Goal: Task Accomplishment & Management: Complete application form

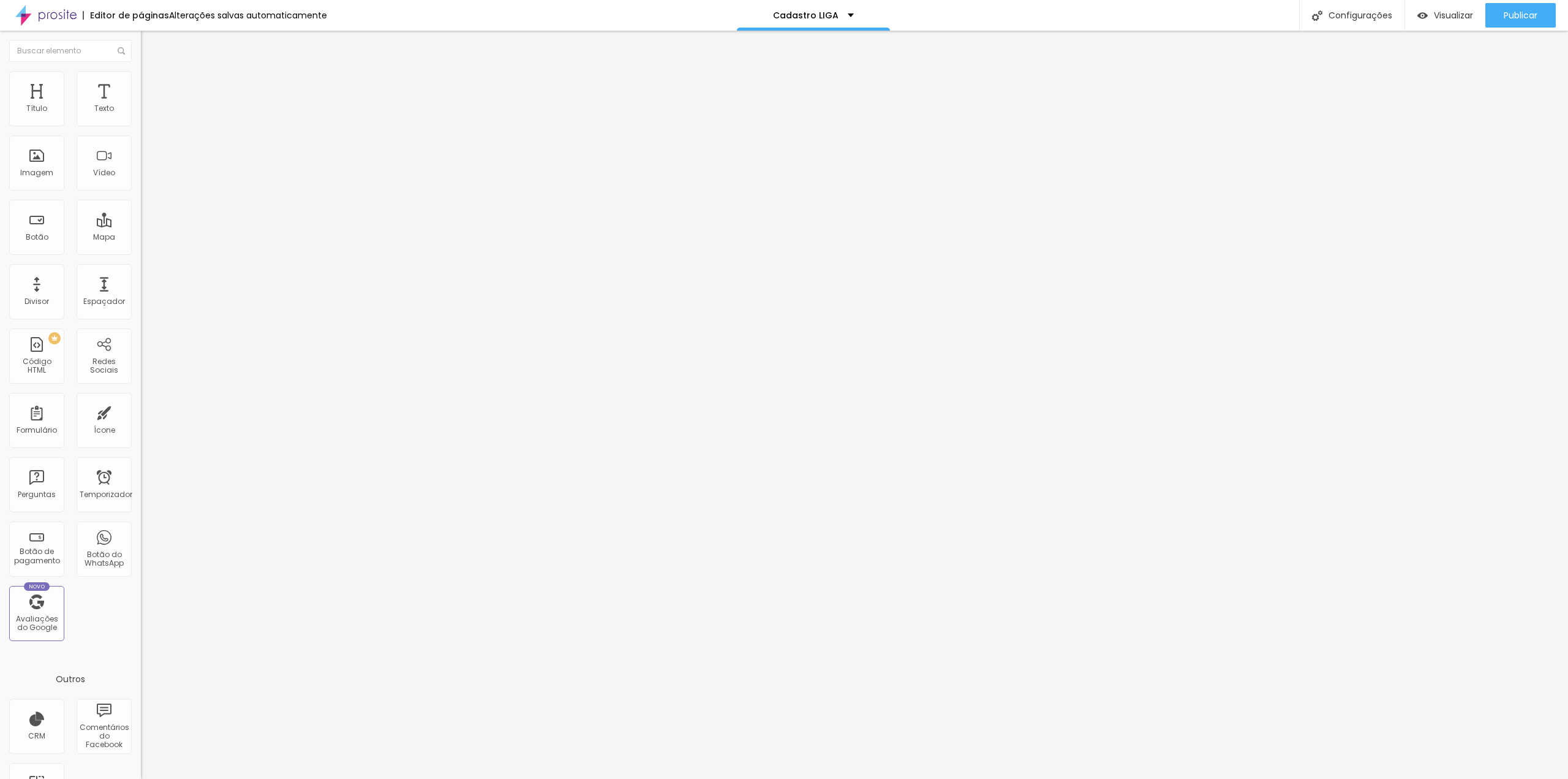
click at [148, 115] on input "12 de dezembro de 2025 às 00:00" at bounding box center [177, 109] width 58 height 12
click at [25, 155] on button "Mês anterior" at bounding box center [21, 160] width 20 height 20
click at [36, 208] on div "3" at bounding box center [34, 201] width 12 height 12
type input "3 de novembro de 2025 às 00:00"
click at [142, 181] on font "00:00" at bounding box center [146, 180] width 19 height 8
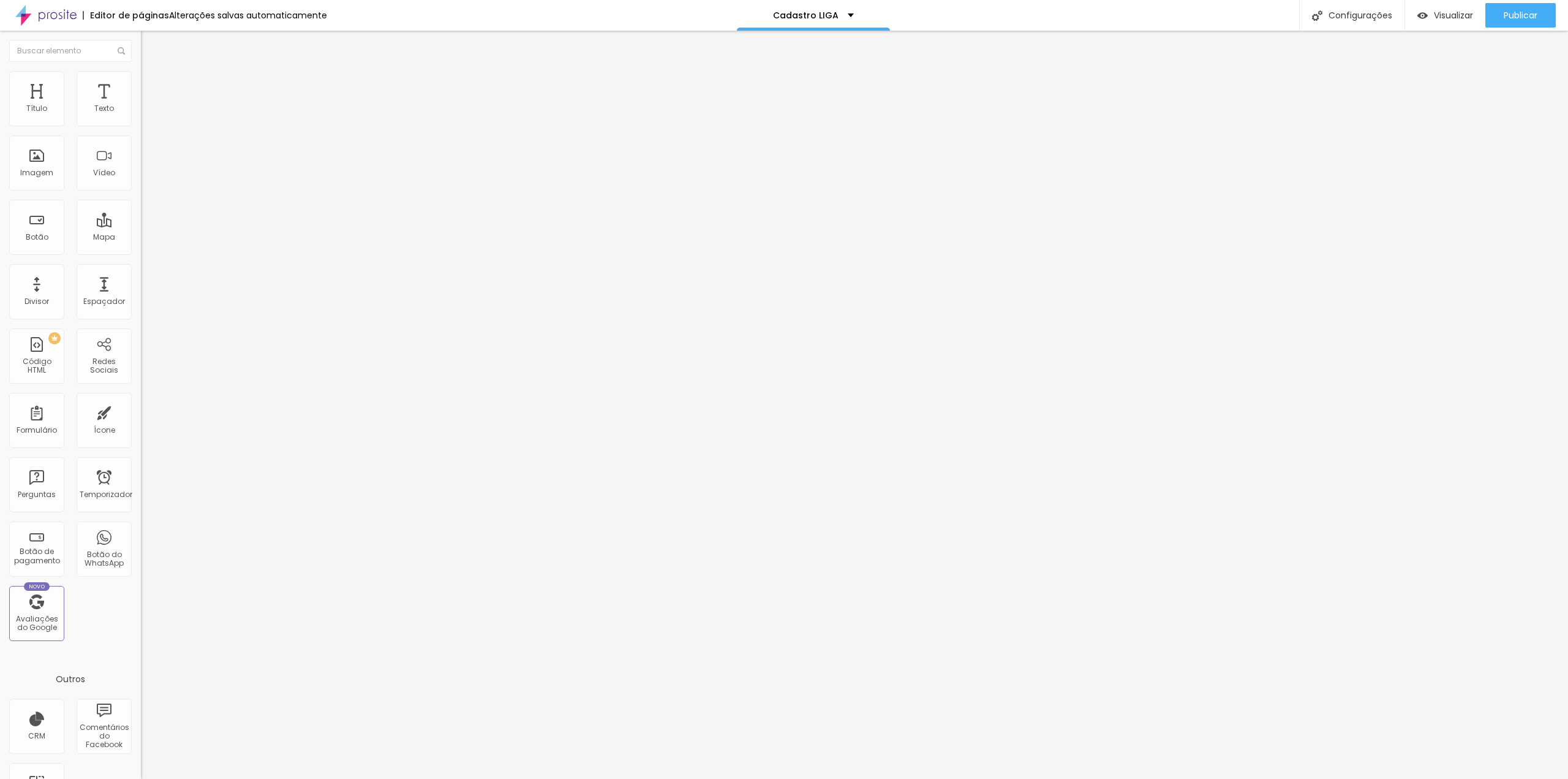
click at [141, 124] on img at bounding box center [145, 128] width 8 height 8
click at [987, 778] on div at bounding box center [784, 791] width 1568 height 11
click at [141, 124] on img at bounding box center [145, 128] width 8 height 8
click at [986, 778] on div at bounding box center [784, 791] width 1568 height 11
click at [141, 124] on div "[PERSON_NAME]" at bounding box center [211, 113] width 141 height 21
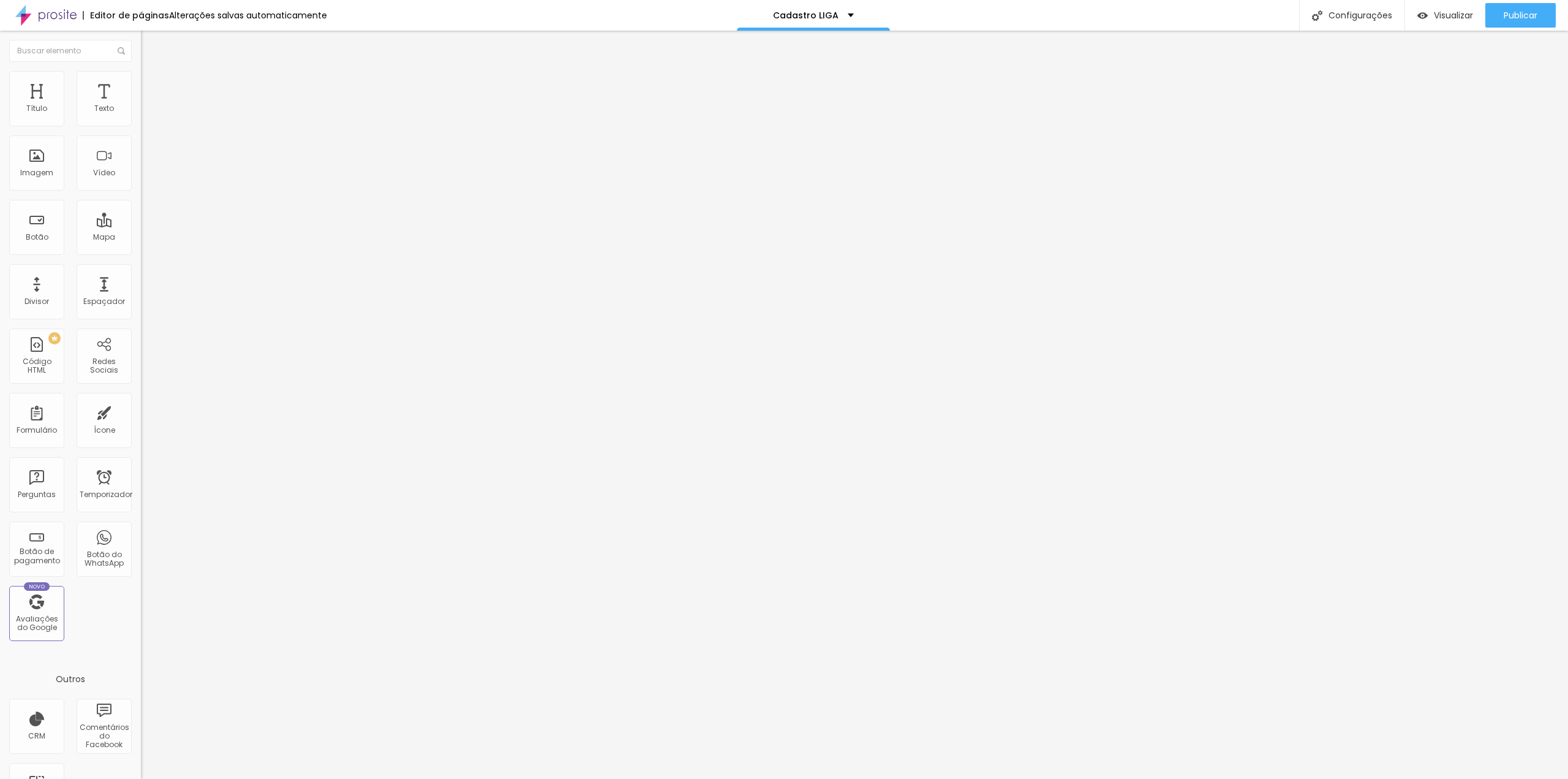
scroll to position [326, 0]
drag, startPoint x: 633, startPoint y: 229, endPoint x: 588, endPoint y: 230, distance: 45.0
paste input "LIGA"
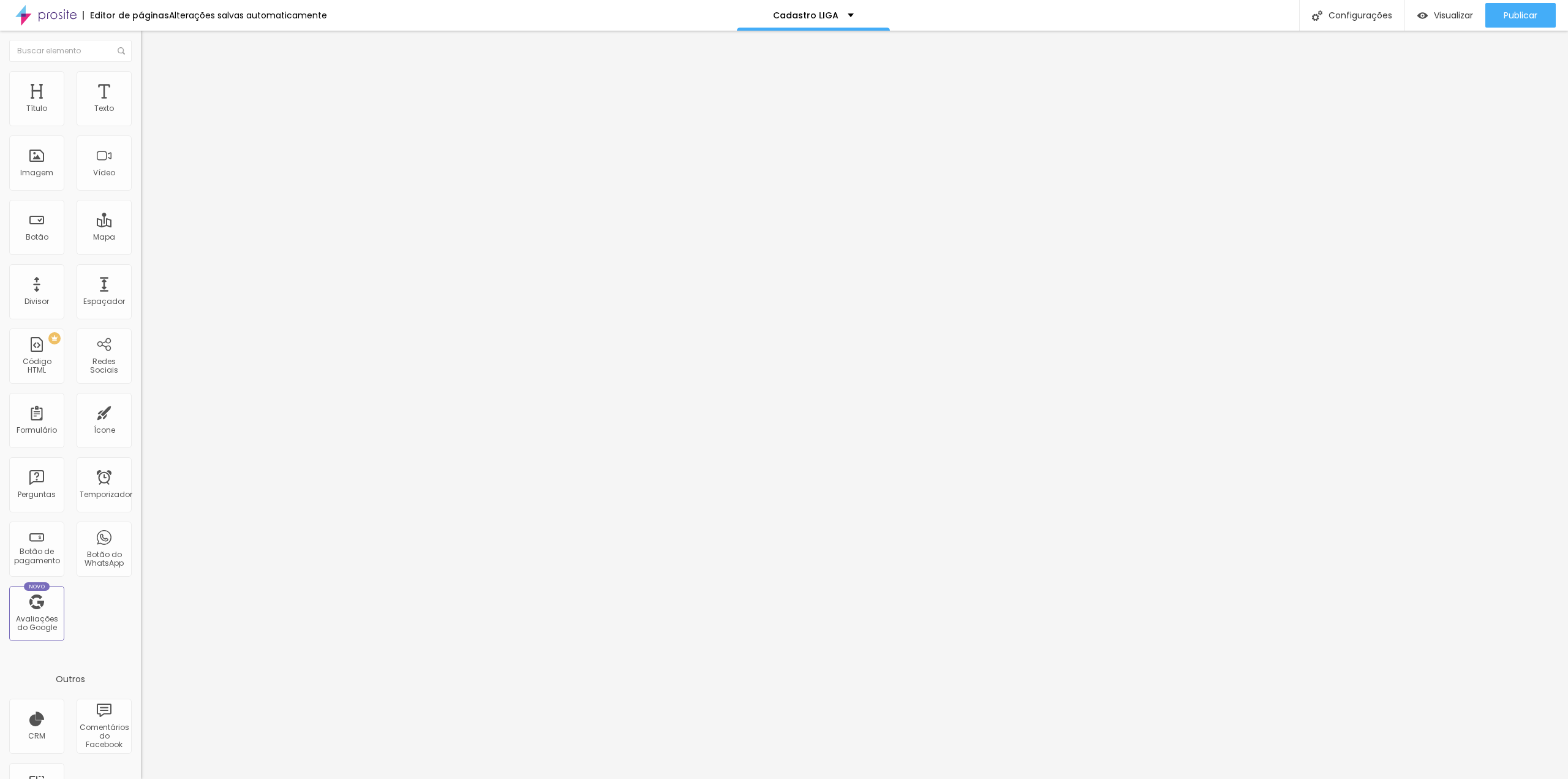
type input "LIGA"
type input "Nome COMPLETO do responsável"
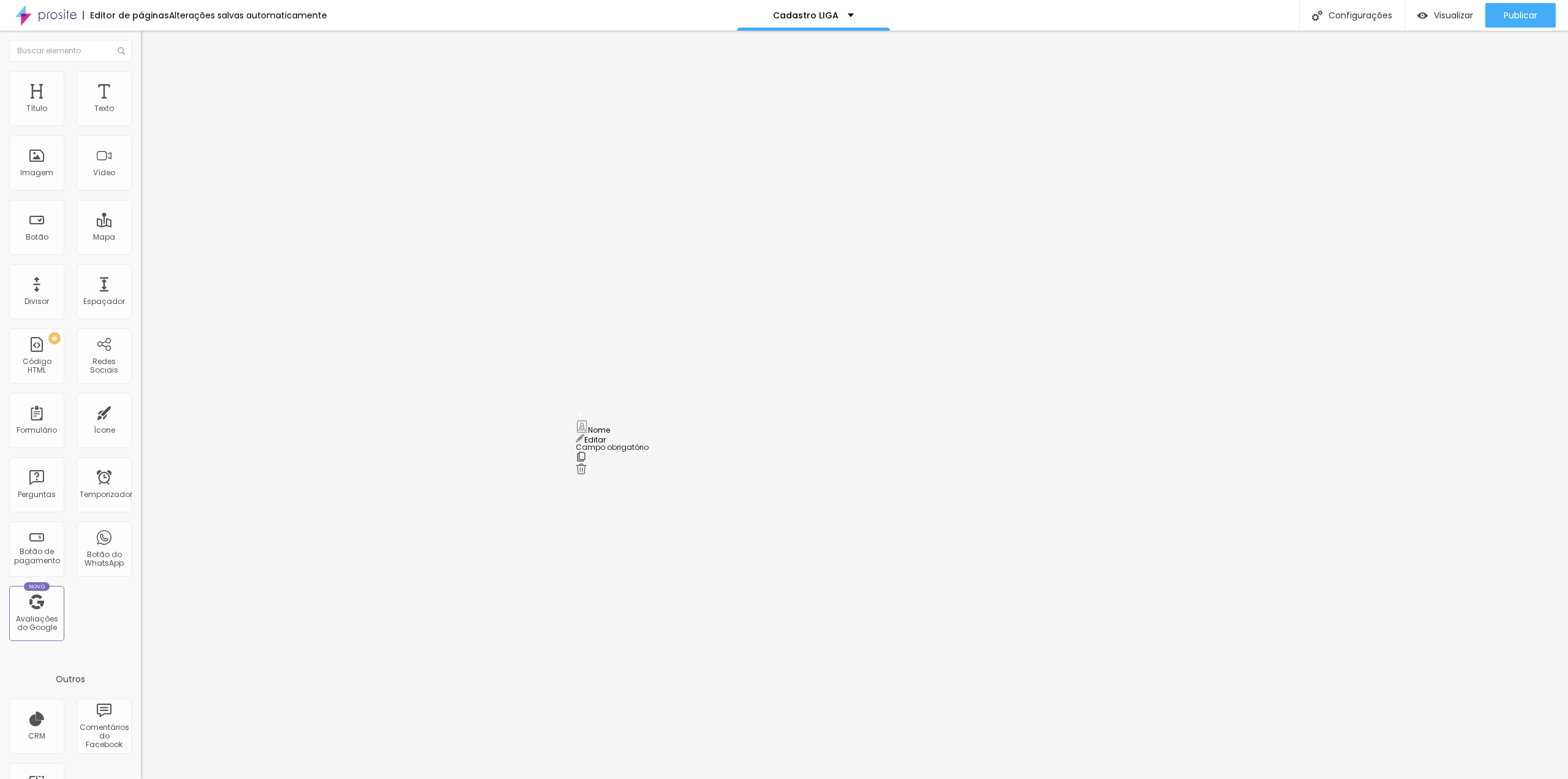
drag, startPoint x: 582, startPoint y: 501, endPoint x: 594, endPoint y: 415, distance: 86.8
type input "Nome do(a) ginasta"
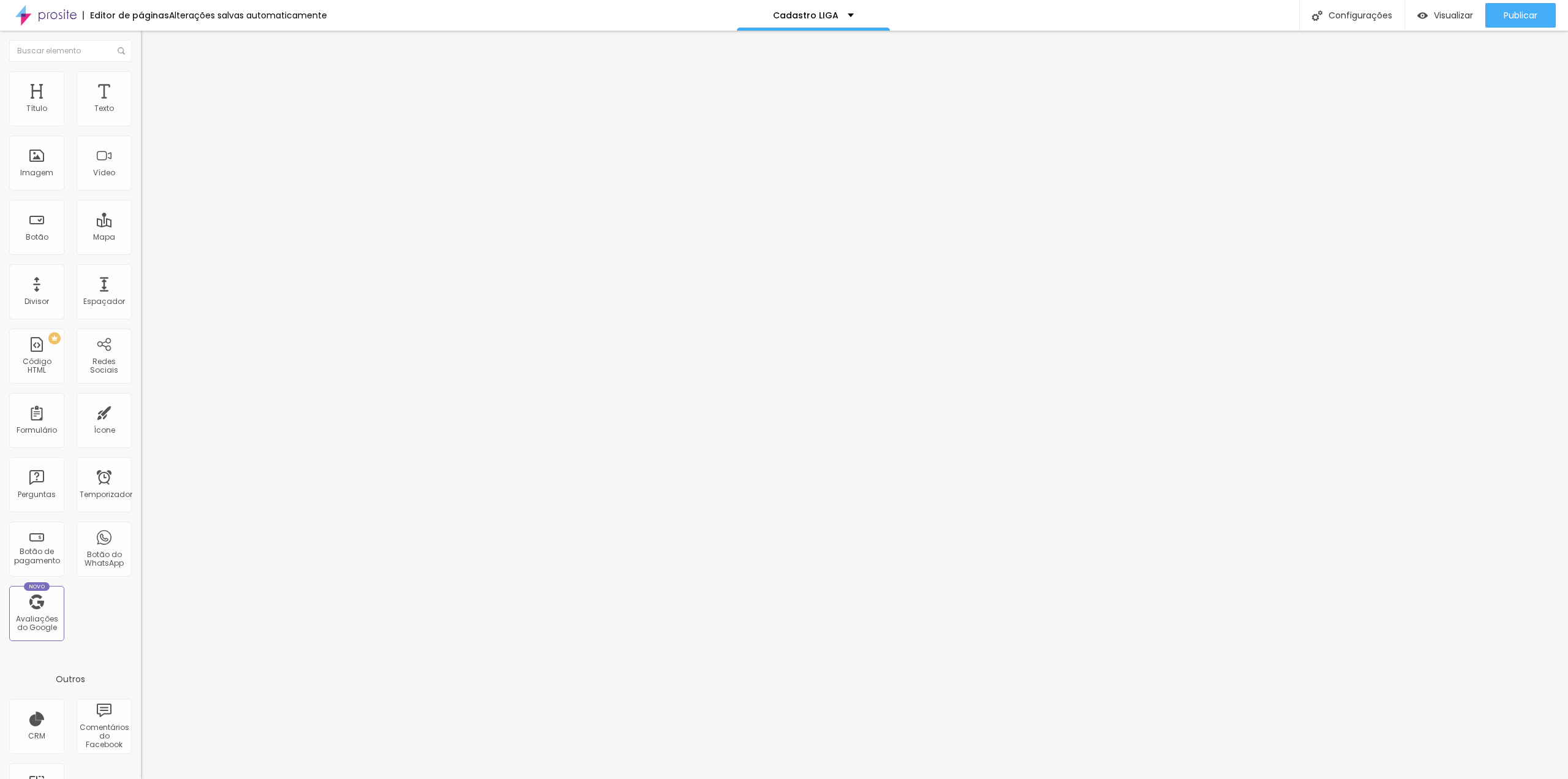
scroll to position [70, 0]
drag, startPoint x: 582, startPoint y: 470, endPoint x: 585, endPoint y: 376, distance: 94.0
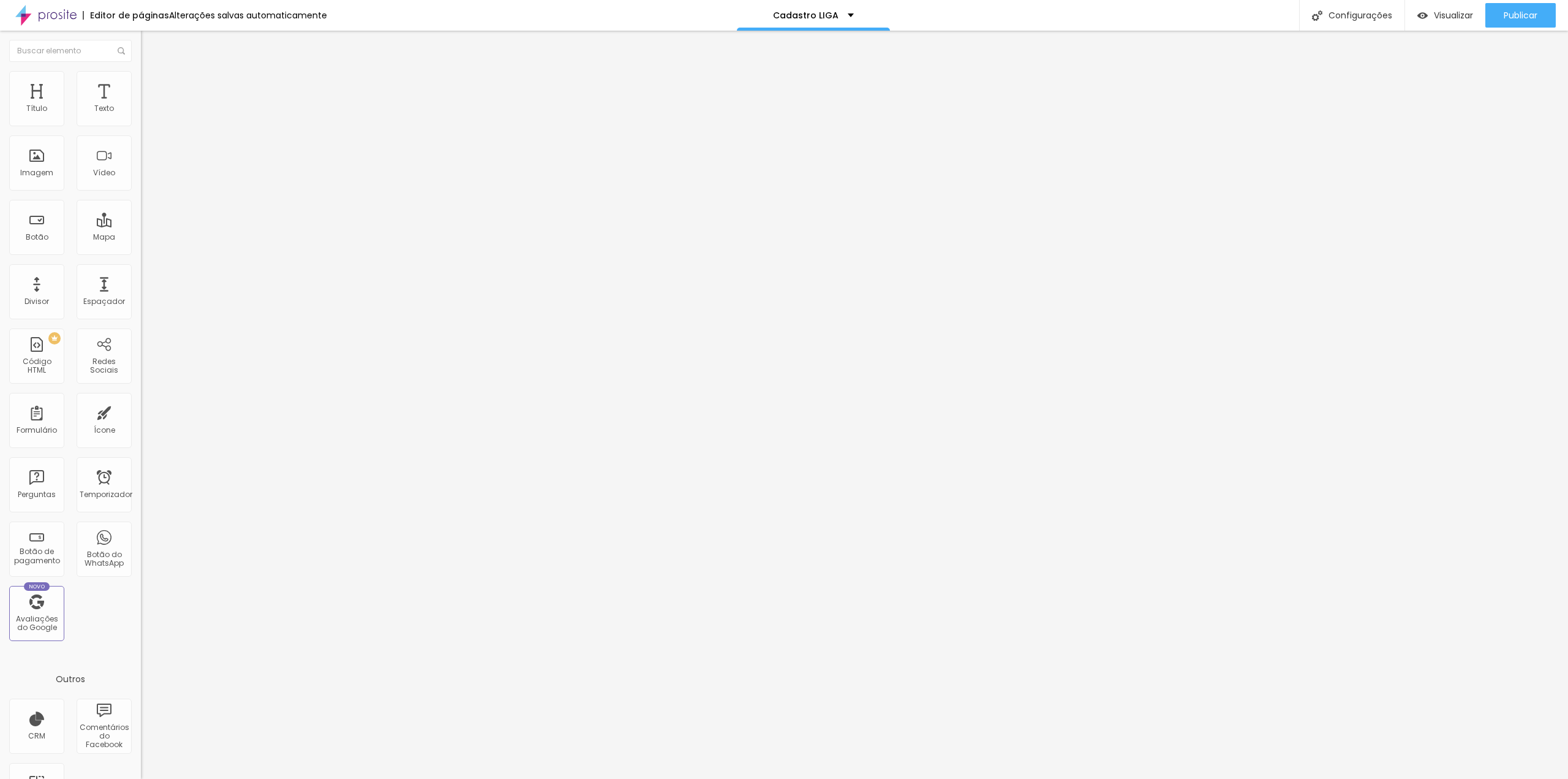
drag, startPoint x: 655, startPoint y: 374, endPoint x: 594, endPoint y: 371, distance: 61.1
type input "Coreografia(s)"
drag, startPoint x: 580, startPoint y: 512, endPoint x: 585, endPoint y: 433, distance: 79.2
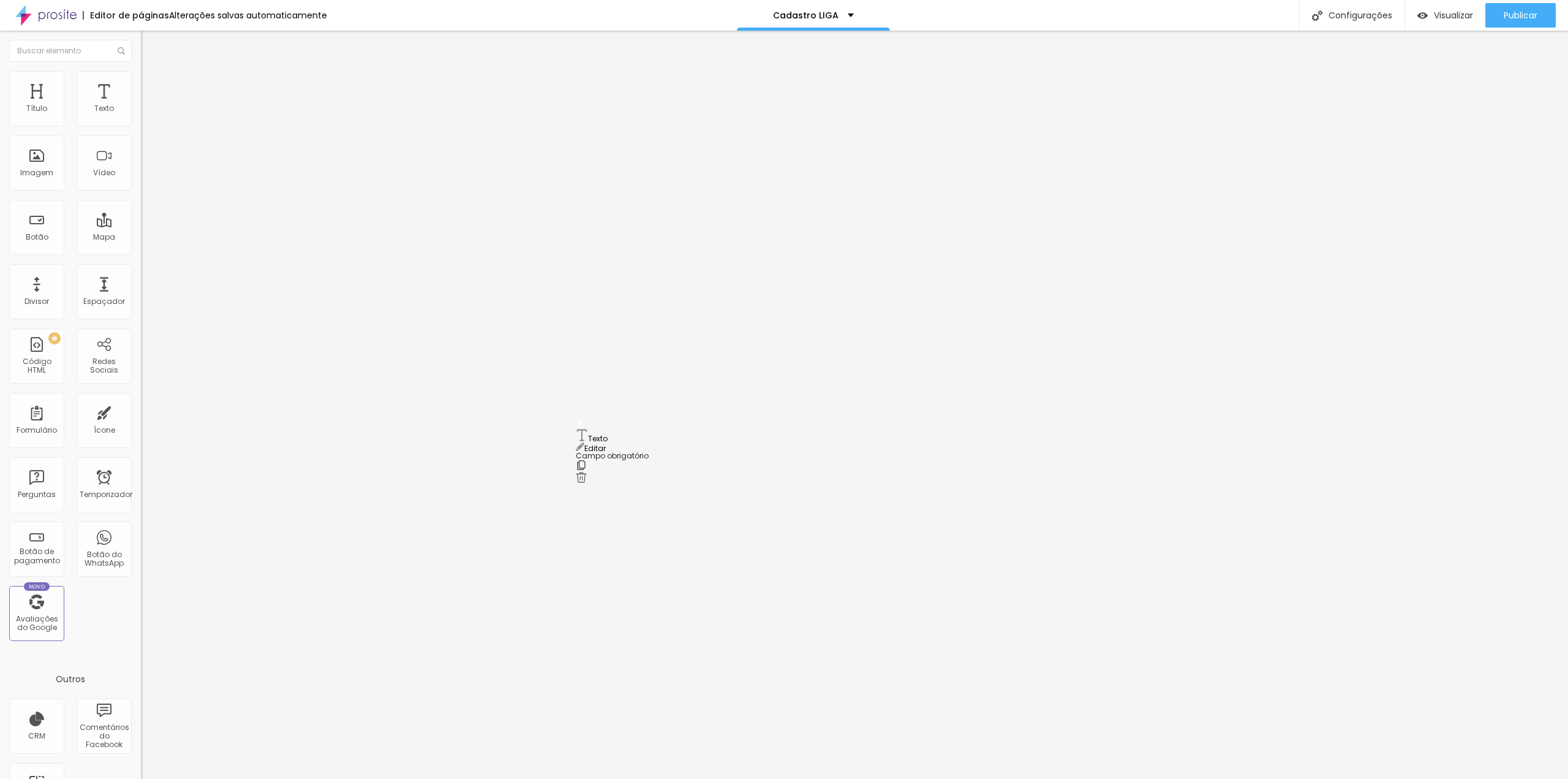
drag, startPoint x: 612, startPoint y: 415, endPoint x: 571, endPoint y: 417, distance: 41.0
type input "Horário da apresentação"
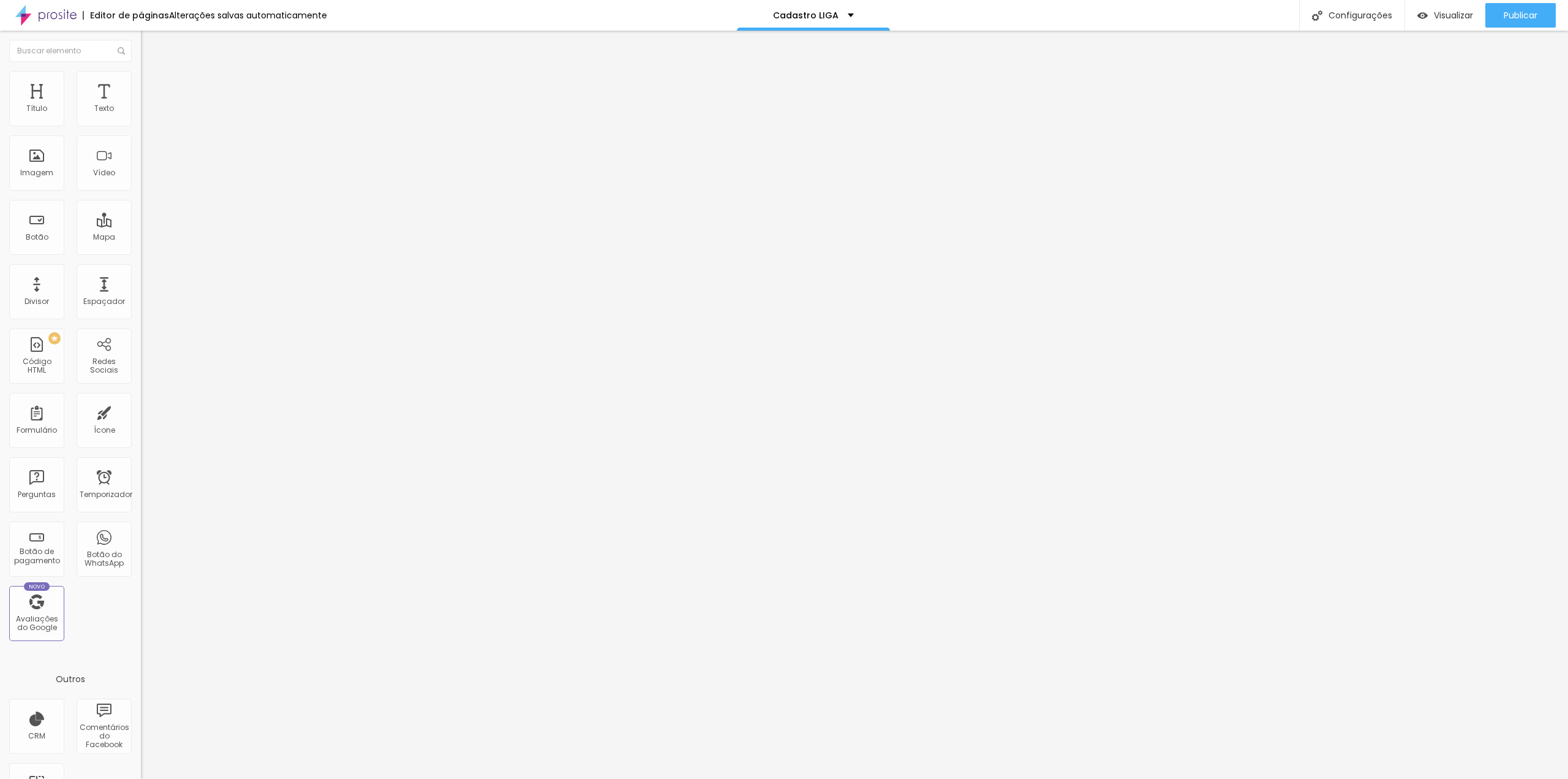
drag, startPoint x: 715, startPoint y: 518, endPoint x: 707, endPoint y: 518, distance: 8.0
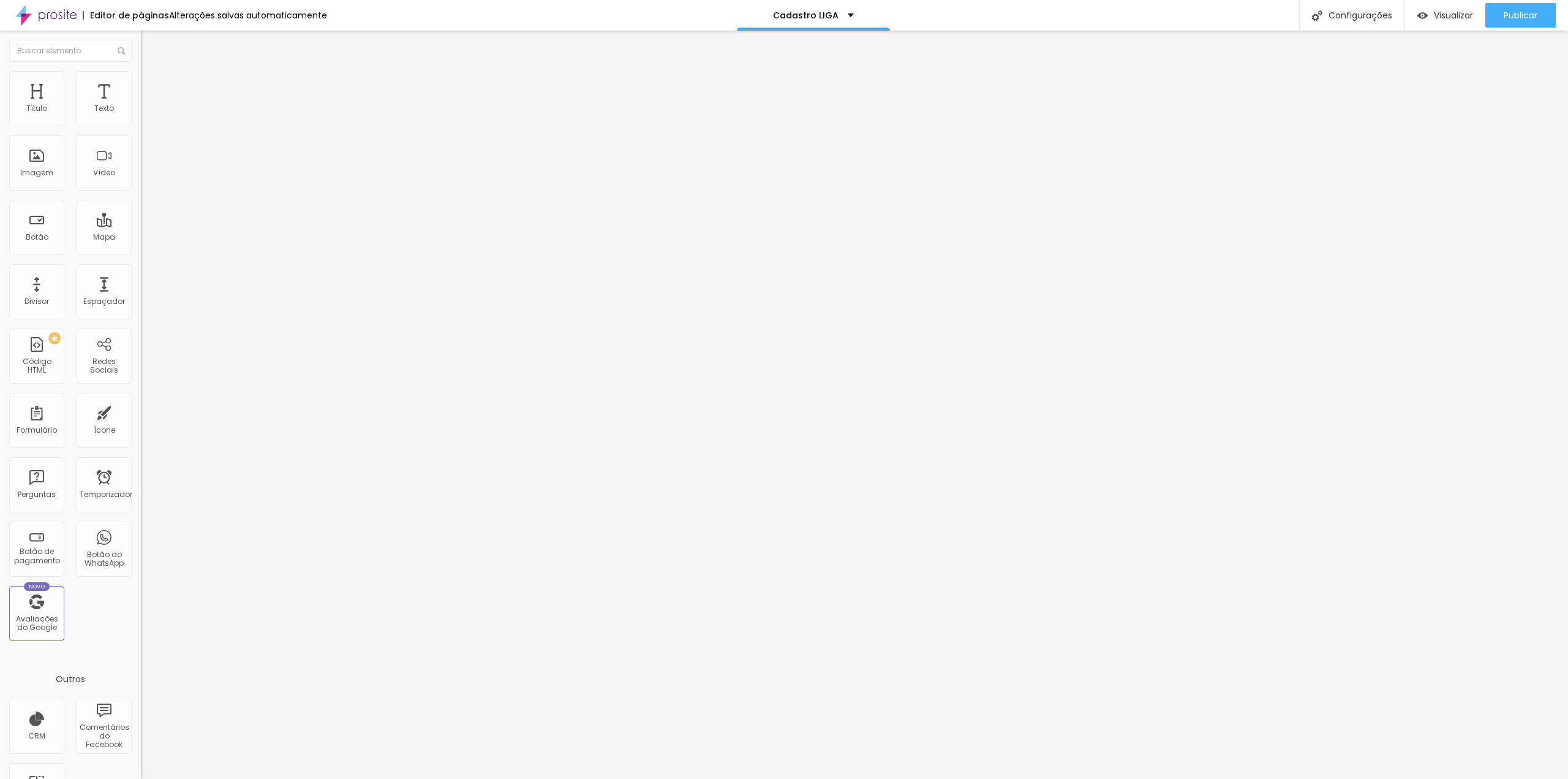
drag, startPoint x: 608, startPoint y: 503, endPoint x: 563, endPoint y: 505, distance: 45.0
type input "Telefone com WhatsApp"
type input "DDD + Número"
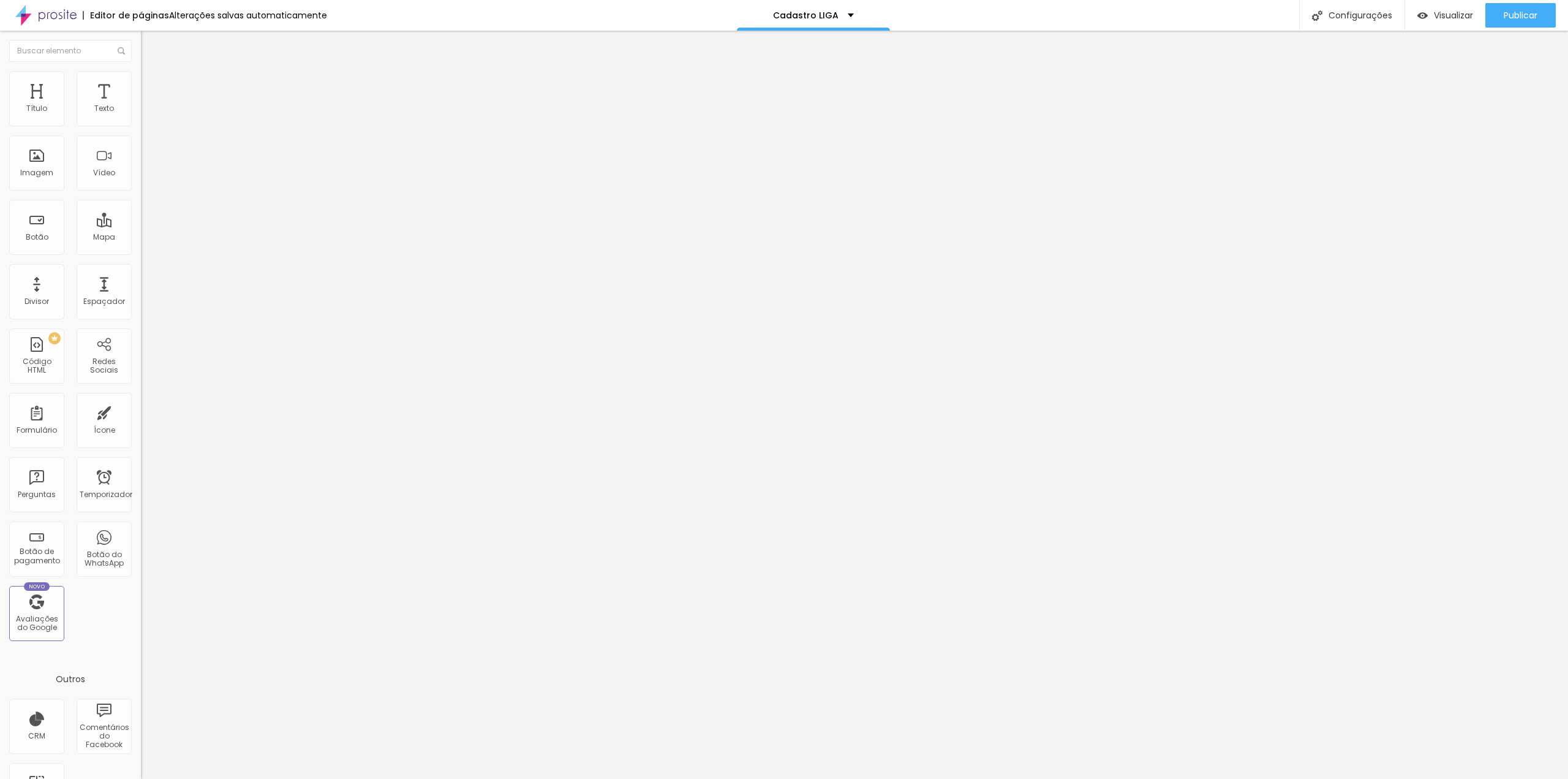
type input "Escola/Academia"
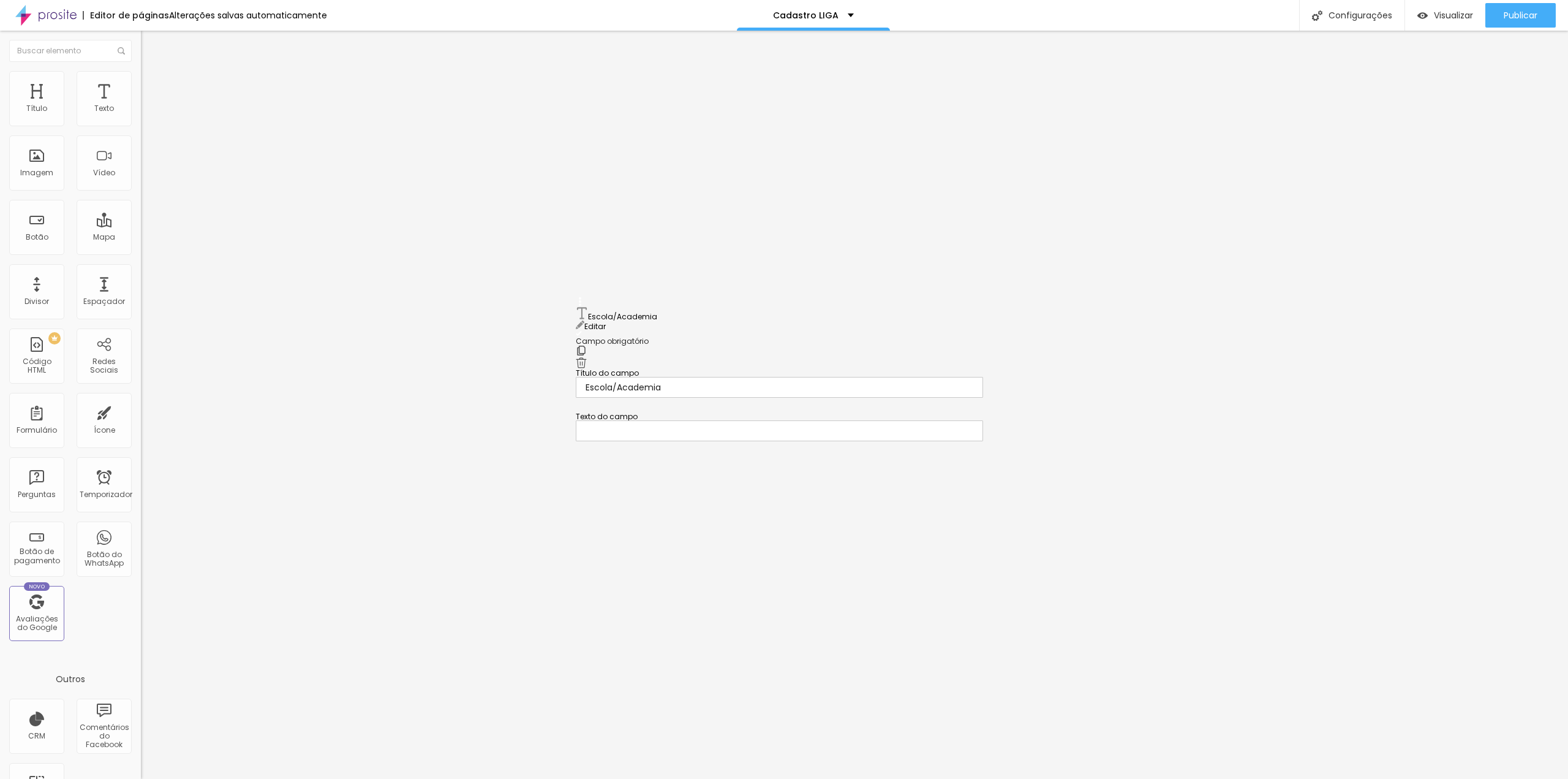
drag, startPoint x: 579, startPoint y: 490, endPoint x: 627, endPoint y: 311, distance: 185.3
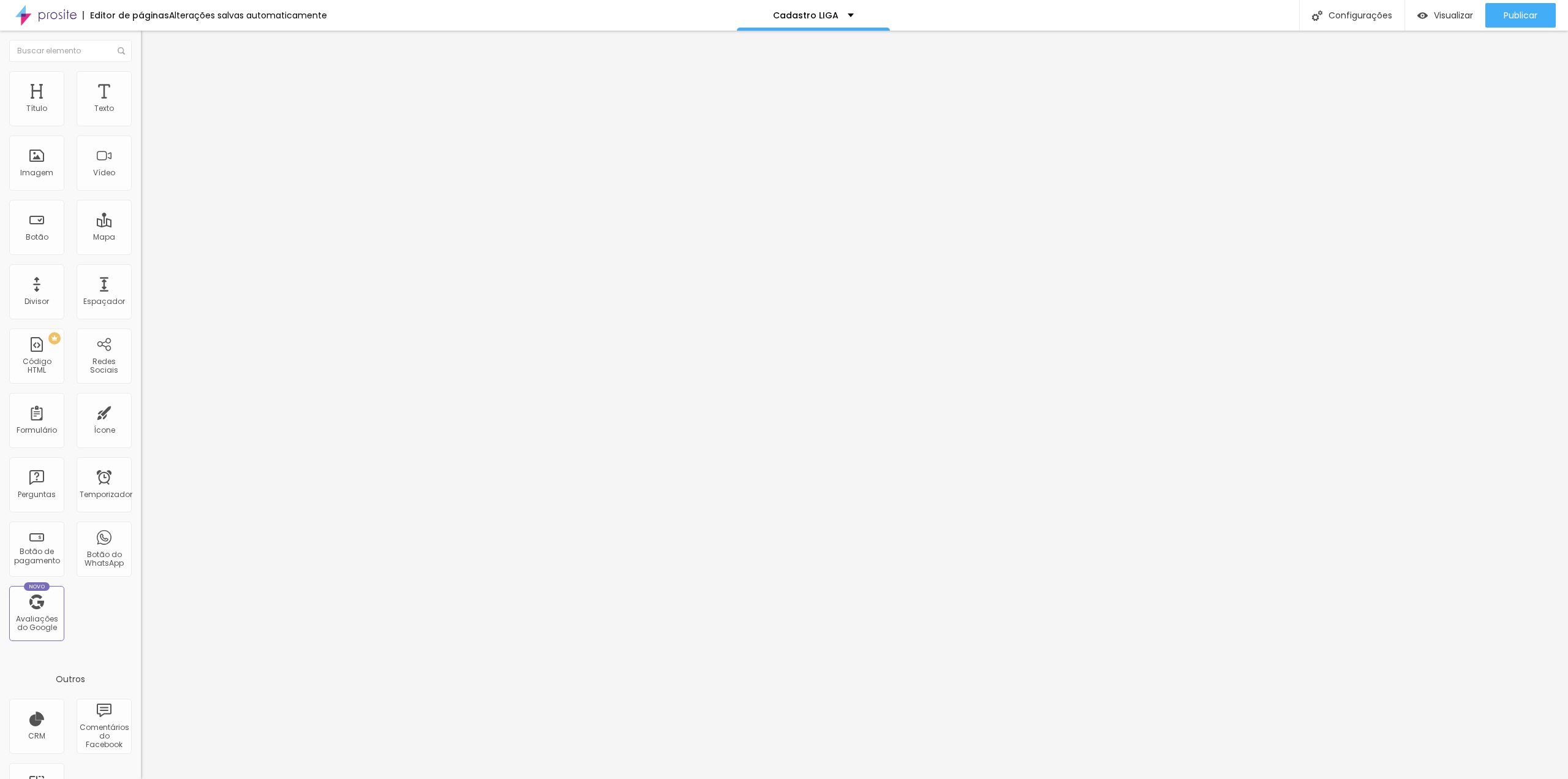
radio input "true"
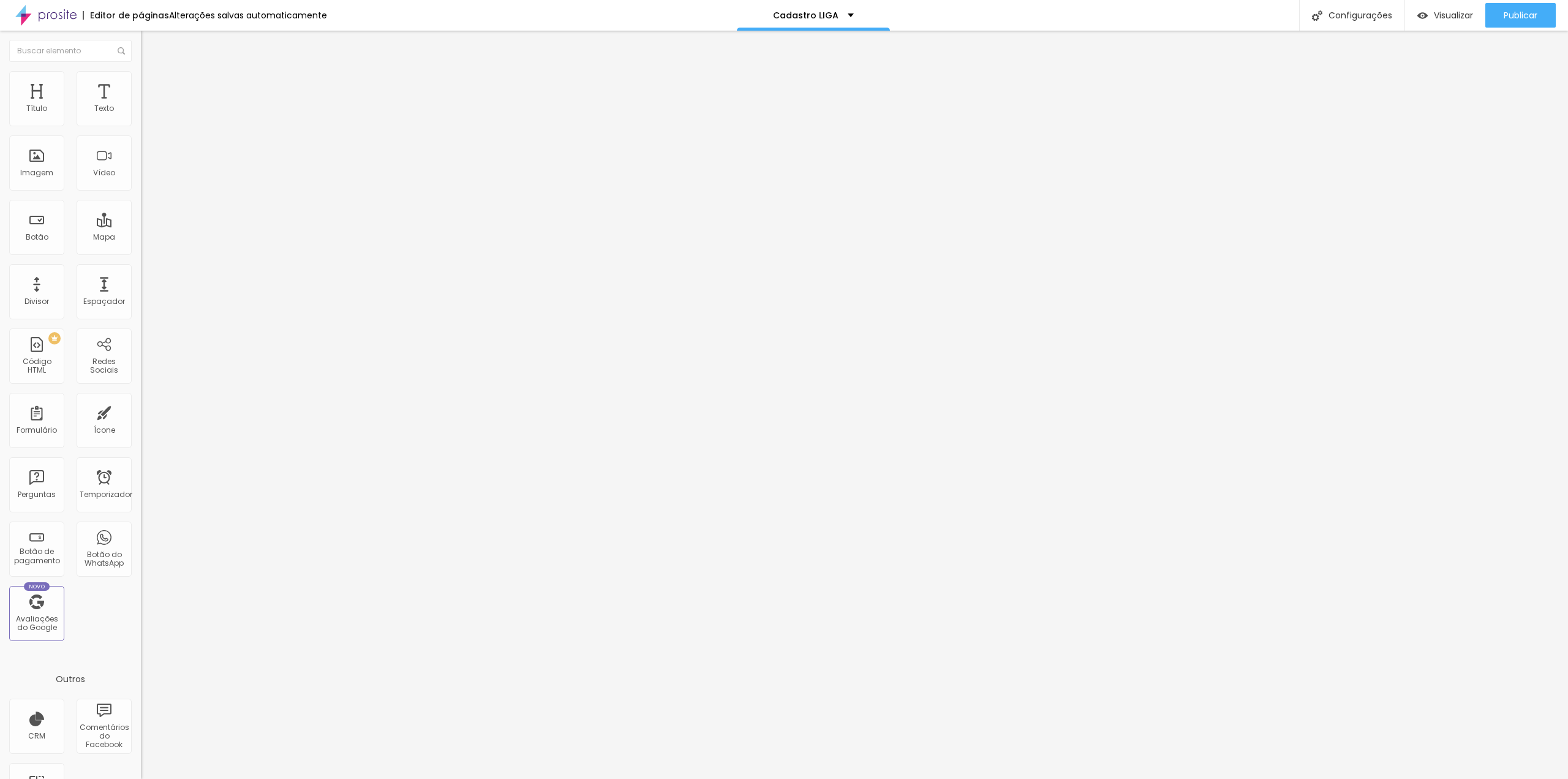
paste input "https://www.nanahdluizestudio.com/combos-liga"
type input "https://www.nanahdluizestudio.com/combos-liga"
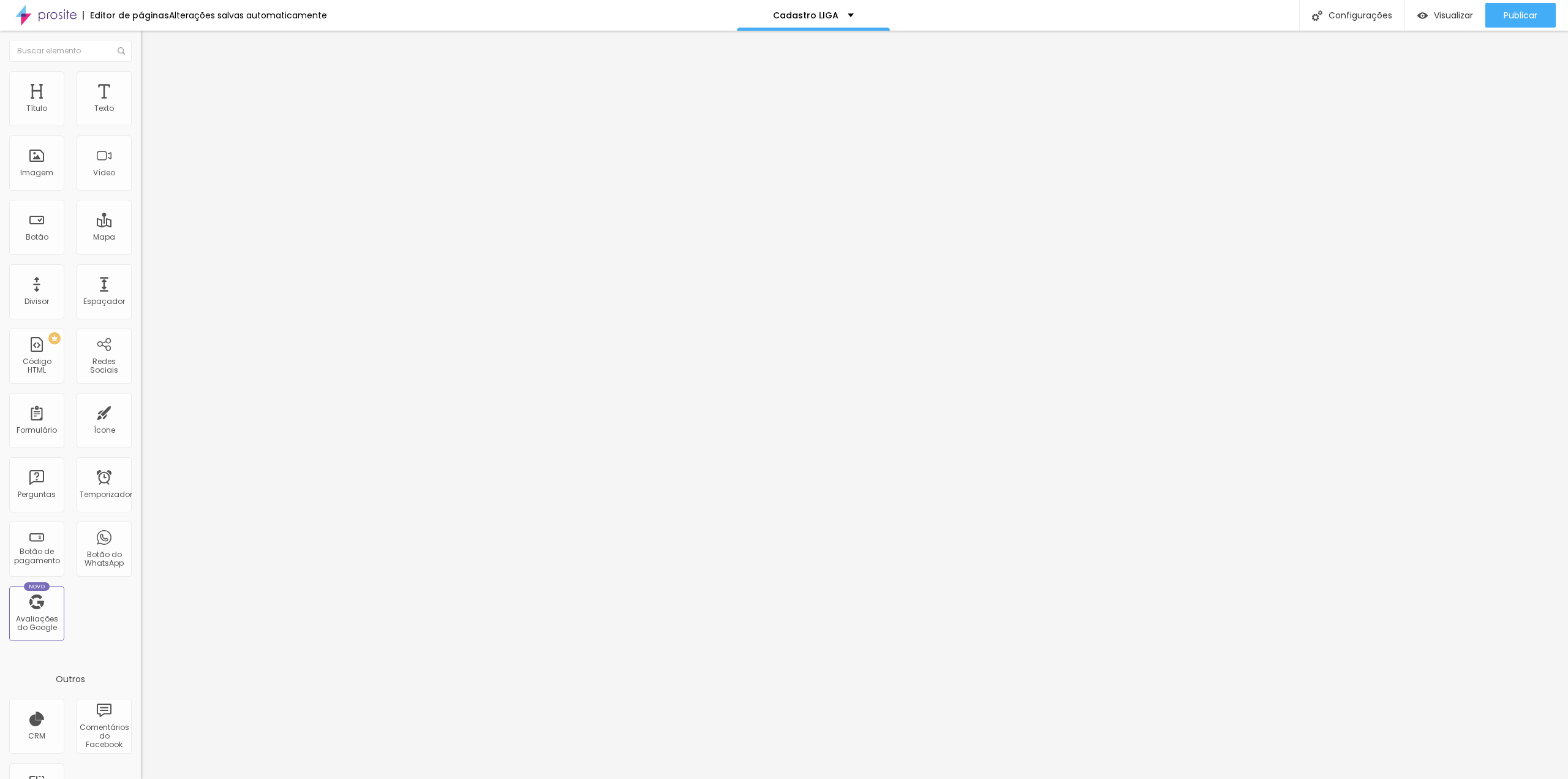
type input "Enviar e selecionar pacote"
drag, startPoint x: 762, startPoint y: 518, endPoint x: 705, endPoint y: 491, distance: 63.1
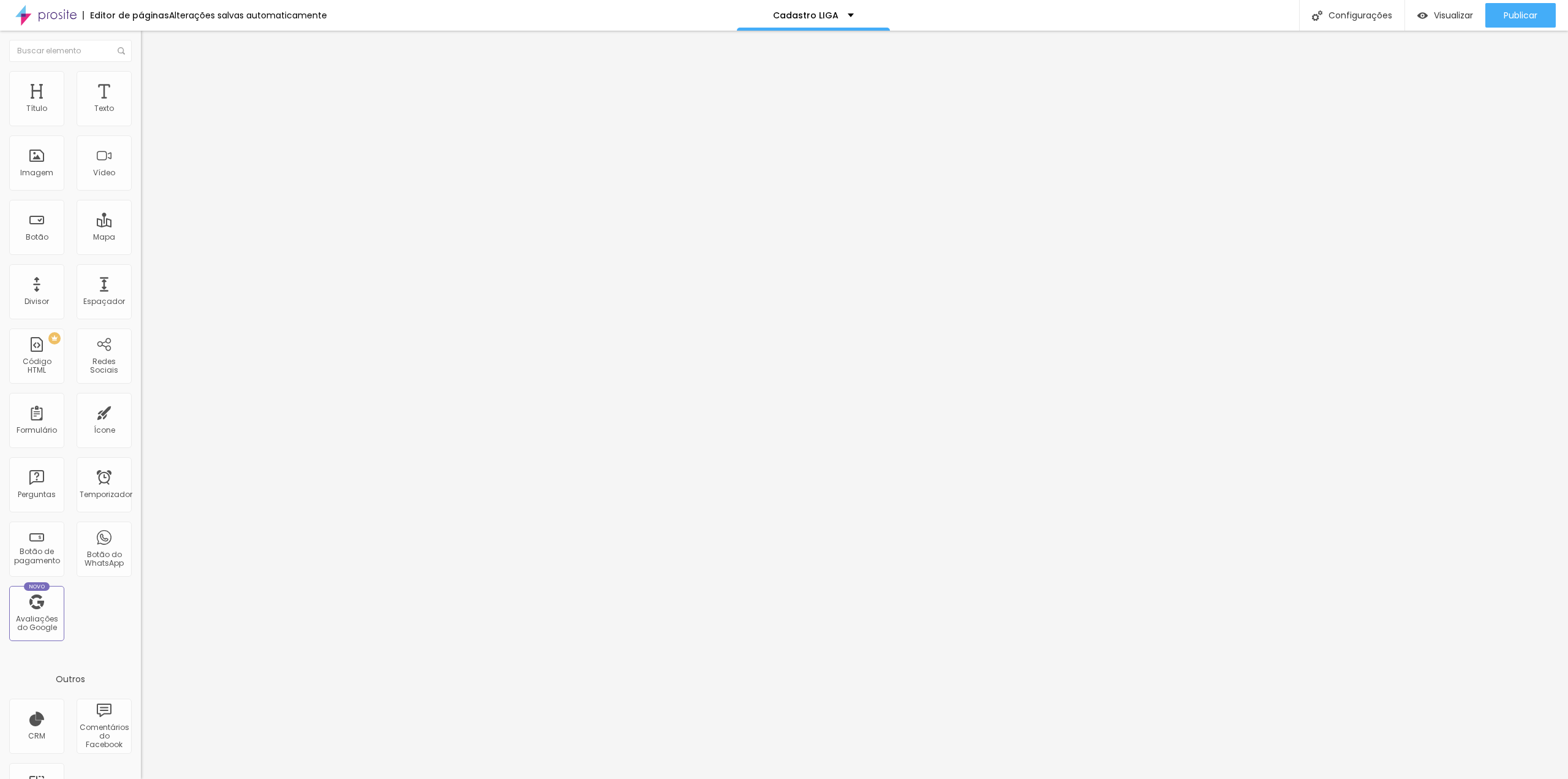
type input "[EMAIL_ADDRESS][DOMAIN_NAME]"
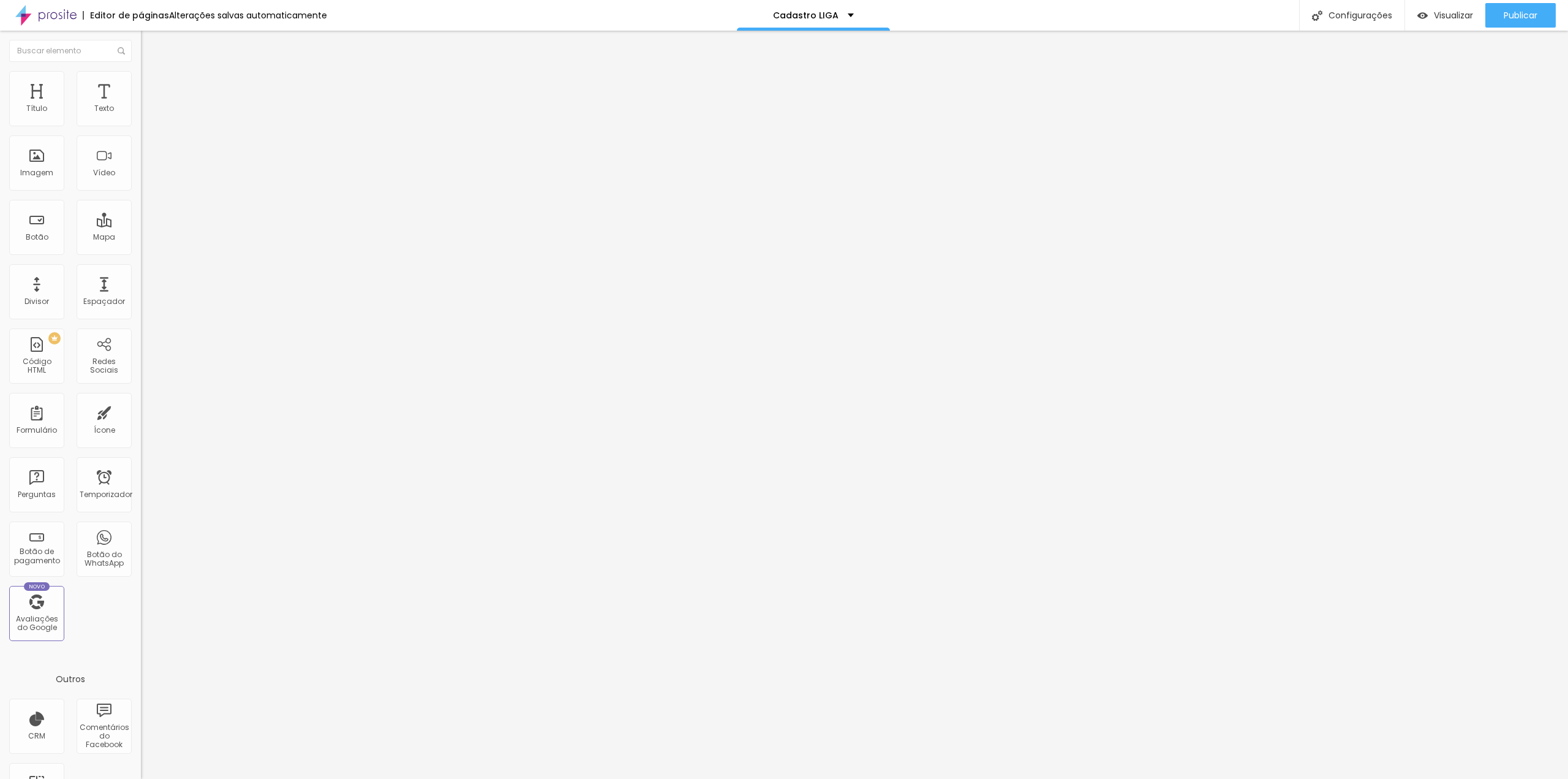
scroll to position [0, 0]
click at [1370, 16] on font "Configurações" at bounding box center [1359, 15] width 63 height 12
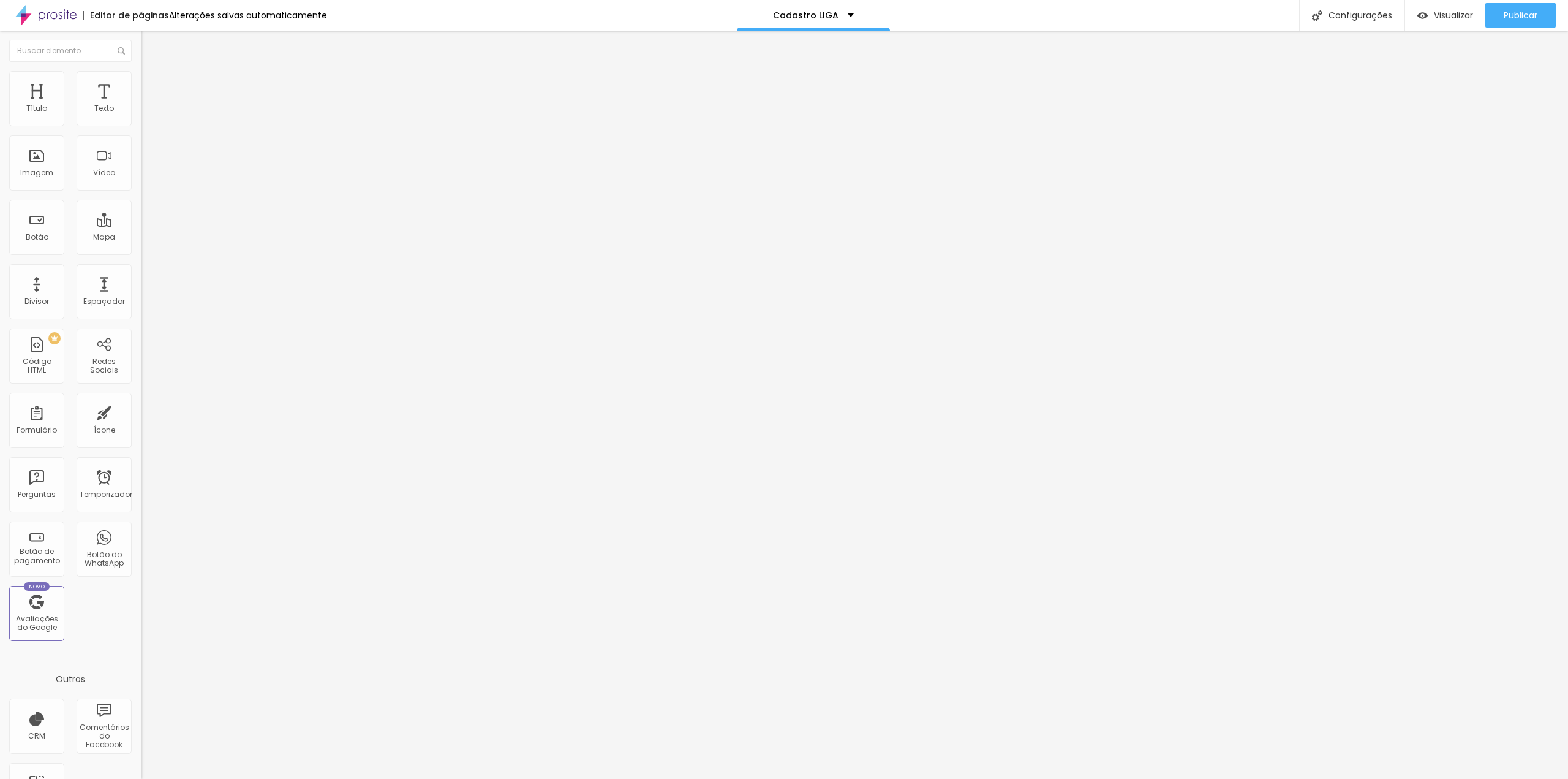
drag, startPoint x: 738, startPoint y: 251, endPoint x: 711, endPoint y: 248, distance: 27.2
drag, startPoint x: 911, startPoint y: 479, endPoint x: 993, endPoint y: 481, distance: 82.0
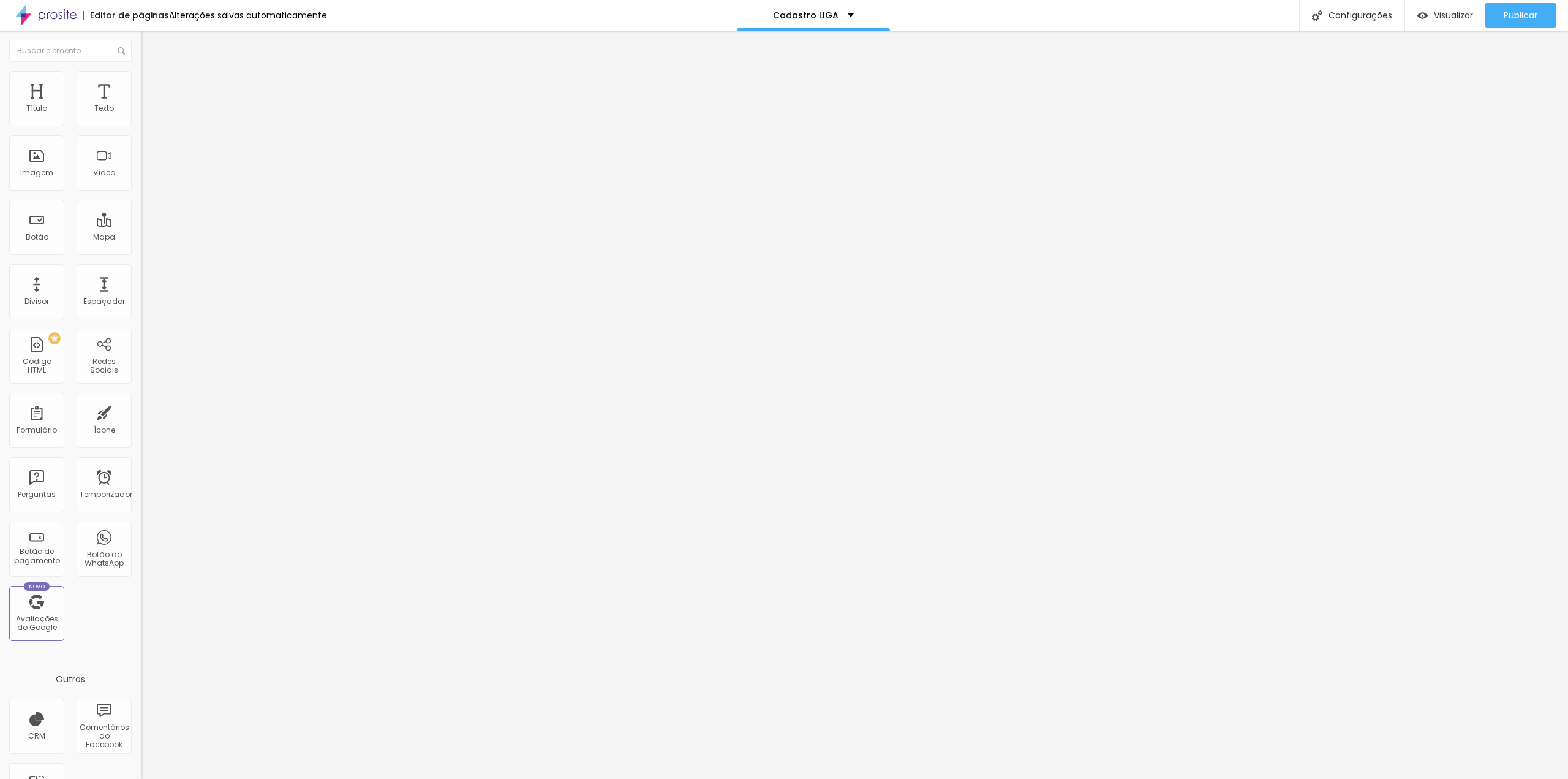
paste input "https://www.nanahdluizestudio.com/combos-lig"
type input "Studio Nanah D´Luize - Pacotes e Combos Fotográficos https://www.nanahdluizestu…"
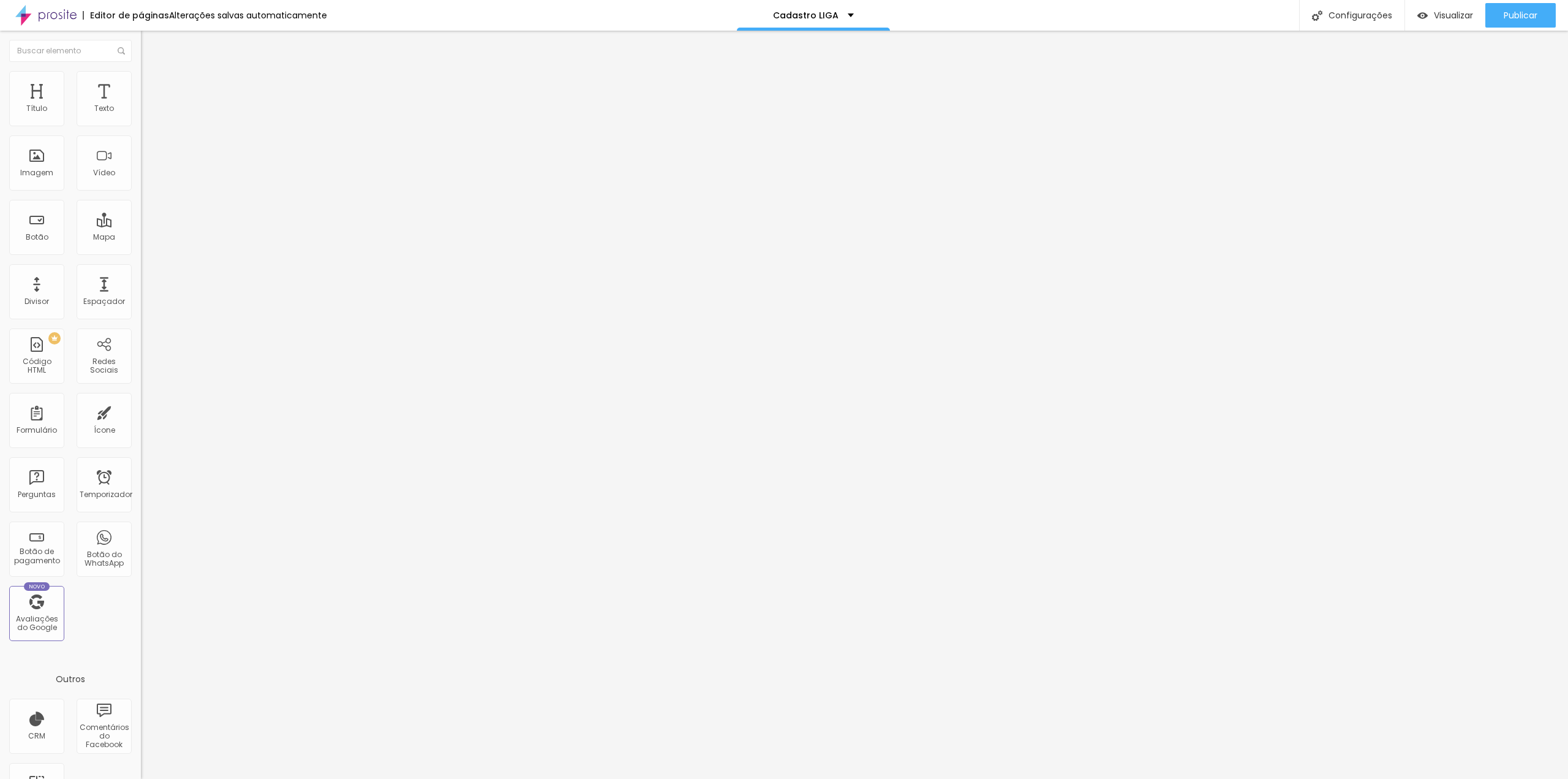
drag, startPoint x: 740, startPoint y: 256, endPoint x: 714, endPoint y: 255, distance: 26.0
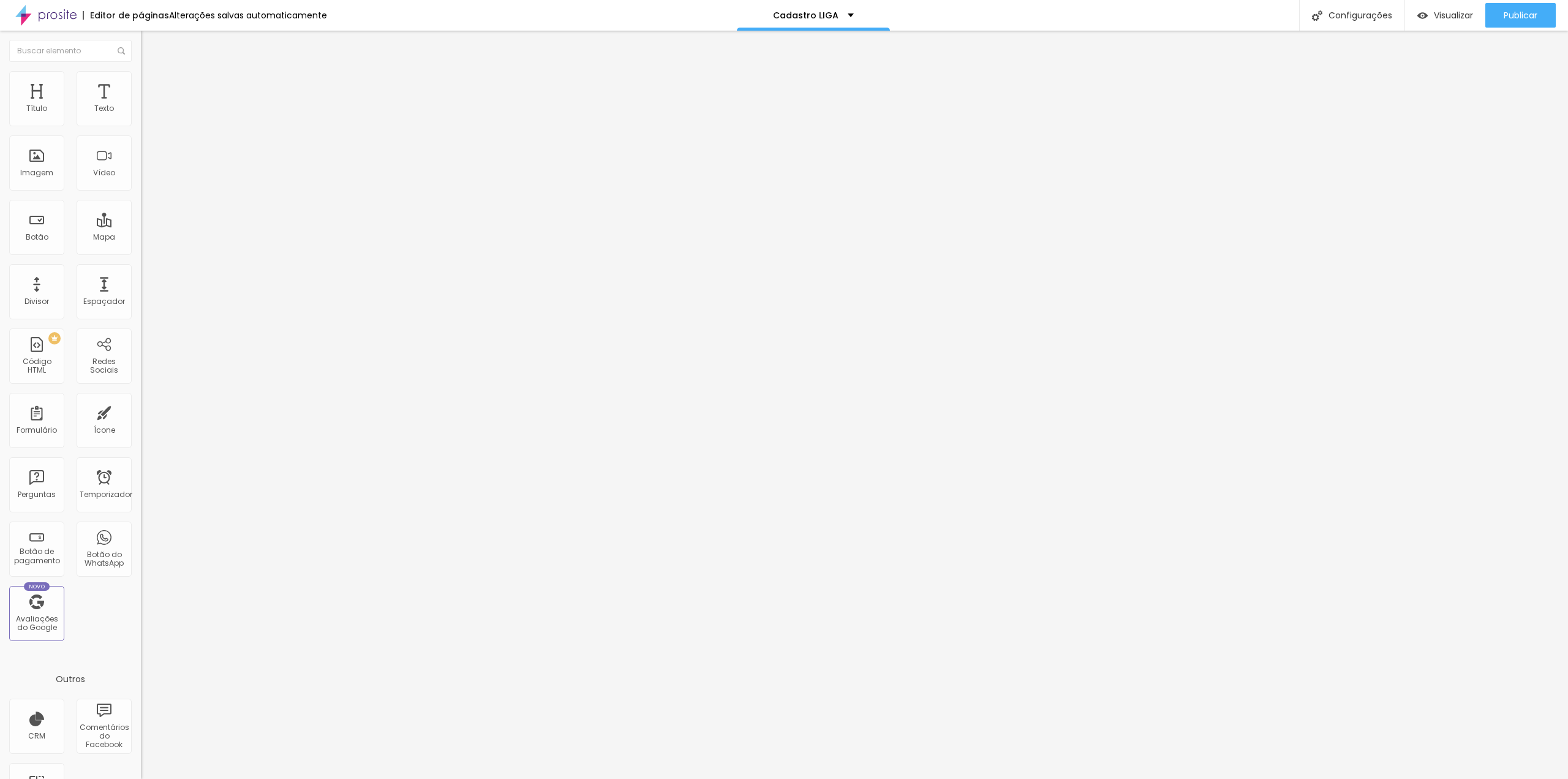
scroll to position [0, 131]
drag, startPoint x: 908, startPoint y: 477, endPoint x: 1023, endPoint y: 491, distance: 115.8
paste input "LIGA"
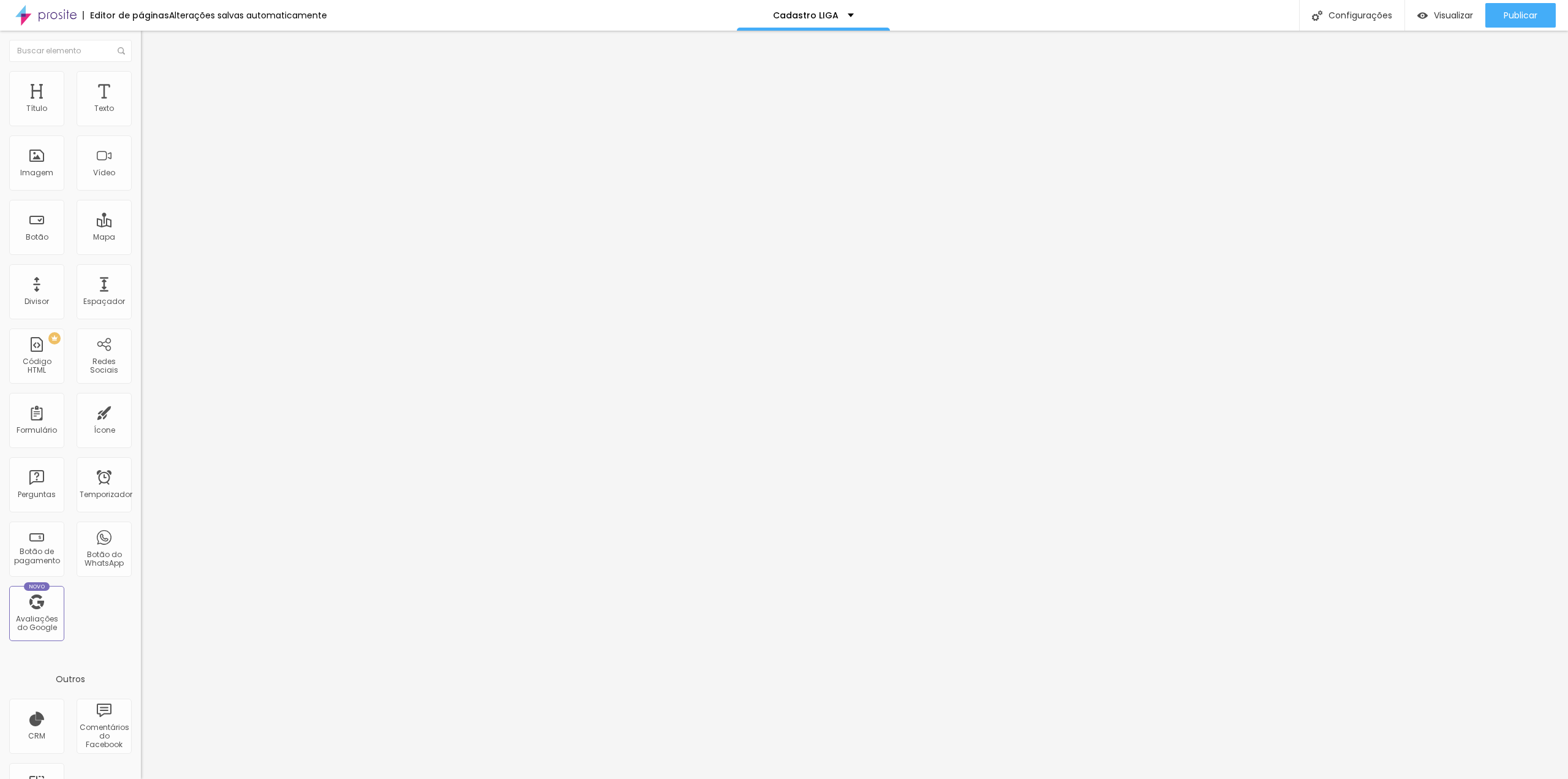
type input "Studio Nanah D´Luize - Pacotes e Combos Fotográficos LIGA"
drag, startPoint x: 907, startPoint y: 382, endPoint x: 997, endPoint y: 387, distance: 90.1
paste input "IGA"
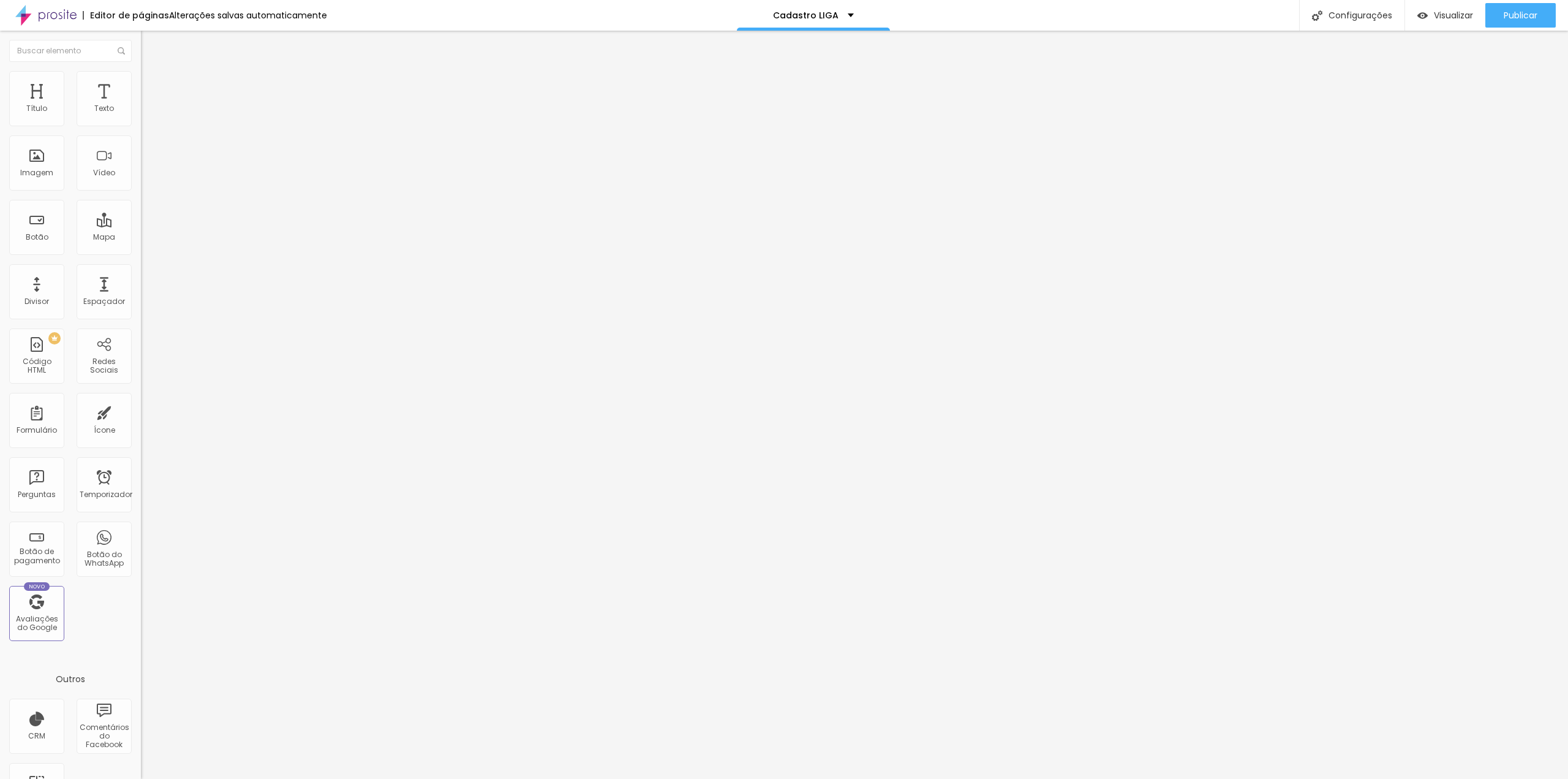
type input "Studio Nanah D´Luize - Pacotes e Combos Fotográficos LIGA"
click at [999, 778] on div at bounding box center [784, 791] width 1568 height 11
click at [1523, 18] on font "Publicar" at bounding box center [1521, 15] width 34 height 12
click at [148, 115] on input "3 de novembro de 2025 às 00:00" at bounding box center [177, 109] width 58 height 12
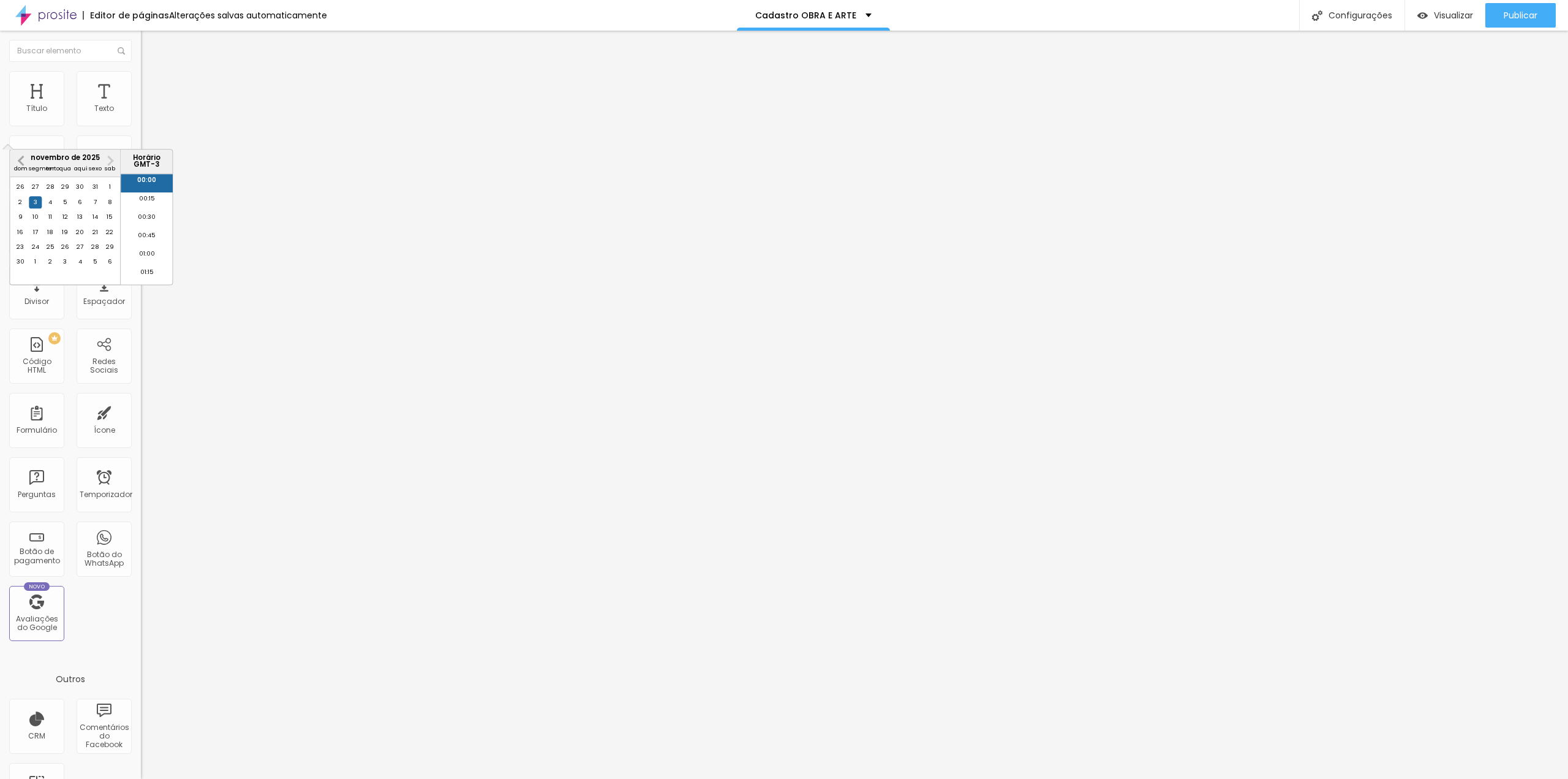
click at [22, 166] on button "Mês anterior" at bounding box center [21, 160] width 20 height 20
click at [36, 253] on div "27" at bounding box center [34, 247] width 12 height 12
type input "[DATE] 00:00"
click at [147, 181] on font "00:00" at bounding box center [146, 180] width 19 height 8
click at [141, 124] on img at bounding box center [145, 128] width 8 height 8
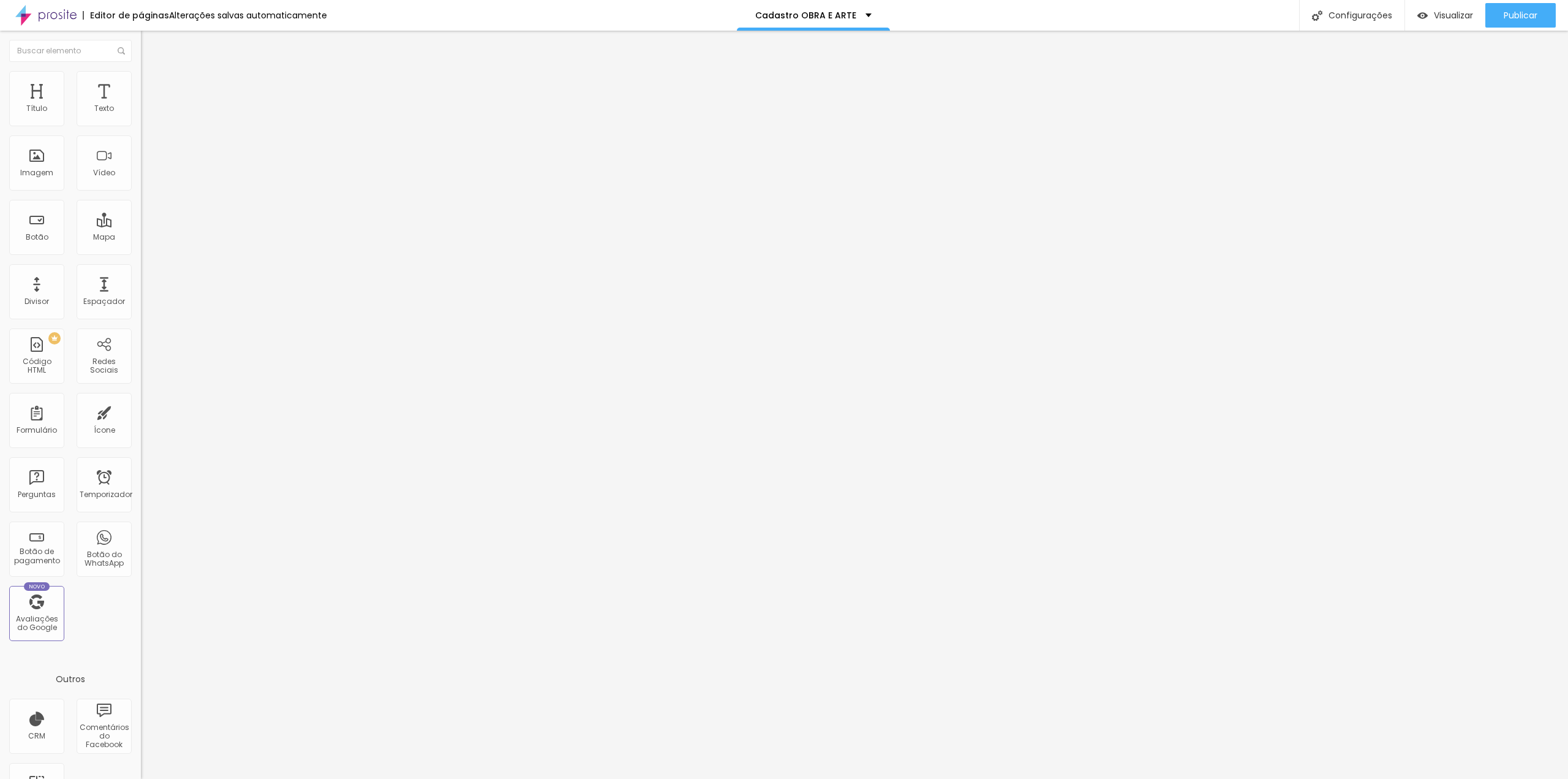
click at [990, 778] on div at bounding box center [784, 791] width 1568 height 11
click at [148, 119] on div "LIGA" at bounding box center [211, 114] width 125 height 11
drag, startPoint x: 657, startPoint y: 233, endPoint x: 561, endPoint y: 226, distance: 96.3
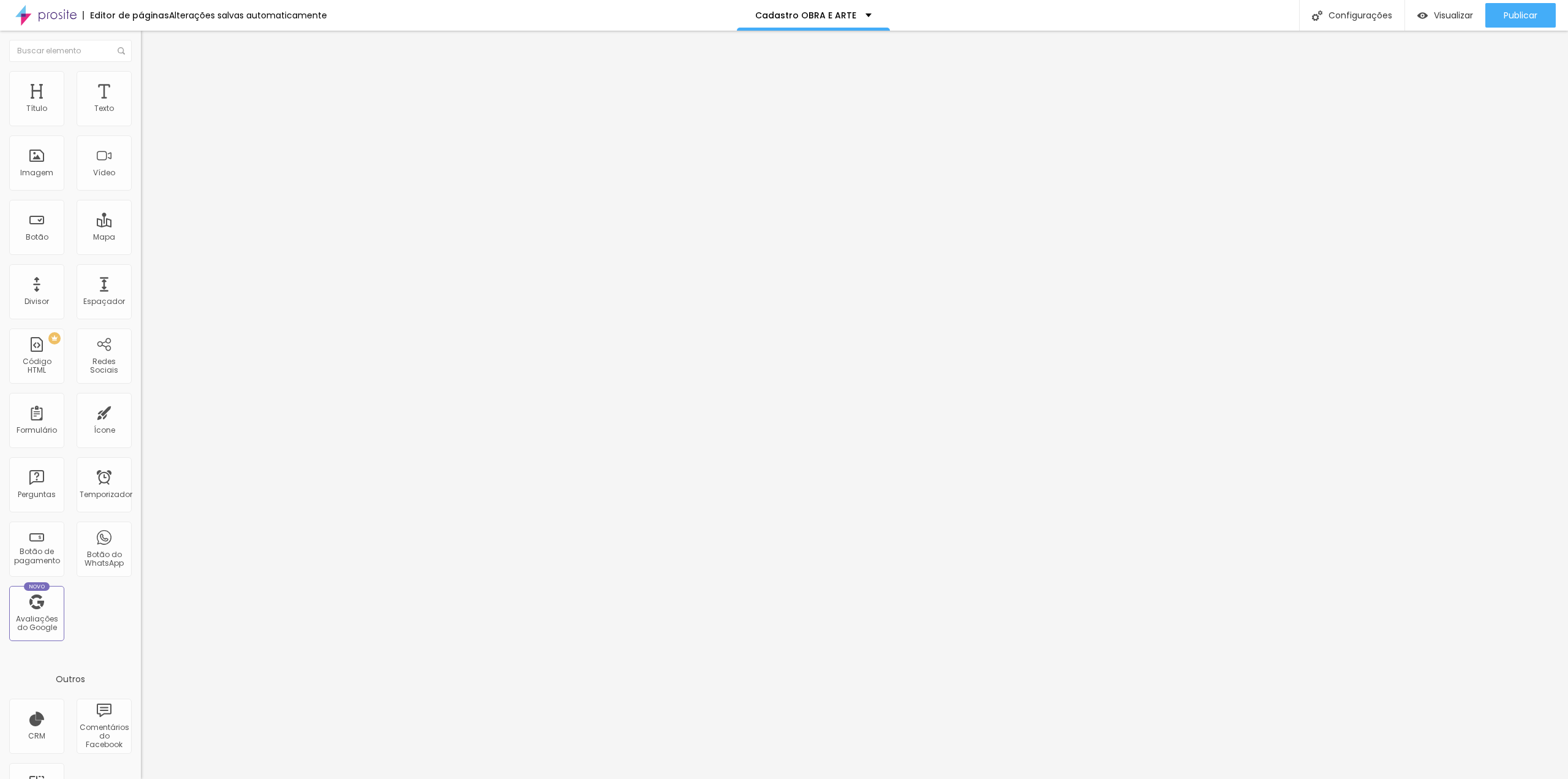
paste input "OBRA E ARTE"
type input "OBRA E ARTE"
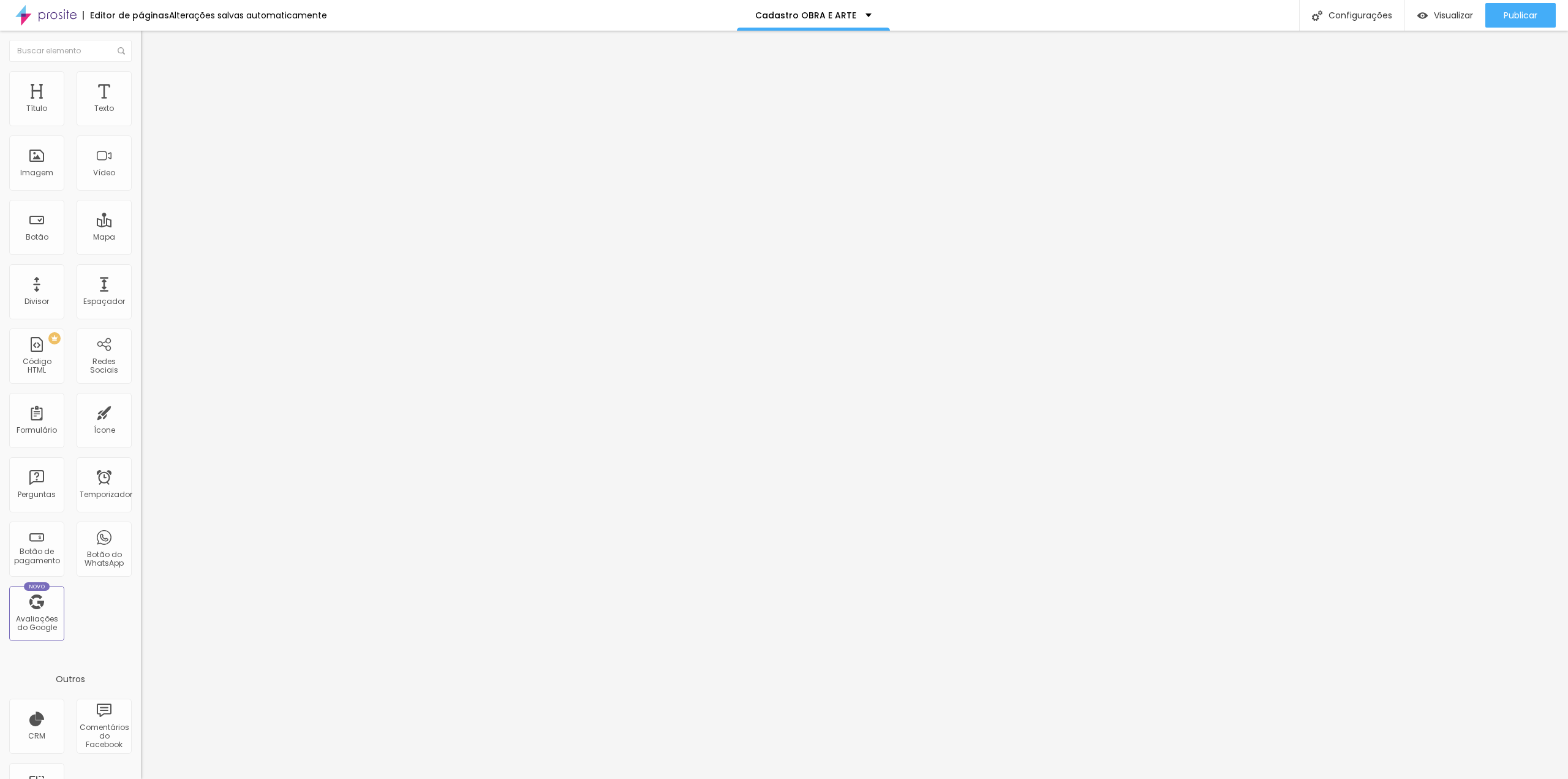
type input "Nome COMPLETO do responsável"
drag, startPoint x: 583, startPoint y: 499, endPoint x: 601, endPoint y: 419, distance: 82.0
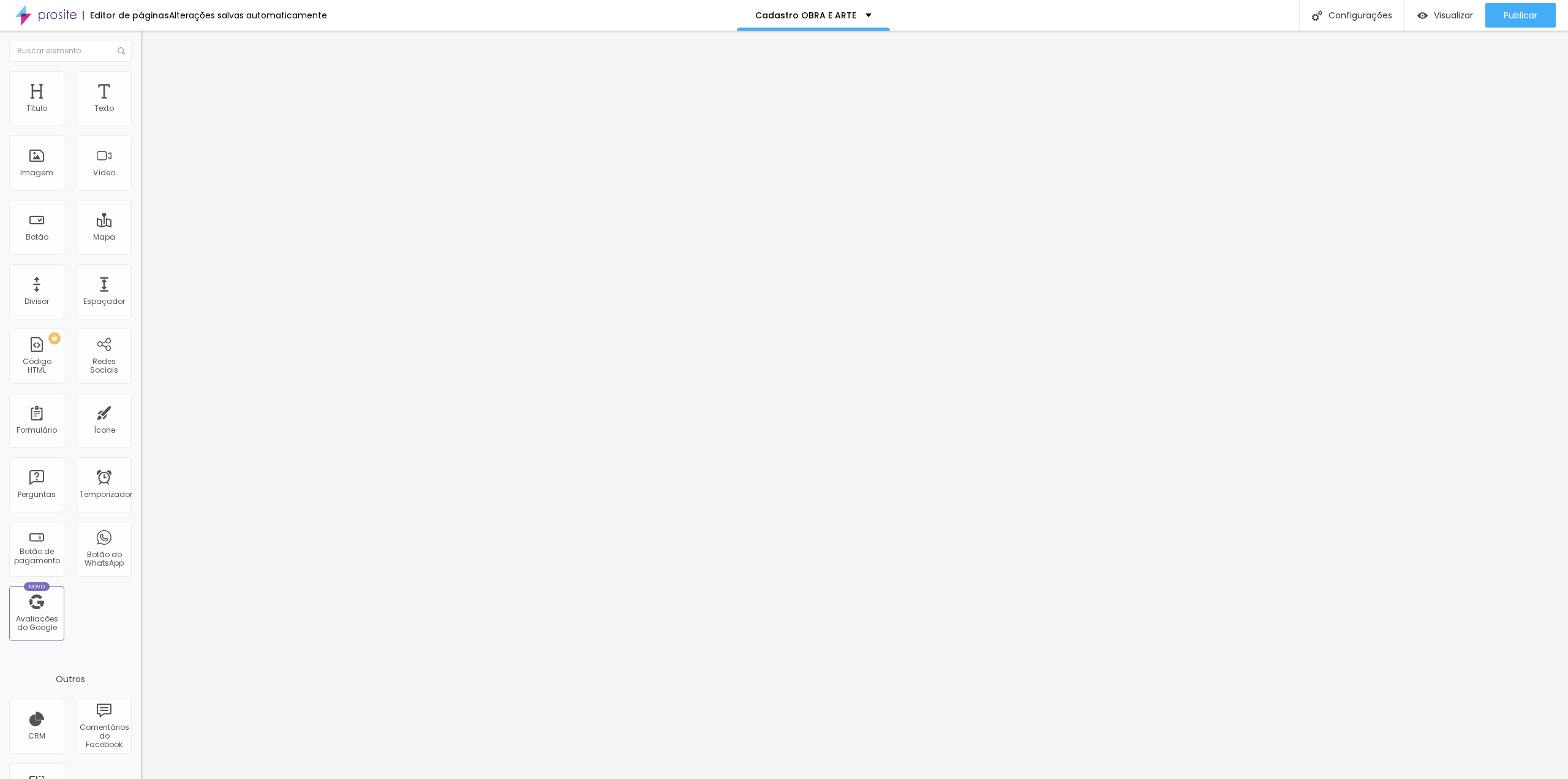
type input "Nome do(a) bailarino(a)"
drag, startPoint x: 579, startPoint y: 473, endPoint x: 580, endPoint y: 387, distance: 86.0
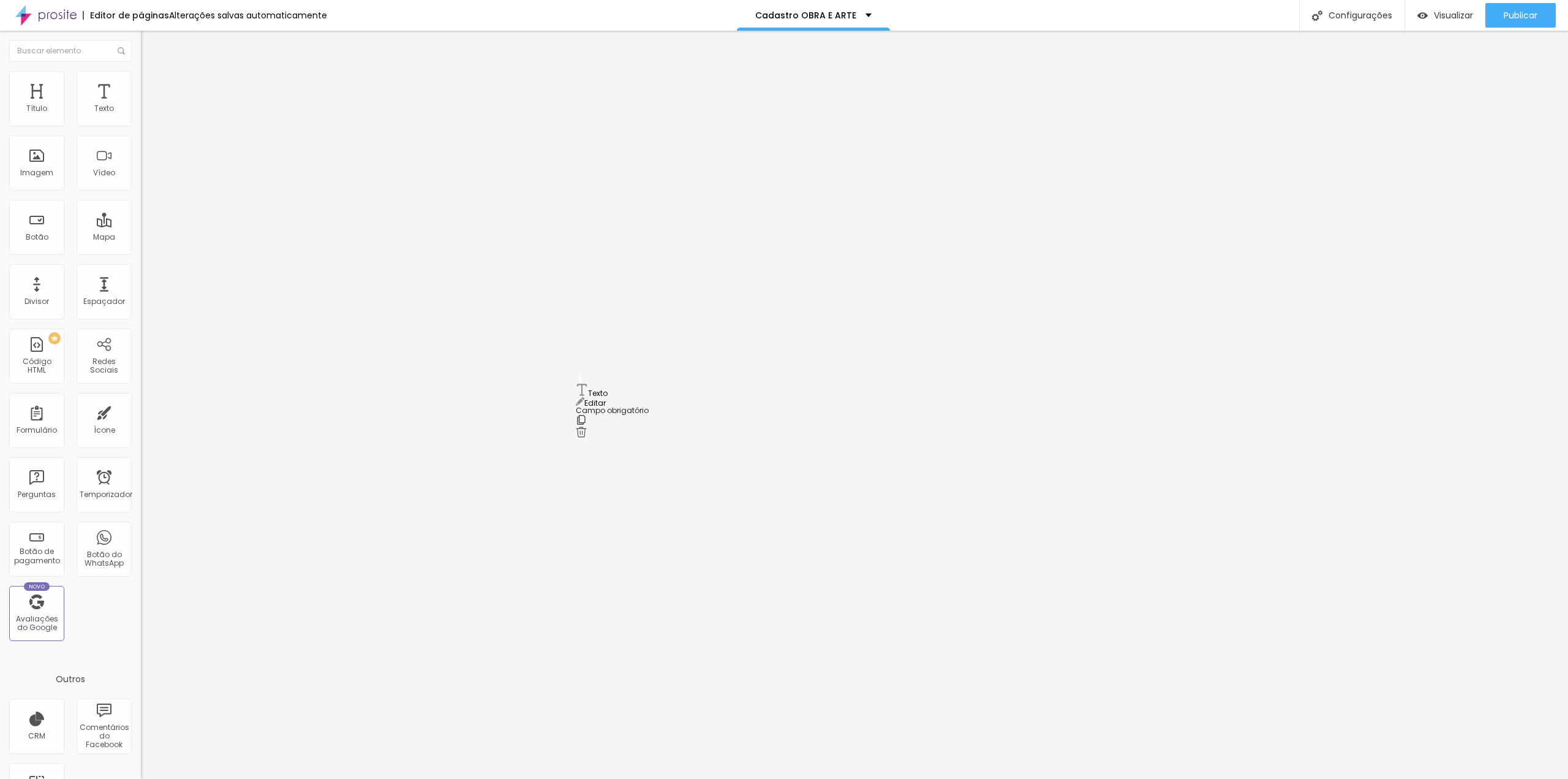
drag, startPoint x: 657, startPoint y: 376, endPoint x: 560, endPoint y: 381, distance: 97.1
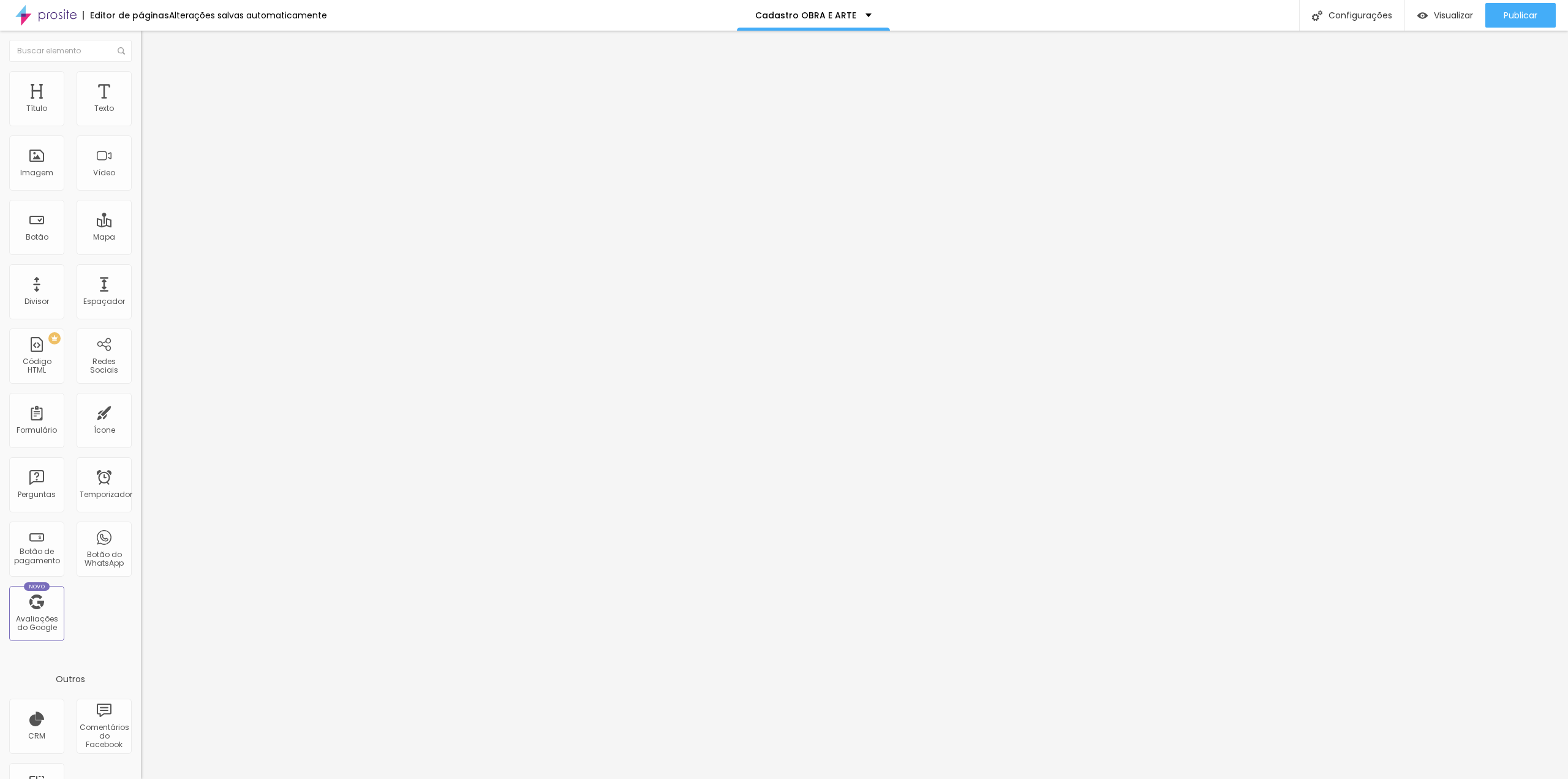
type input "Escola/Academia"
drag, startPoint x: 580, startPoint y: 516, endPoint x: 591, endPoint y: 438, distance: 78.8
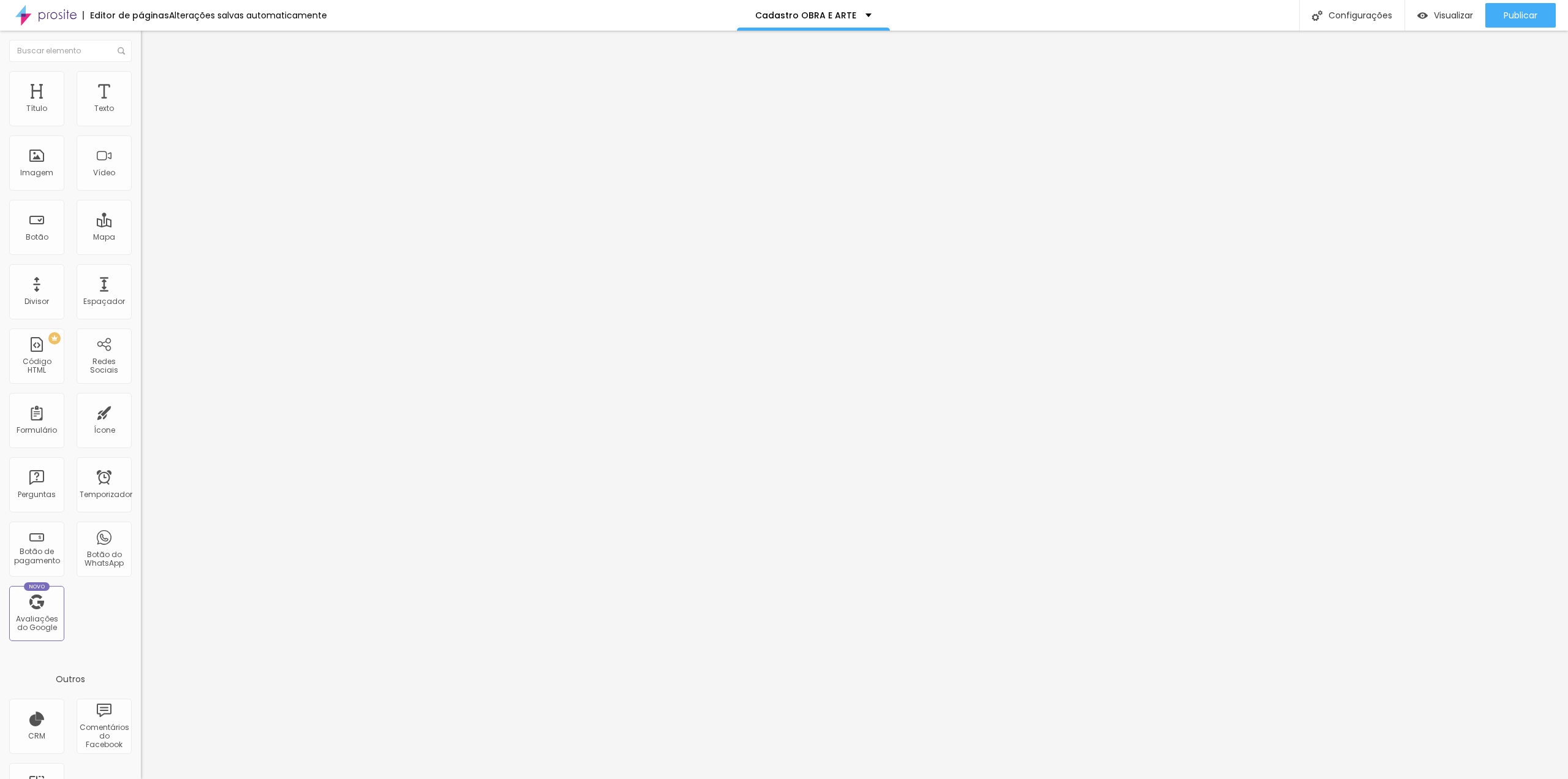
drag, startPoint x: 660, startPoint y: 411, endPoint x: 558, endPoint y: 421, distance: 102.5
type input "Coreografia(s)"
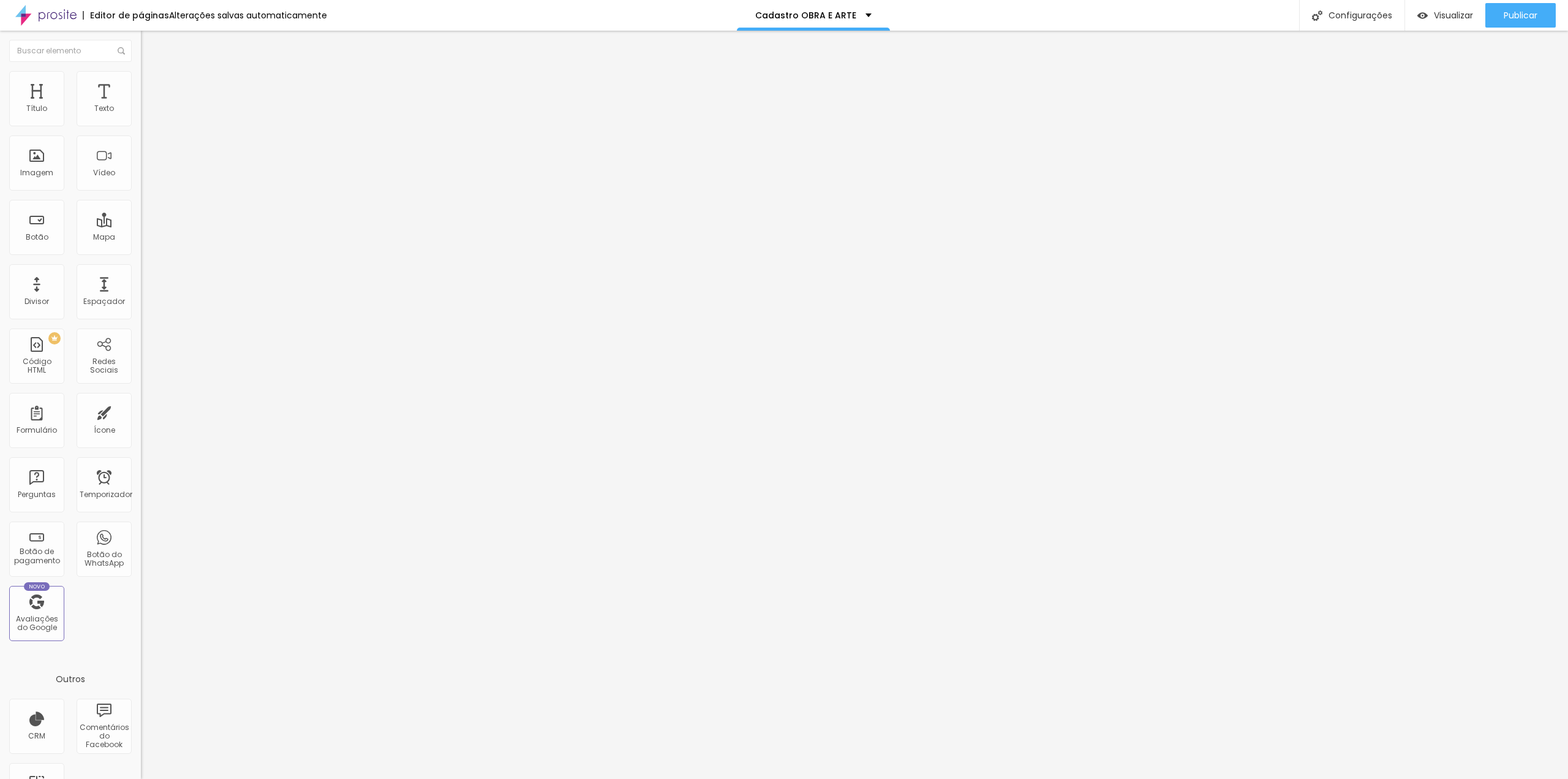
scroll to position [152, 0]
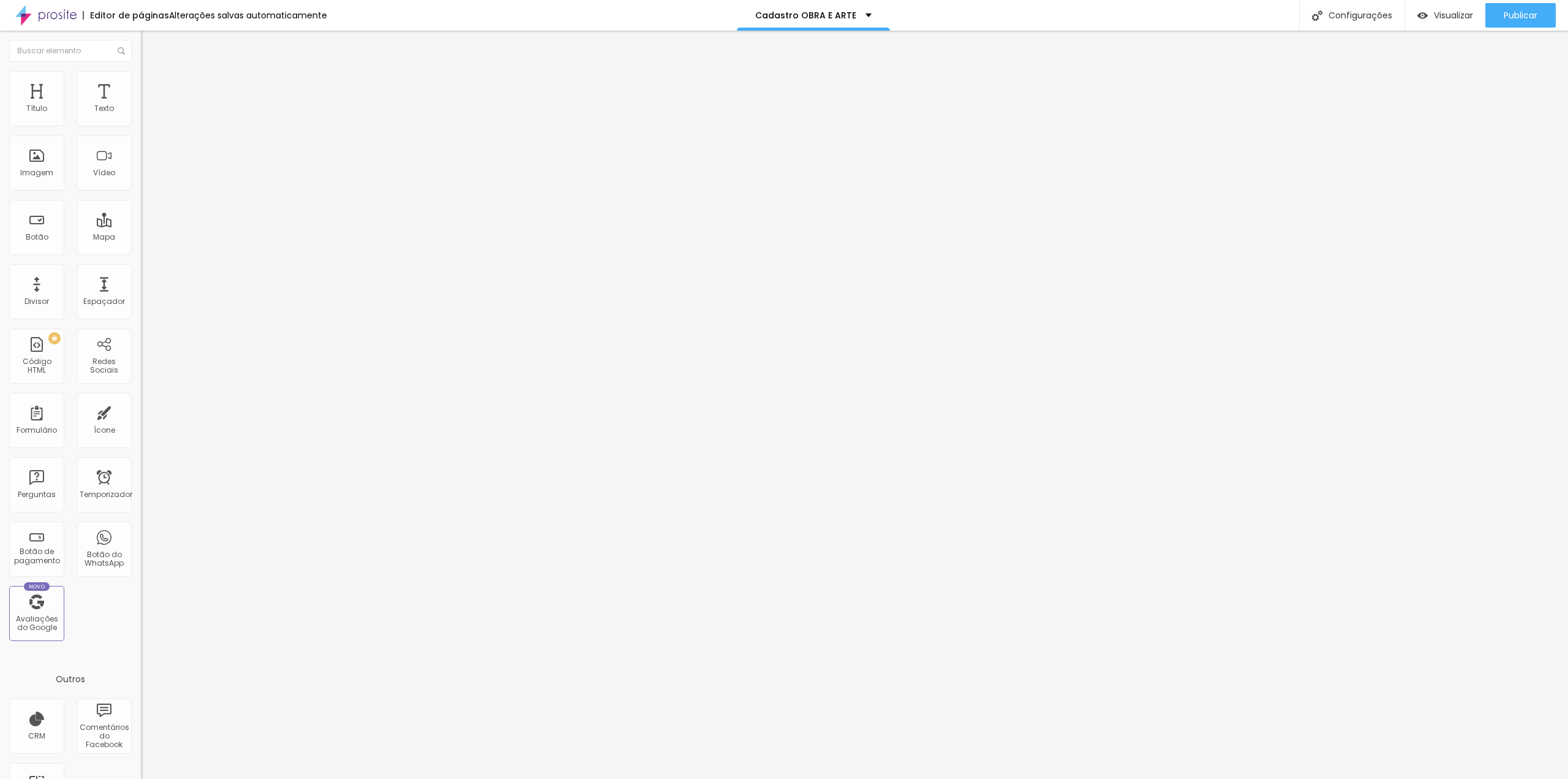
drag, startPoint x: 636, startPoint y: 422, endPoint x: 565, endPoint y: 421, distance: 71.0
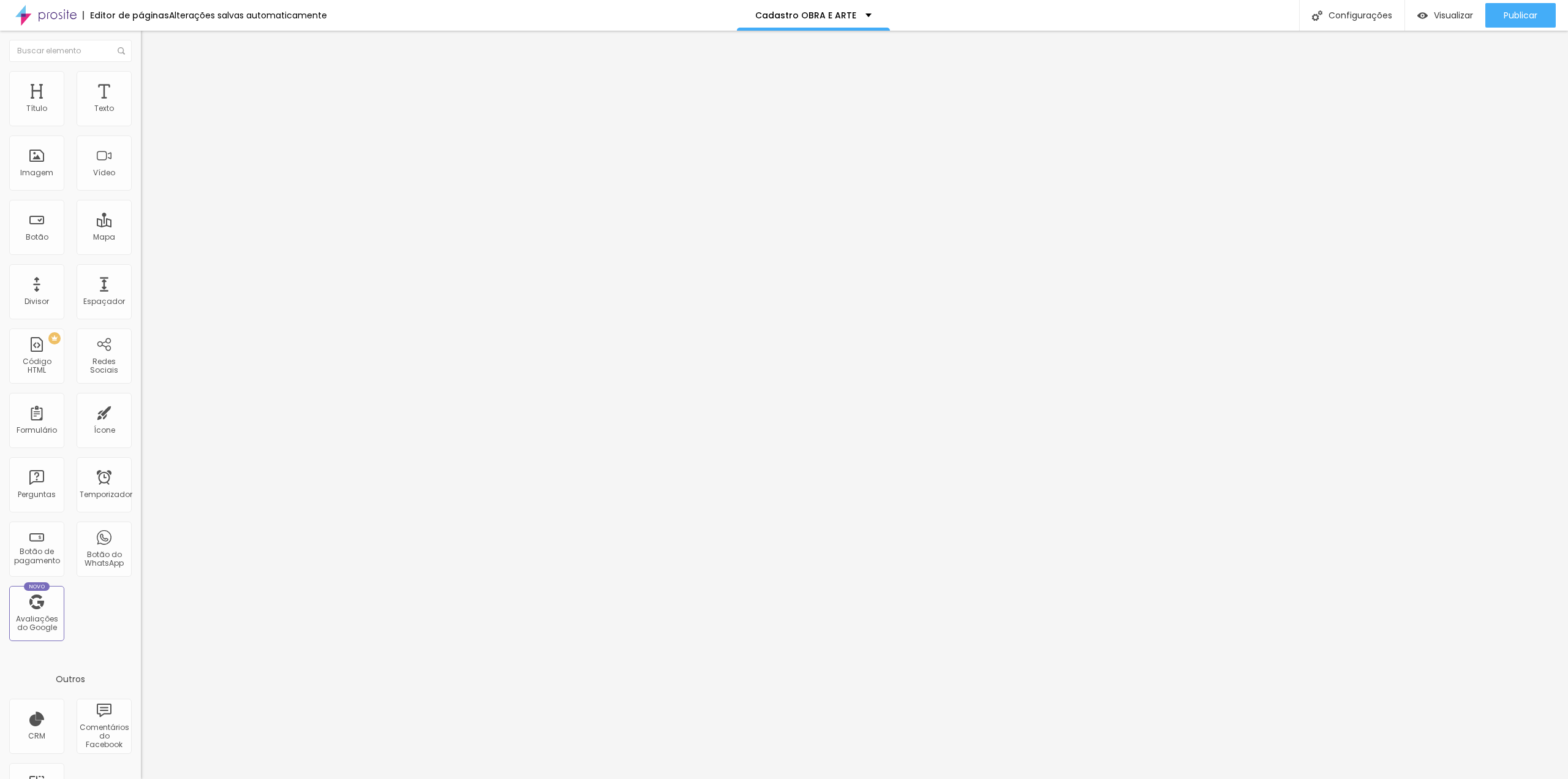
type input "Telefone com WhatsApp"
type input "DDD + Número"
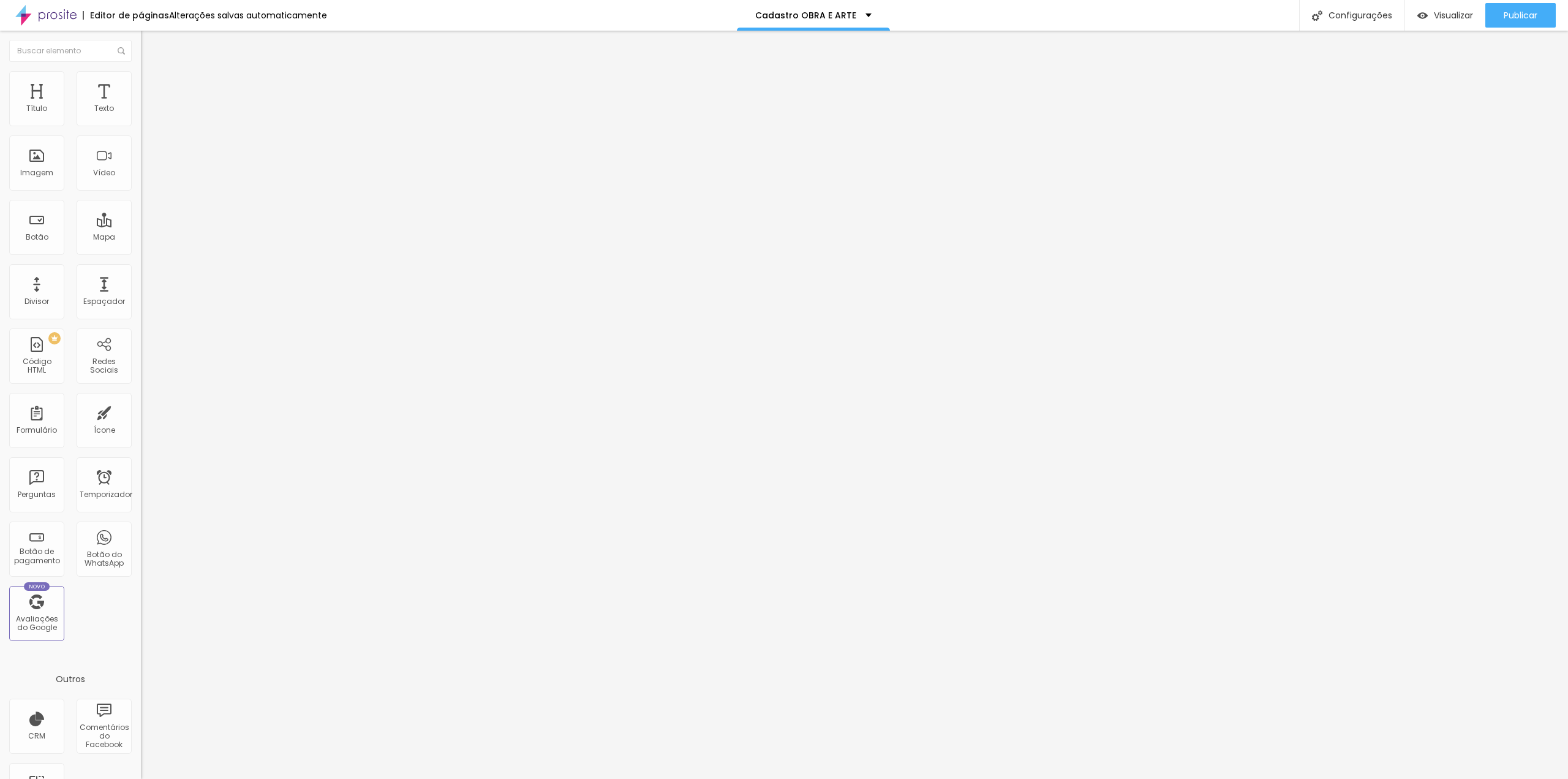
scroll to position [0, 0]
radio input "true"
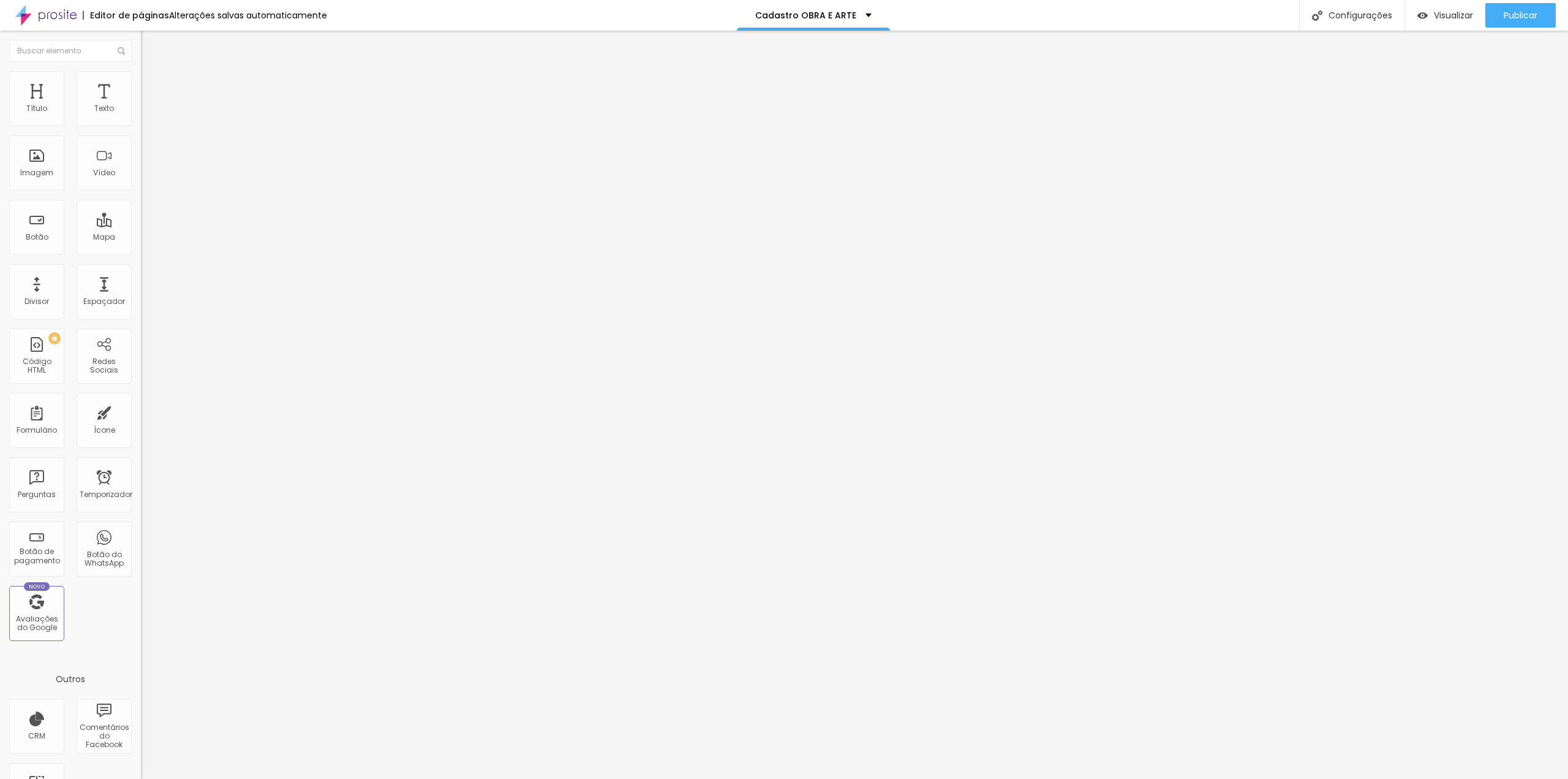
type input "Enviar e selecionar pacote"
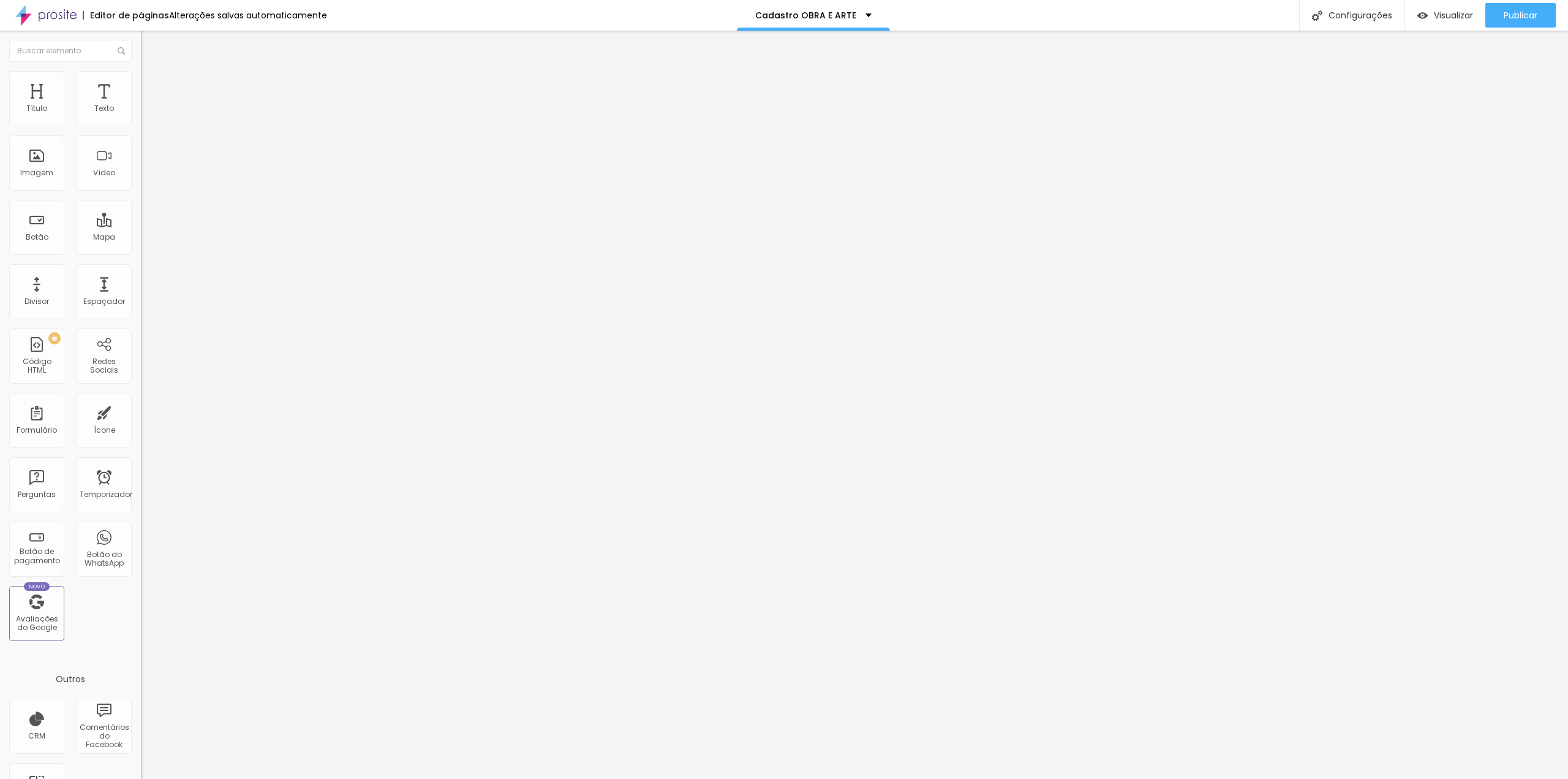
scroll to position [144, 0]
type input "[EMAIL_ADDRESS][DOMAIN_NAME]"
paste input "https://www.nanahdluizestudio.com/combos-obra-e-arte"
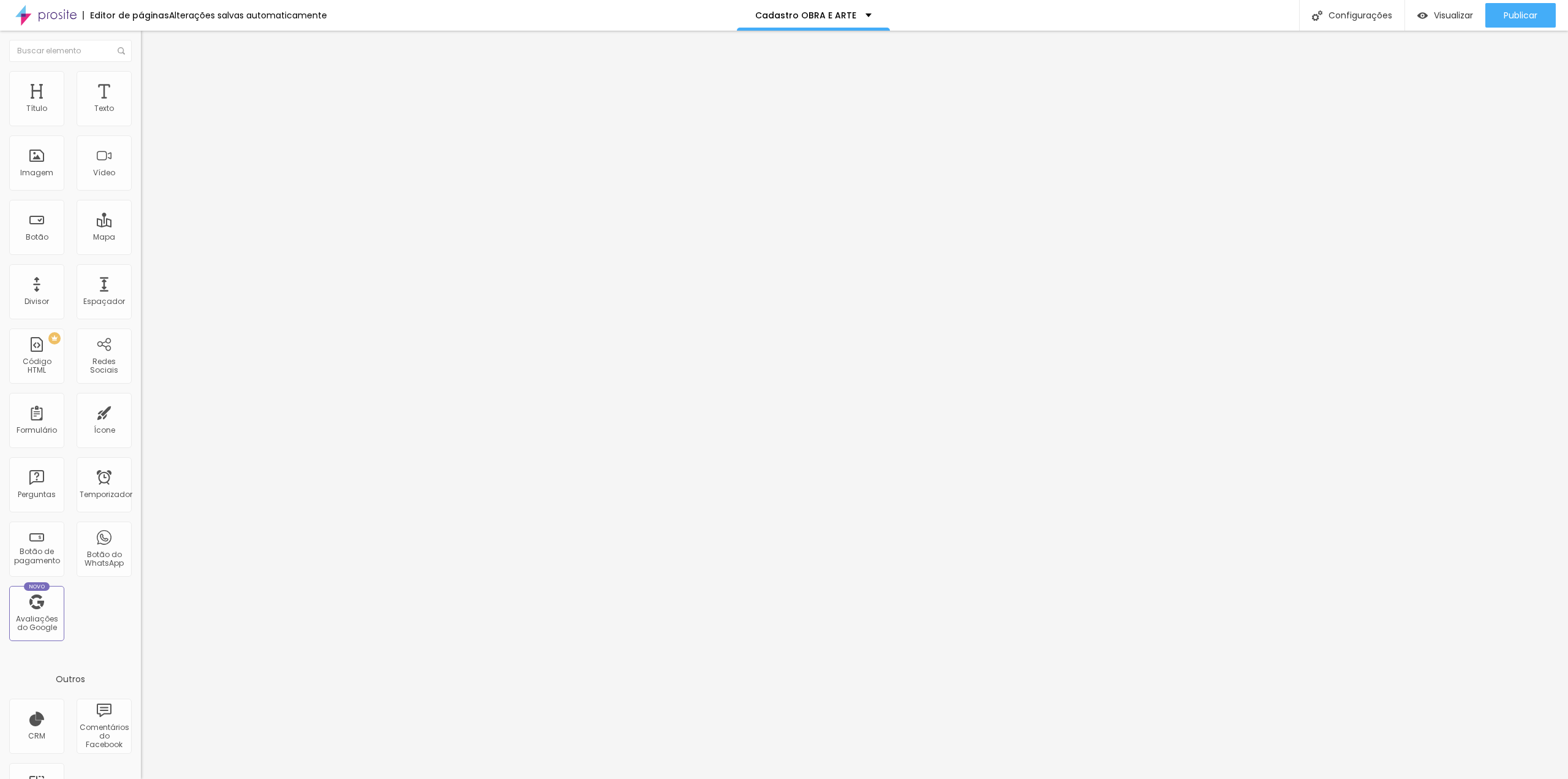
scroll to position [22, 0]
type input "https://www.nanahdluizestudio.com/combos-obra-e-arte"
click at [1354, 16] on font "Configurações" at bounding box center [1359, 15] width 63 height 12
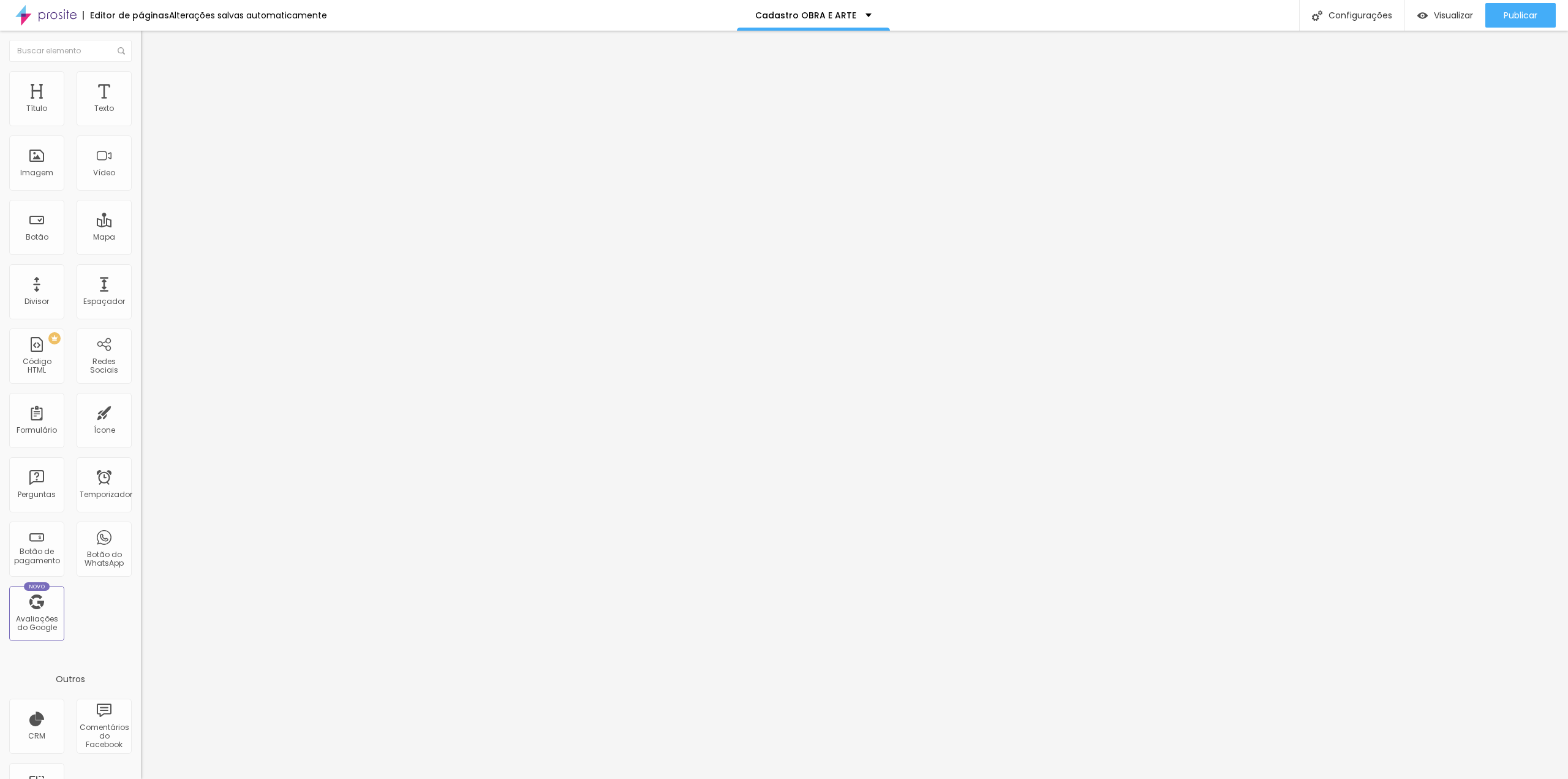
drag, startPoint x: 771, startPoint y: 251, endPoint x: 714, endPoint y: 245, distance: 57.3
drag, startPoint x: 612, startPoint y: 222, endPoint x: 616, endPoint y: 229, distance: 8.1
drag, startPoint x: 931, startPoint y: 477, endPoint x: 907, endPoint y: 473, distance: 24.3
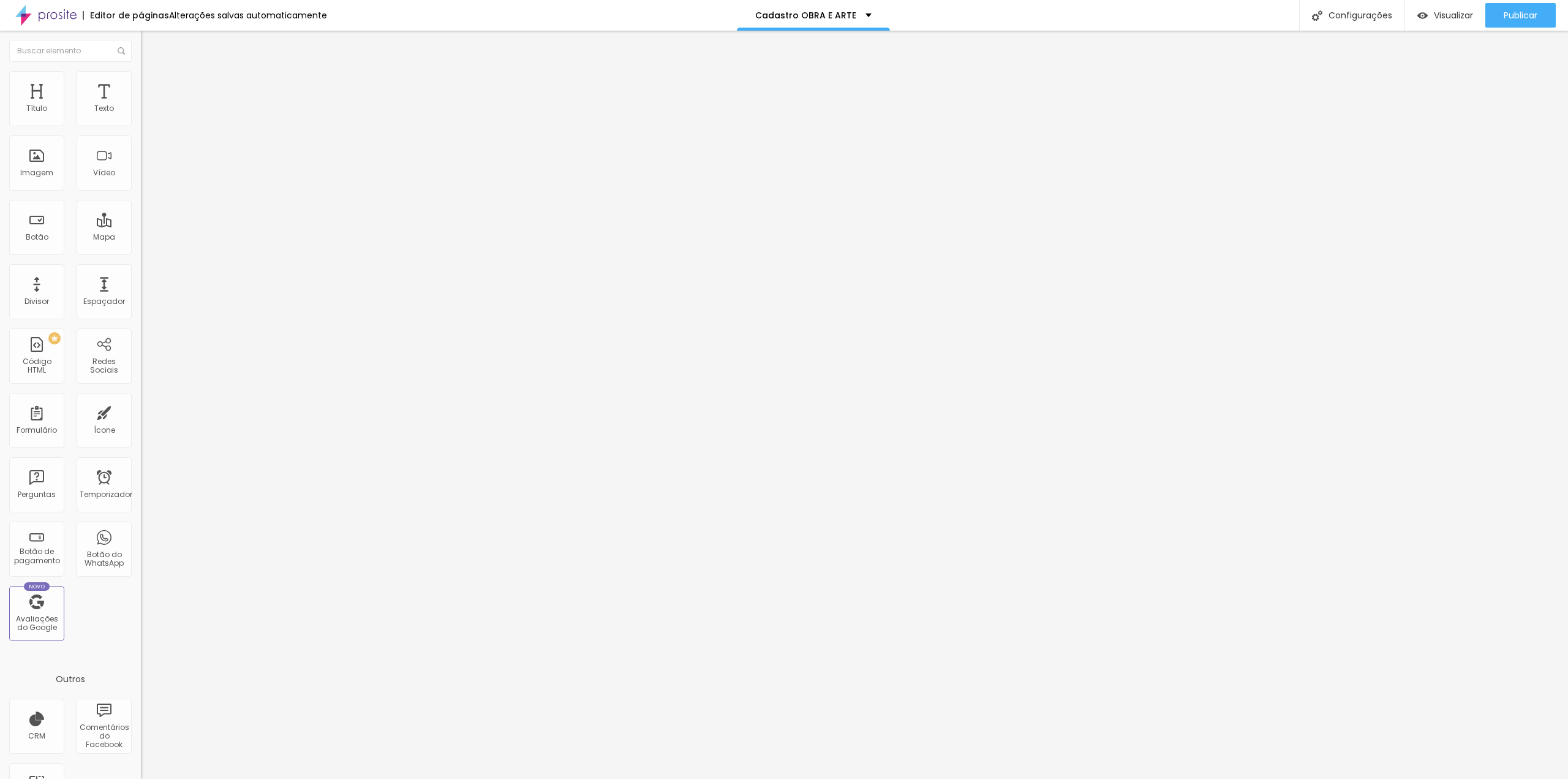
drag, startPoint x: 787, startPoint y: 250, endPoint x: 713, endPoint y: 245, distance: 74.2
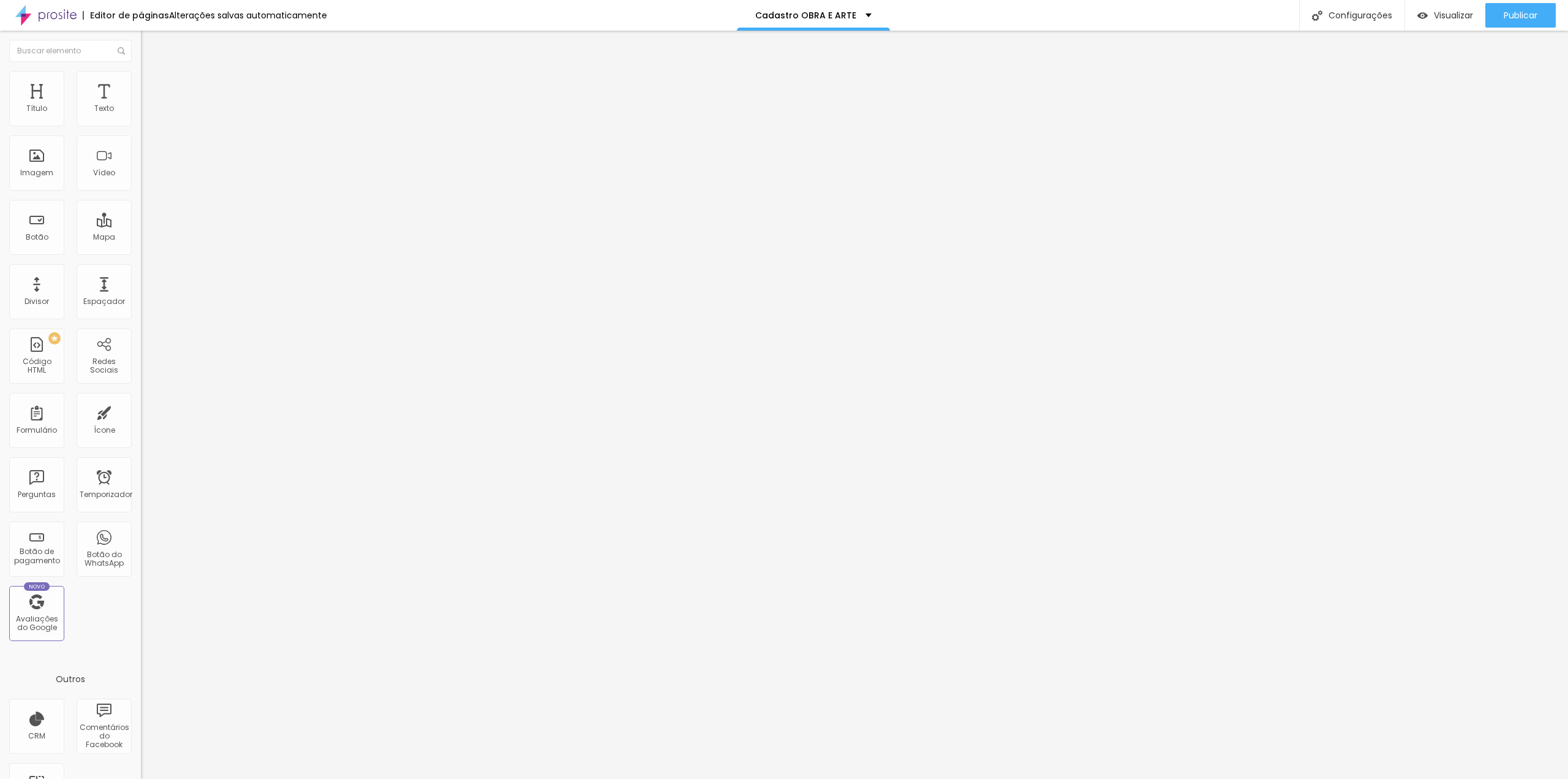
drag, startPoint x: 927, startPoint y: 481, endPoint x: 907, endPoint y: 477, distance: 20.4
paste input "OBRA E ARTE"
type input "Studio Nanah D´[PERSON_NAME] e Combos Fotográficos OBRA E ARTE"
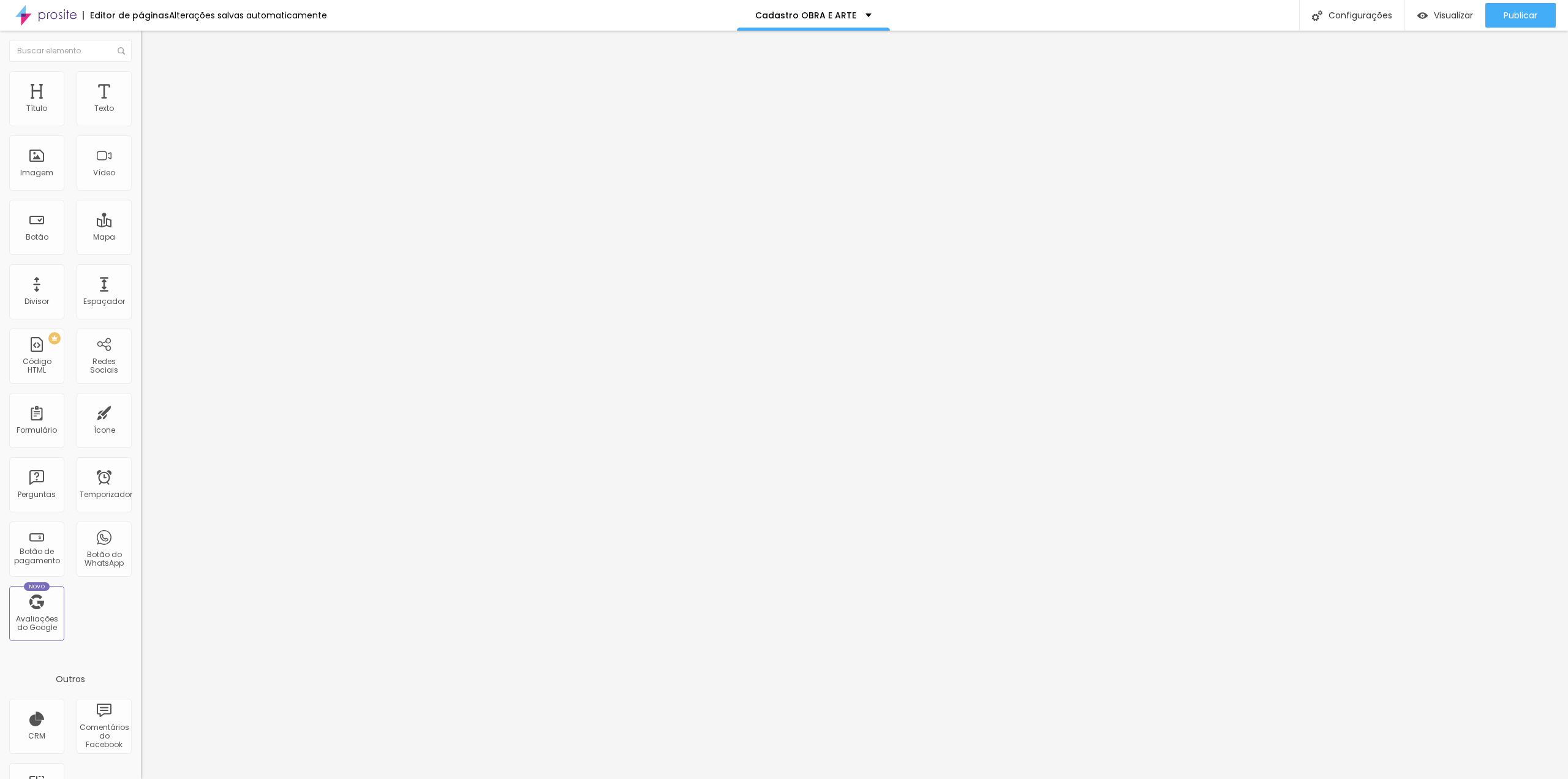
drag, startPoint x: 940, startPoint y: 407, endPoint x: 909, endPoint y: 401, distance: 31.6
paste input "OBRA E ARTE"
type input "Studio Nanah D´[PERSON_NAME] e Combos Fotográficos OBRA E ARTE"
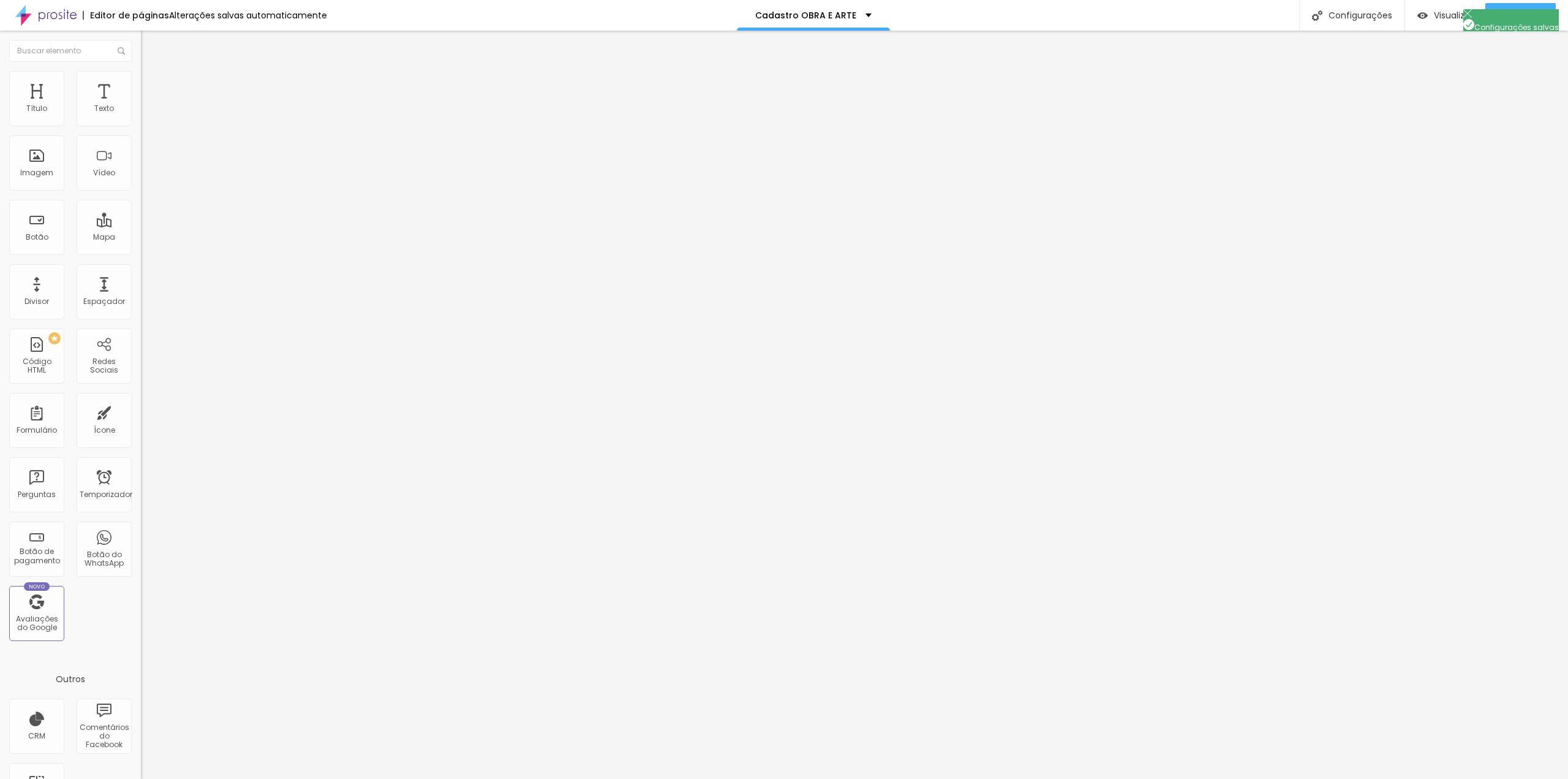
click at [1003, 778] on div at bounding box center [784, 791] width 1568 height 11
click at [1510, 13] on font "Publicar" at bounding box center [1521, 15] width 34 height 12
click at [148, 115] on input "[DATE] 00:00" at bounding box center [177, 109] width 58 height 12
click at [112, 164] on button "Próximo mês" at bounding box center [110, 160] width 20 height 20
click at [39, 253] on div "24" at bounding box center [34, 247] width 12 height 12
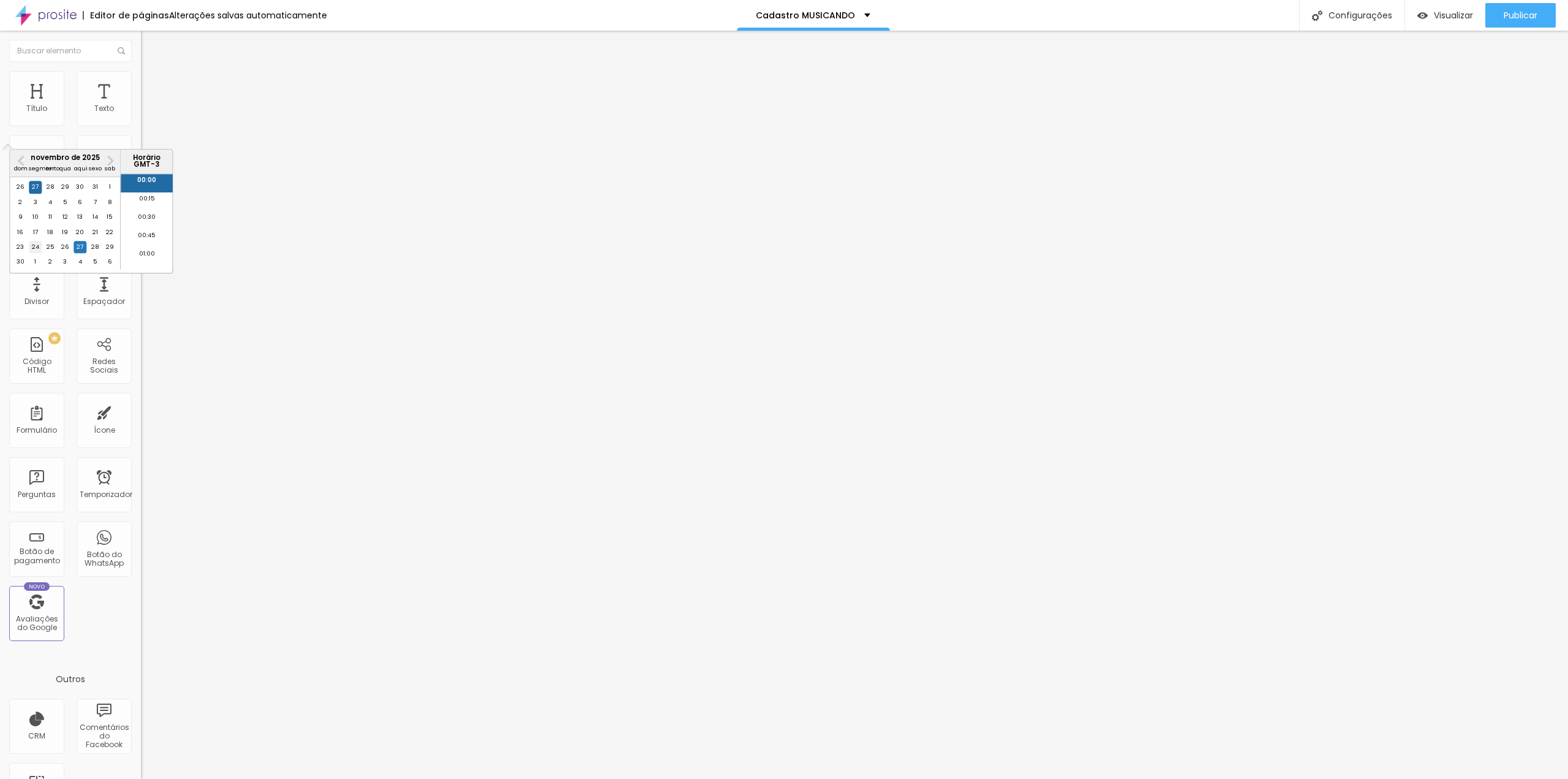
type input "24 de novembro de 2025 às 00:00"
click at [127, 184] on li "00:00" at bounding box center [146, 182] width 52 height 18
click at [141, 124] on div "OBRA E ARTE" at bounding box center [211, 113] width 141 height 21
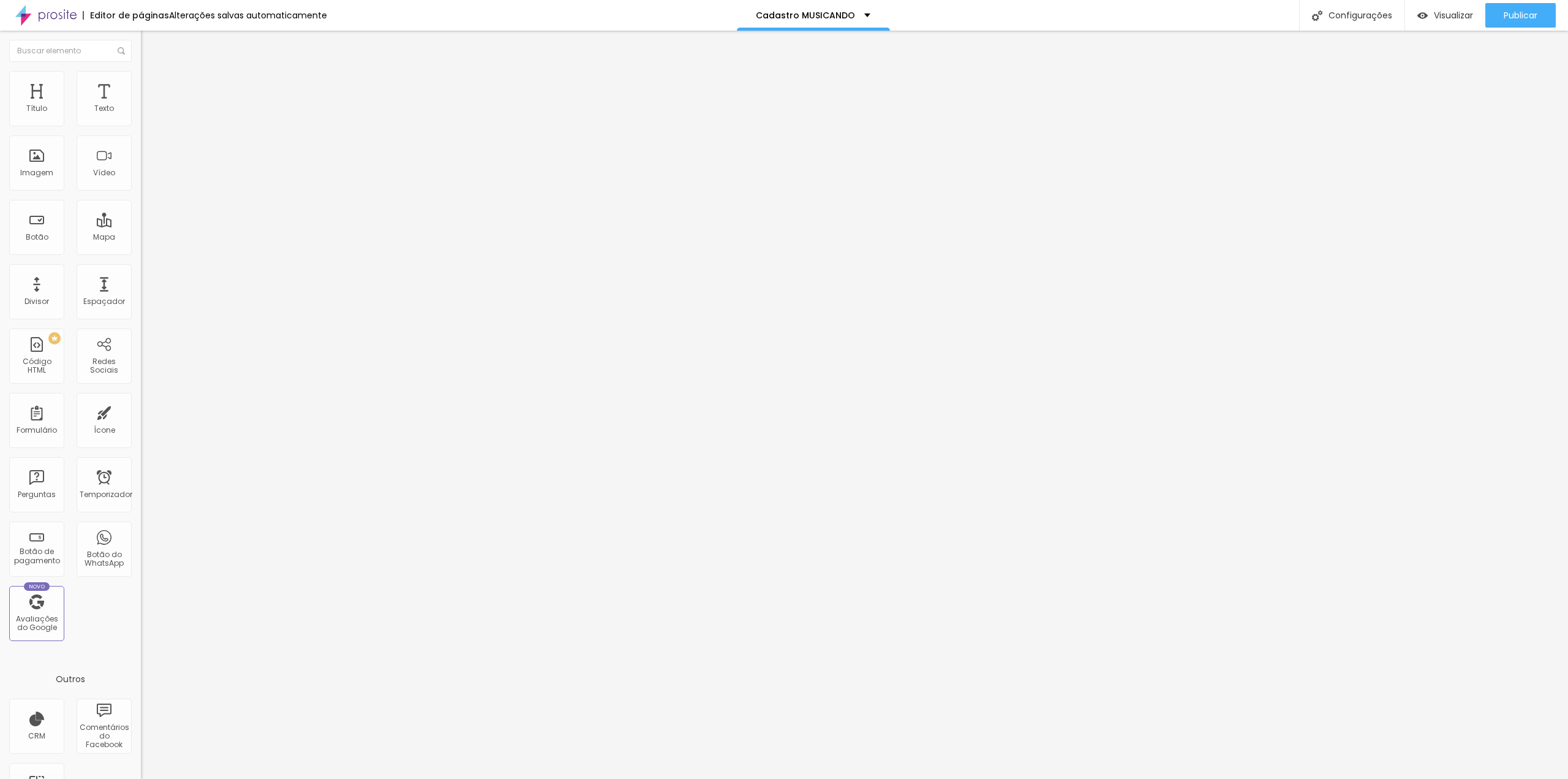
drag, startPoint x: 627, startPoint y: 234, endPoint x: 519, endPoint y: 220, distance: 108.9
type input "MUSICANDO"
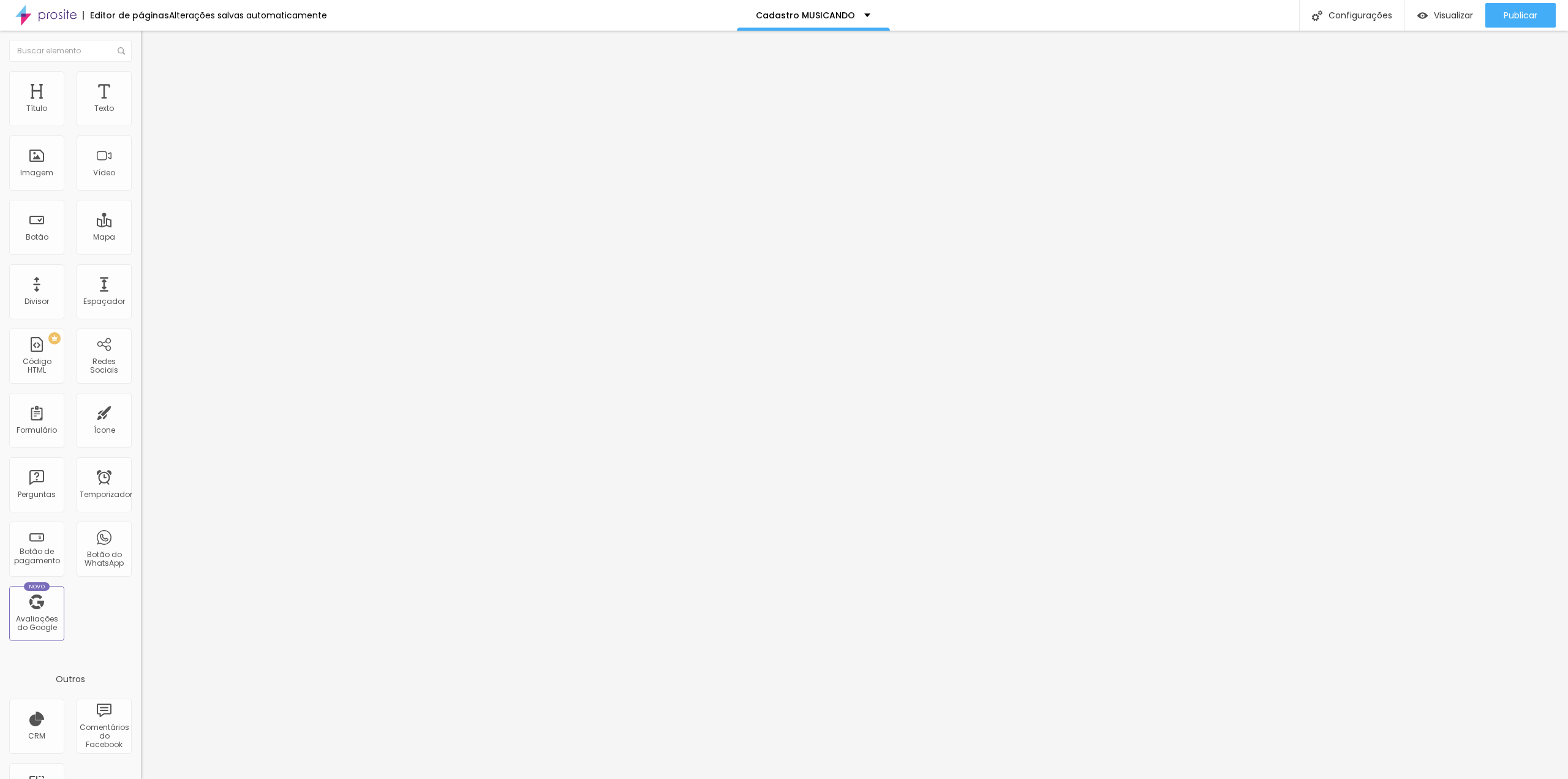
type input "Nome COMPLETO do responsável"
drag, startPoint x: 580, startPoint y: 478, endPoint x: 576, endPoint y: 407, distance: 71.1
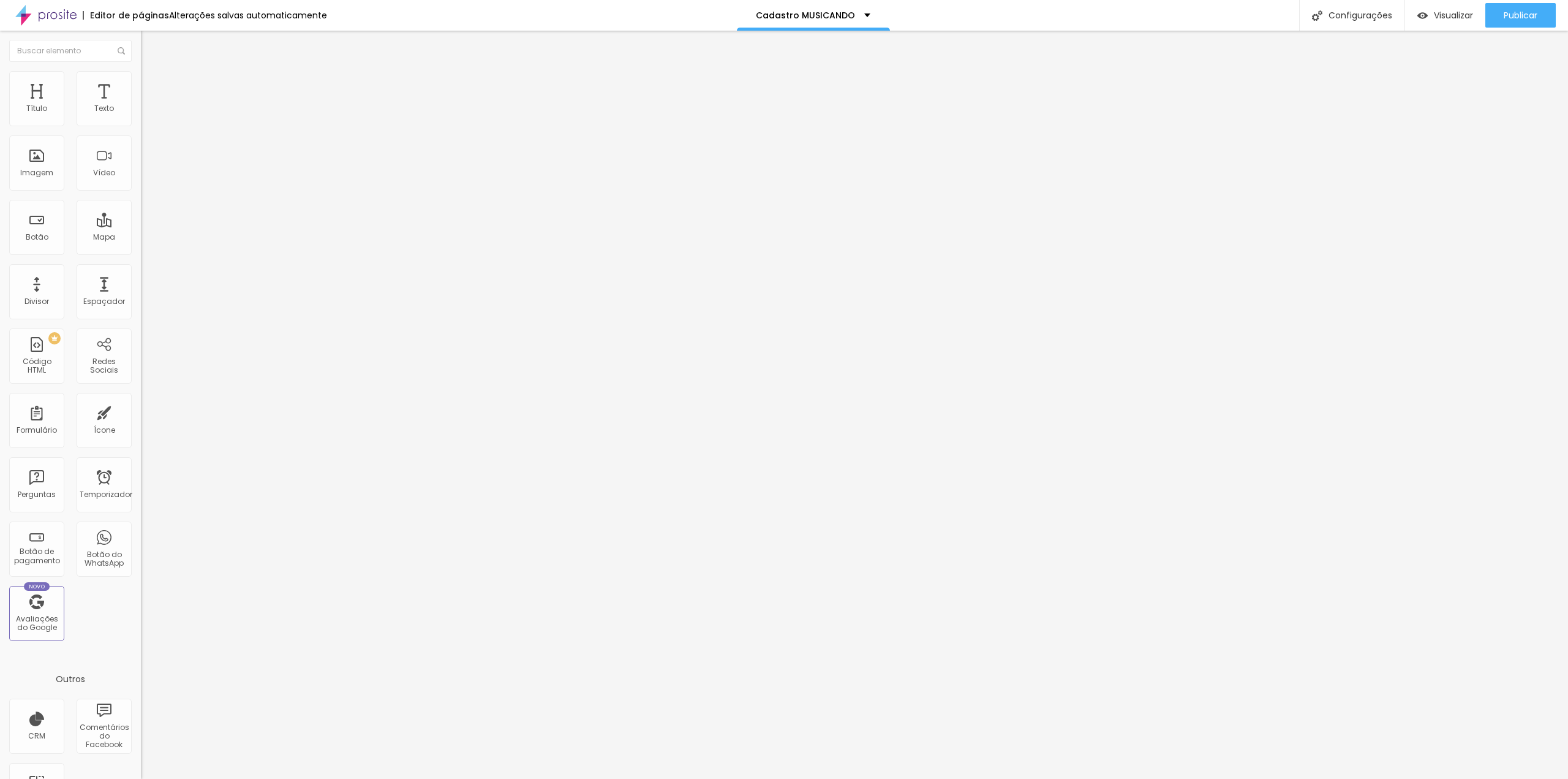
type input "Nome do aluno"
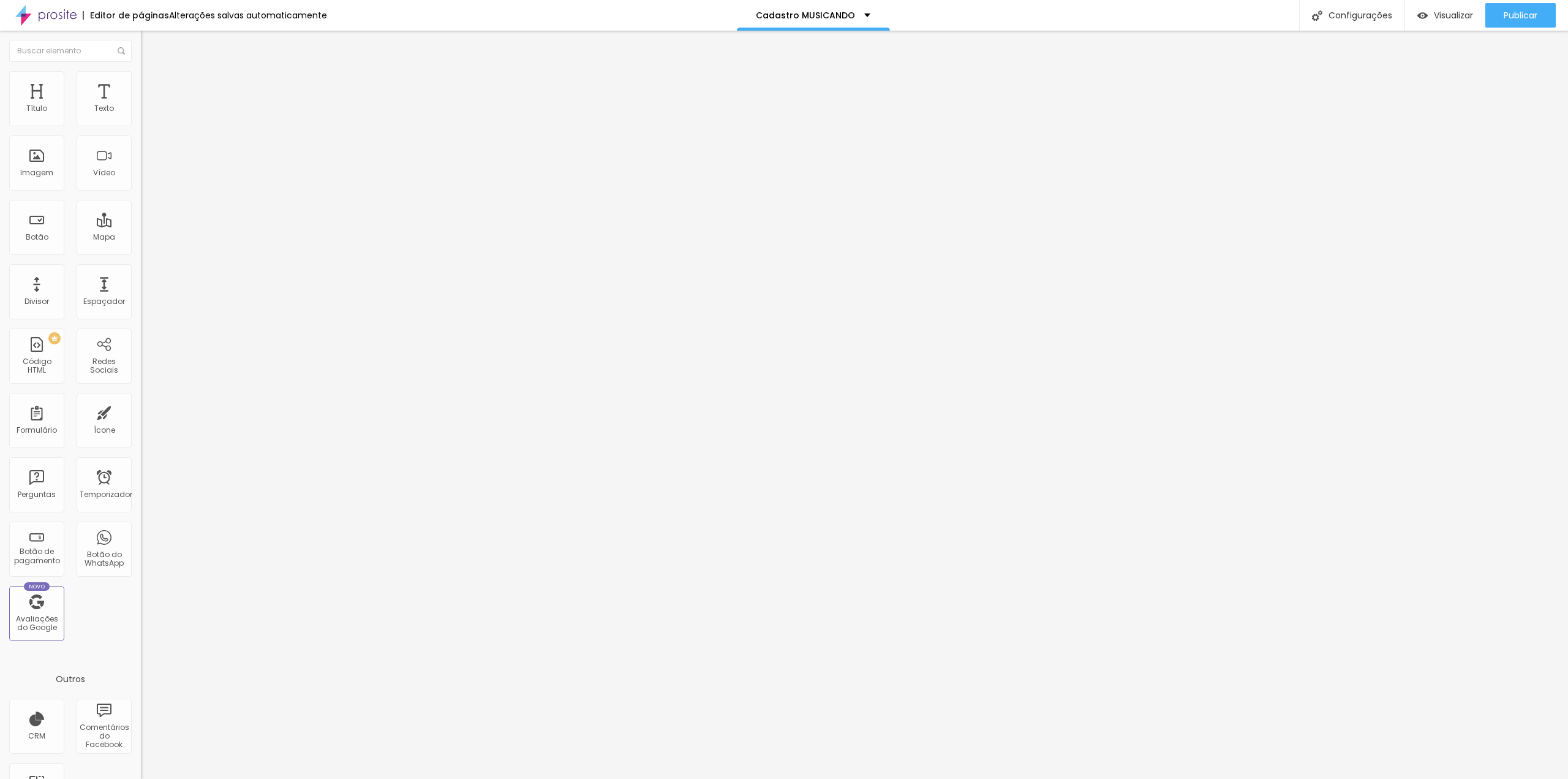
drag, startPoint x: 580, startPoint y: 475, endPoint x: 583, endPoint y: 377, distance: 98.0
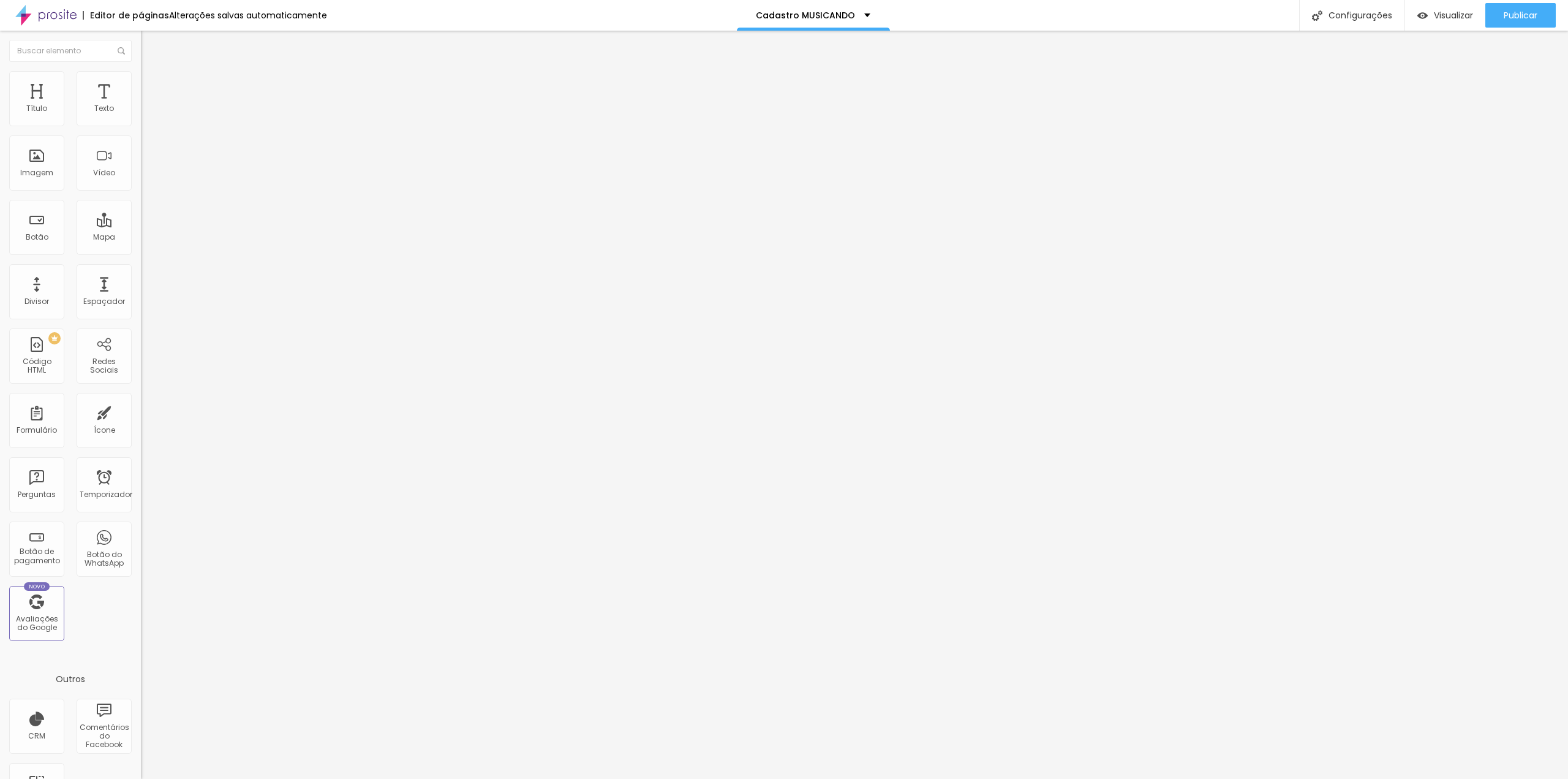
drag, startPoint x: 649, startPoint y: 368, endPoint x: 687, endPoint y: 337, distance: 49.0
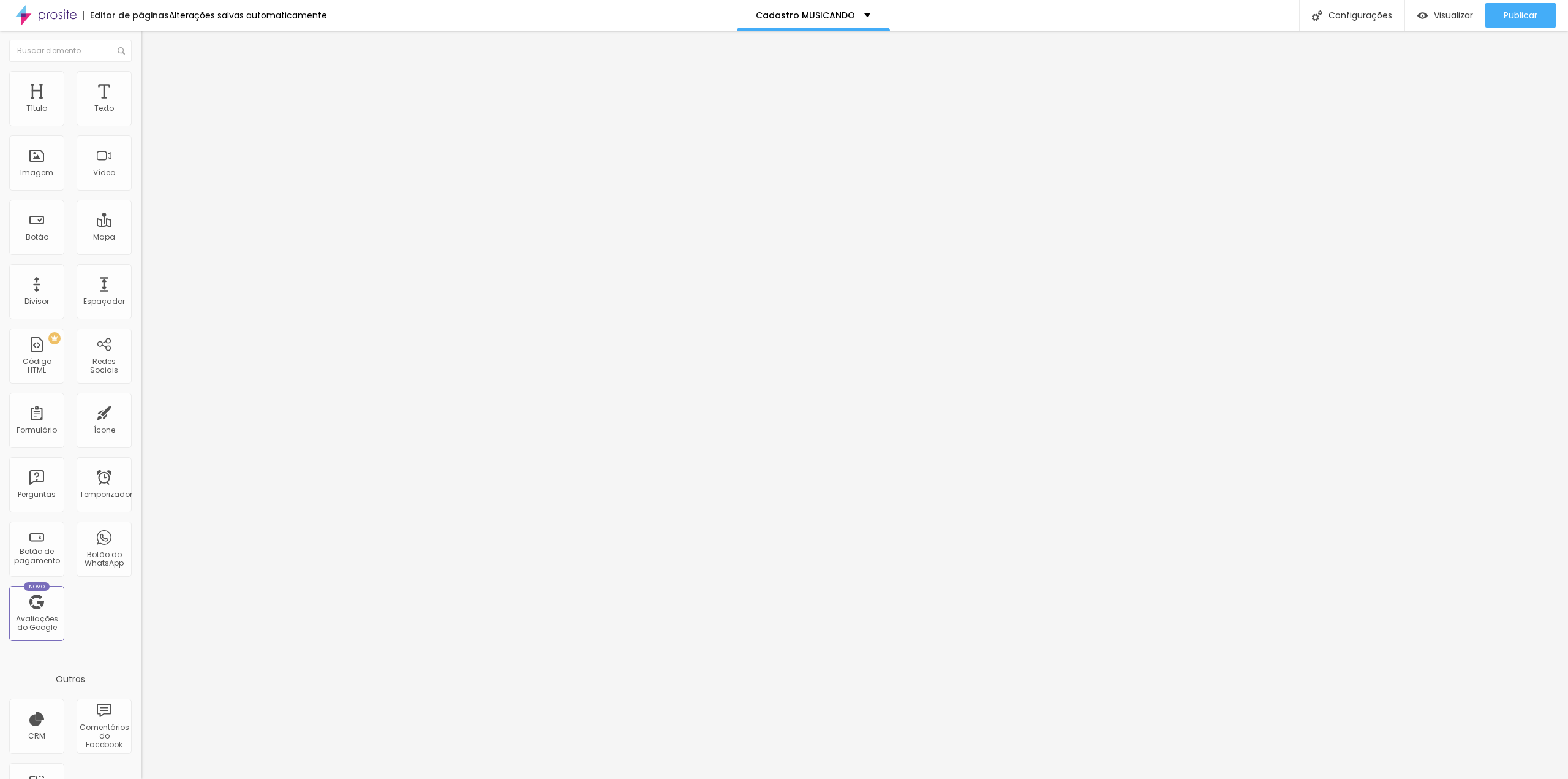
drag, startPoint x: 629, startPoint y: 378, endPoint x: 571, endPoint y: 375, distance: 58.1
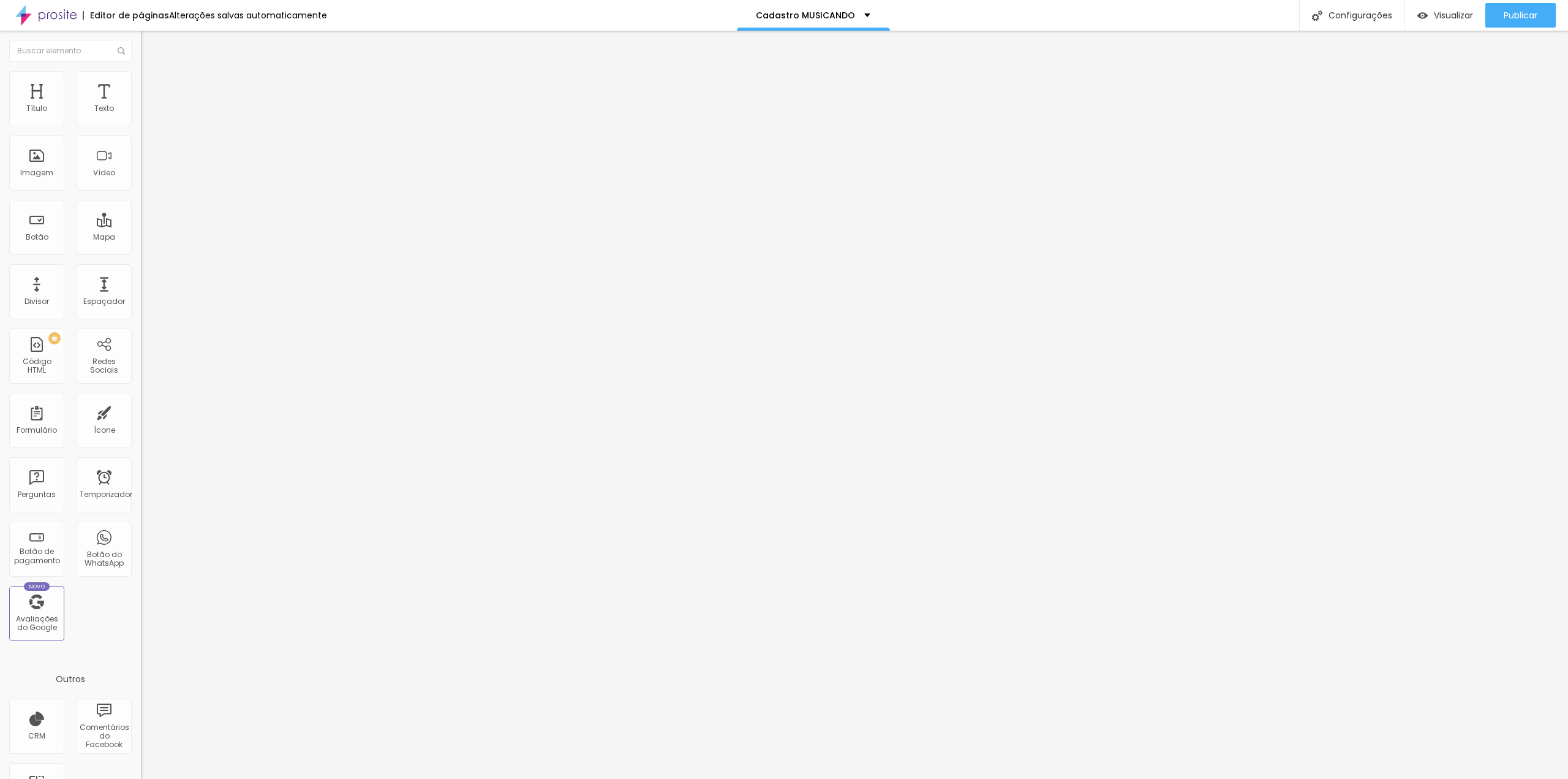
type input "Escola/Academia"
drag, startPoint x: 582, startPoint y: 507, endPoint x: 583, endPoint y: 415, distance: 92.0
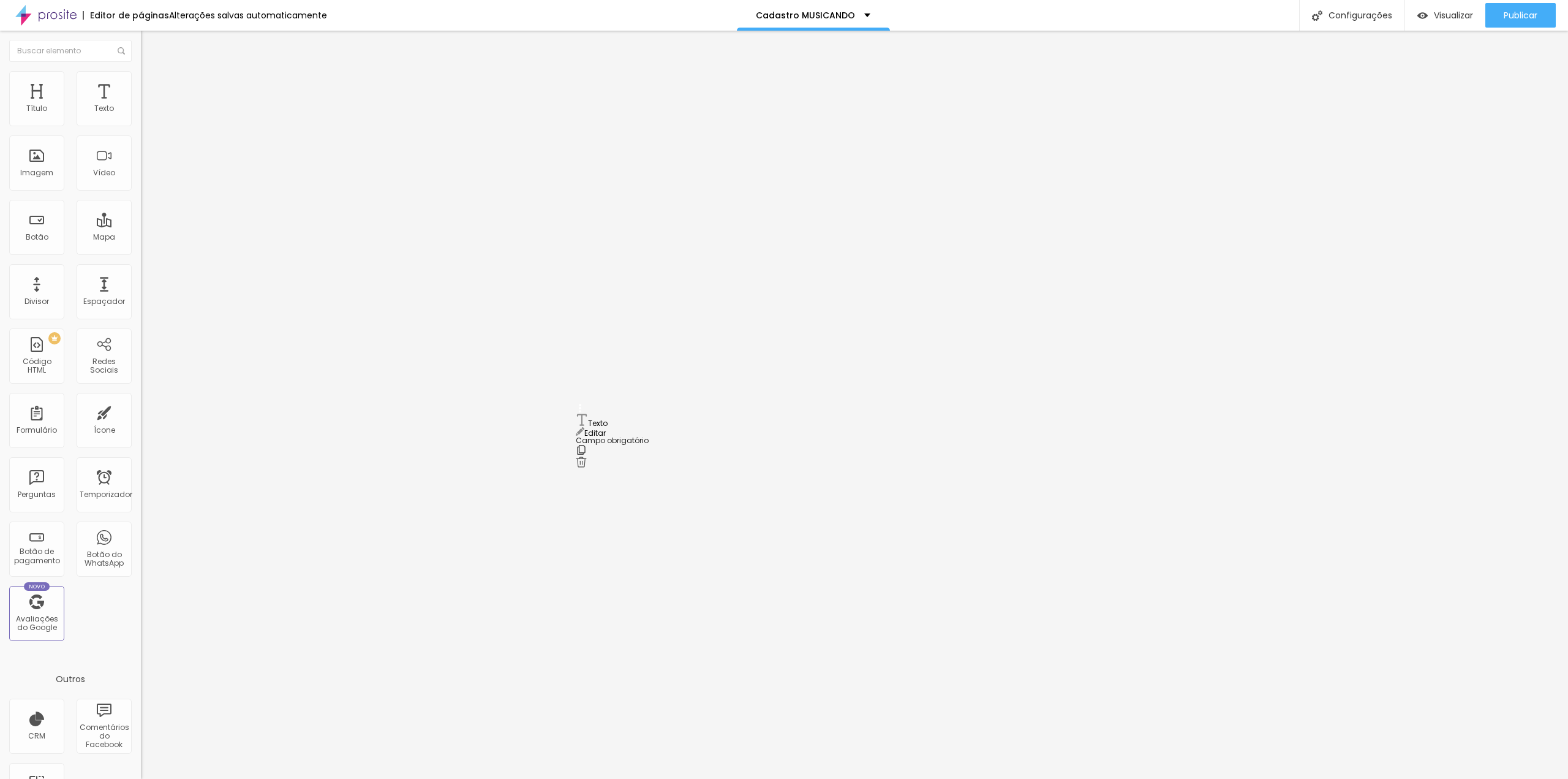
drag, startPoint x: 653, startPoint y: 420, endPoint x: 462, endPoint y: 434, distance: 191.5
type input "N"
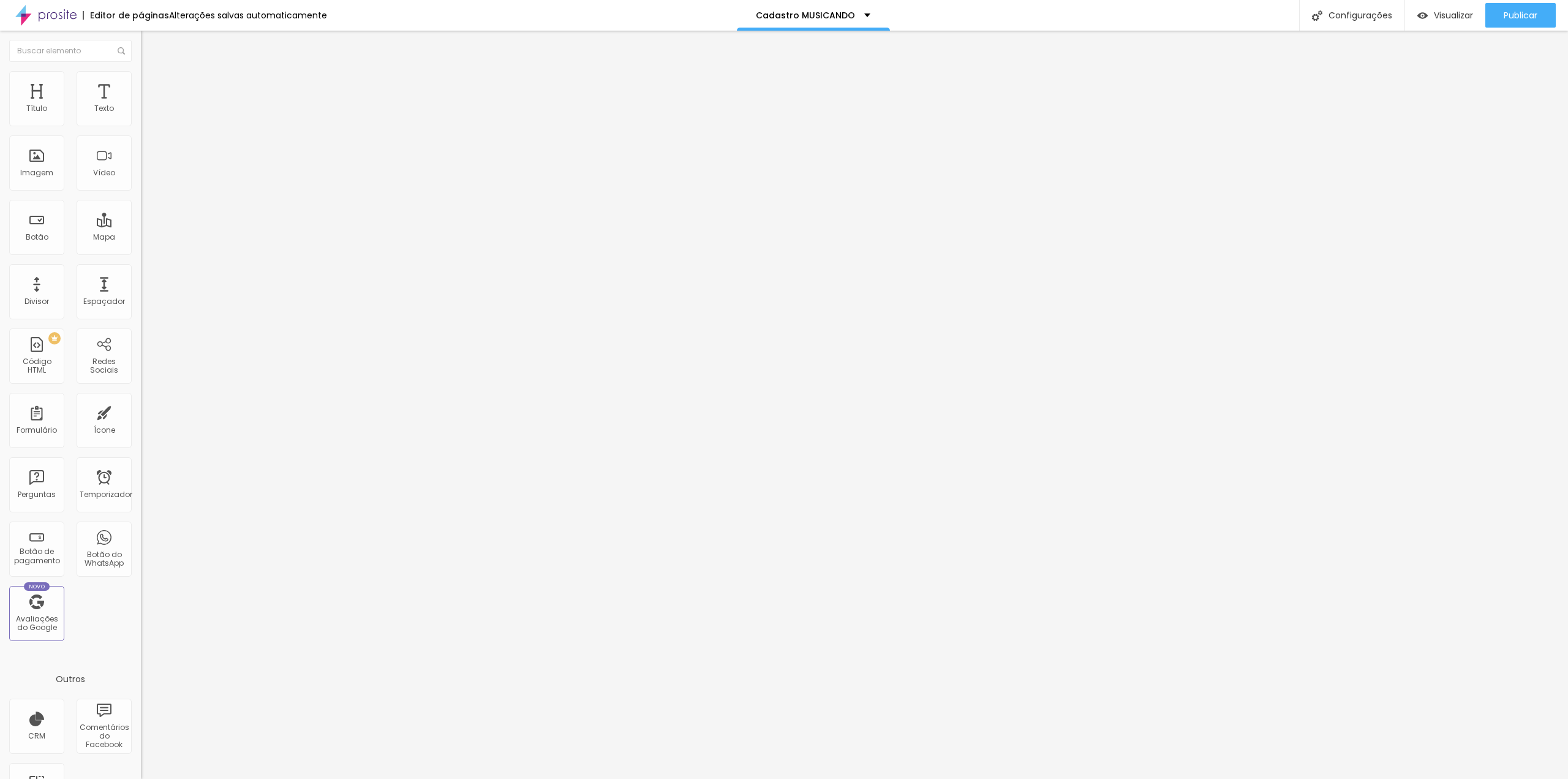
type input "M"
type input "Nome da música"
drag, startPoint x: 966, startPoint y: 370, endPoint x: 949, endPoint y: 387, distance: 24.0
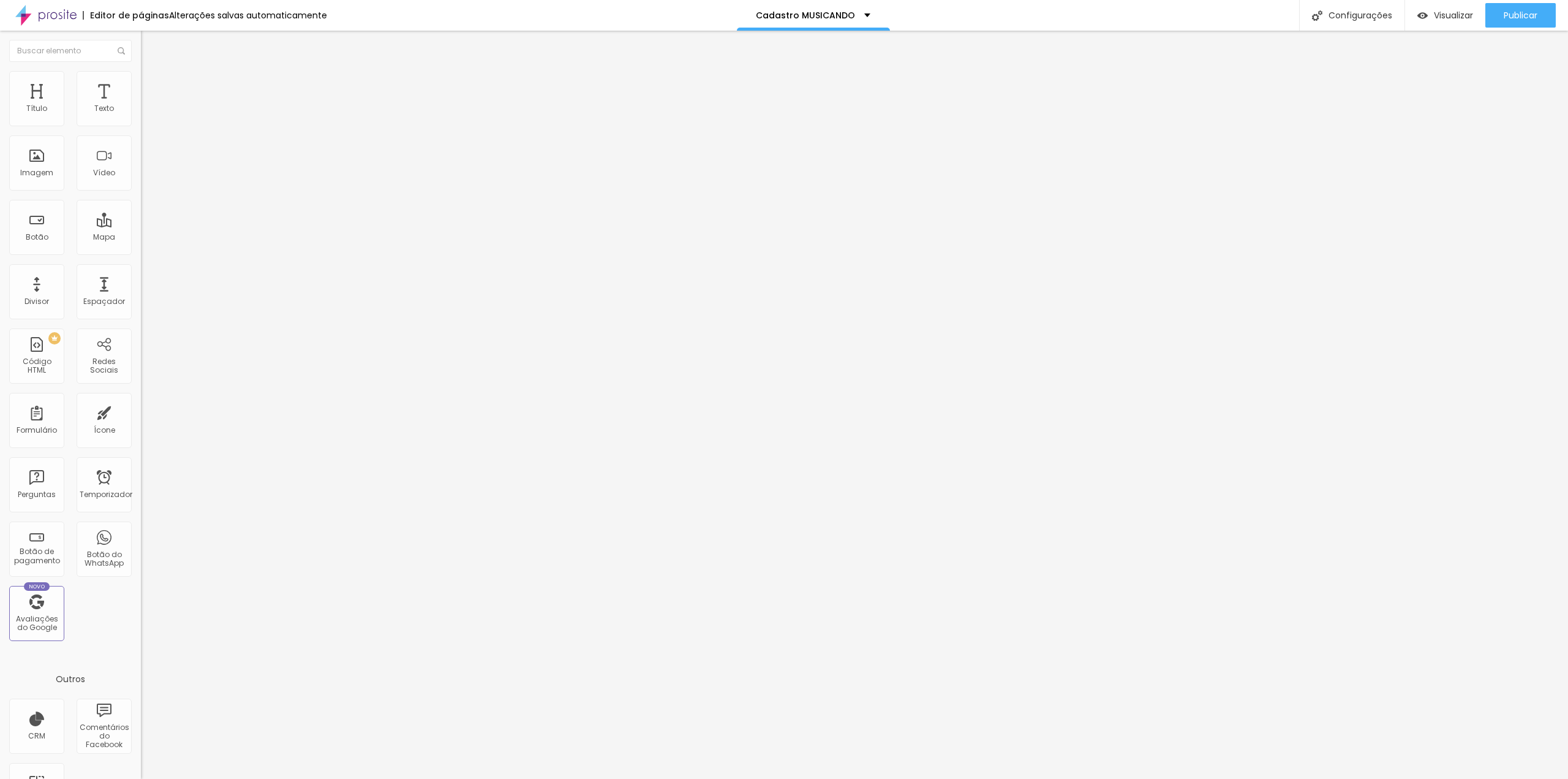
drag, startPoint x: 656, startPoint y: 419, endPoint x: 518, endPoint y: 430, distance: 138.4
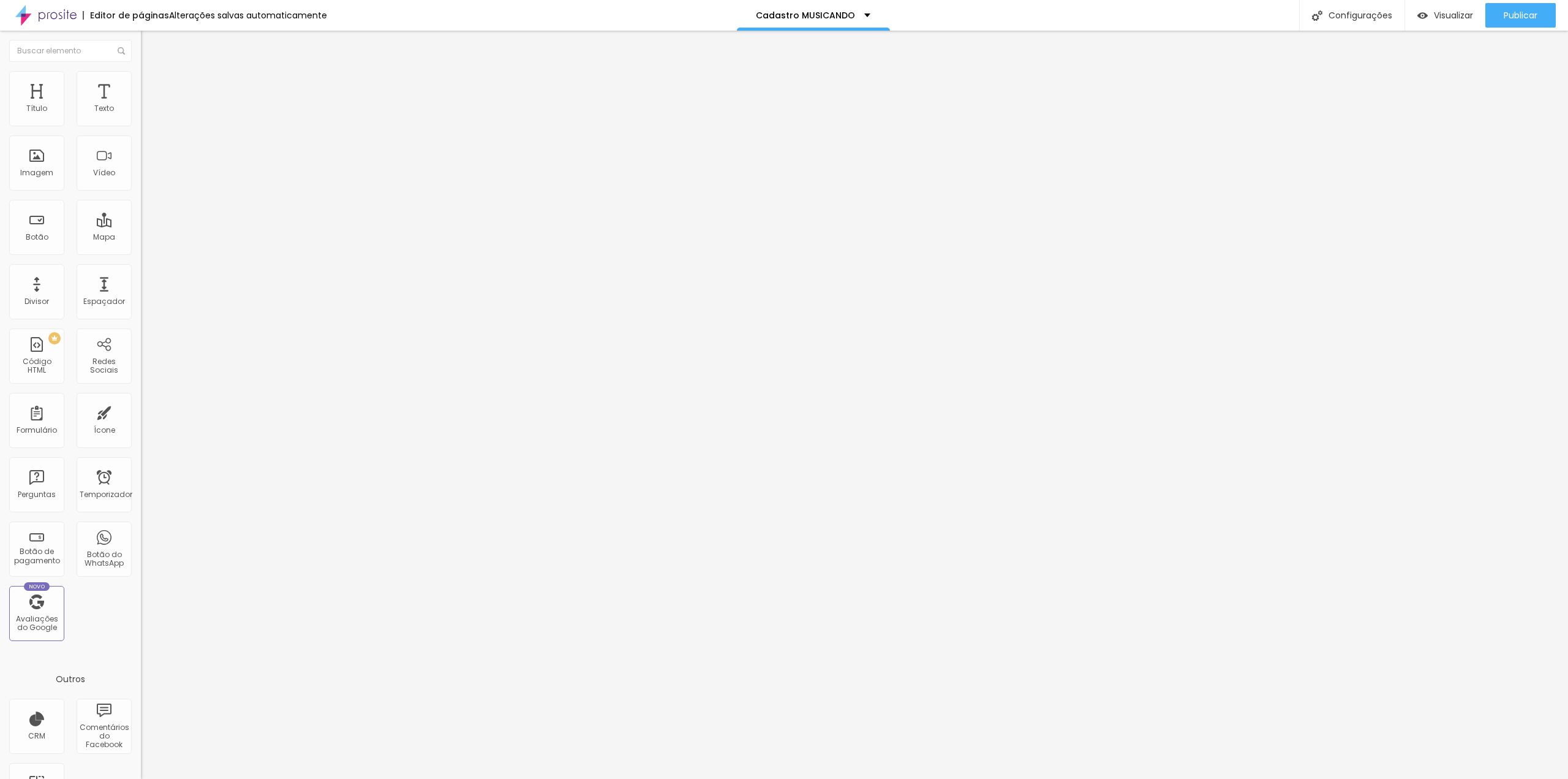
drag, startPoint x: 651, startPoint y: 421, endPoint x: 570, endPoint y: 419, distance: 81.0
type input "Telefone com WhatsApp"
type input "DDD + Número"
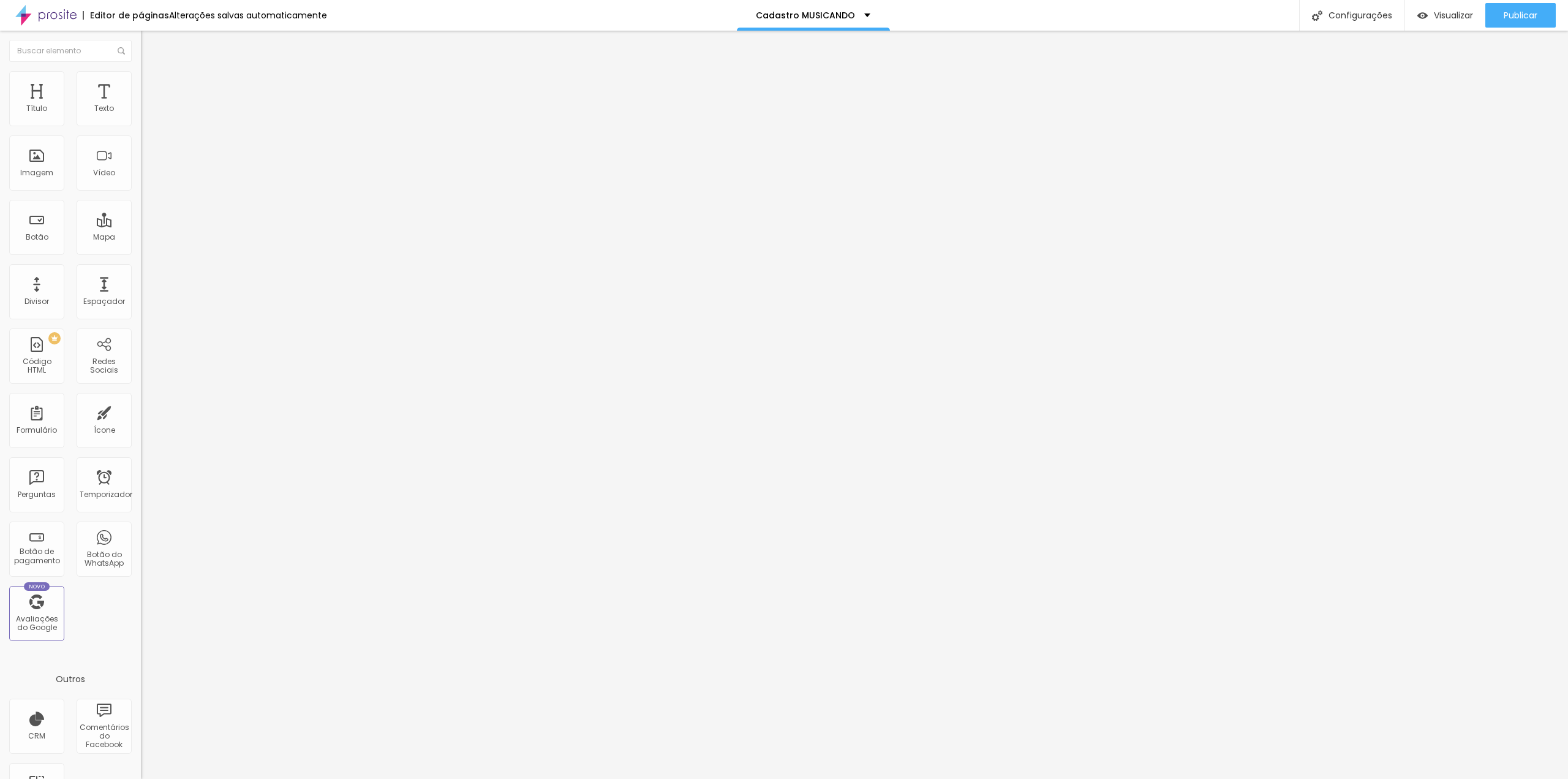
drag, startPoint x: 862, startPoint y: 370, endPoint x: 859, endPoint y: 362, distance: 8.5
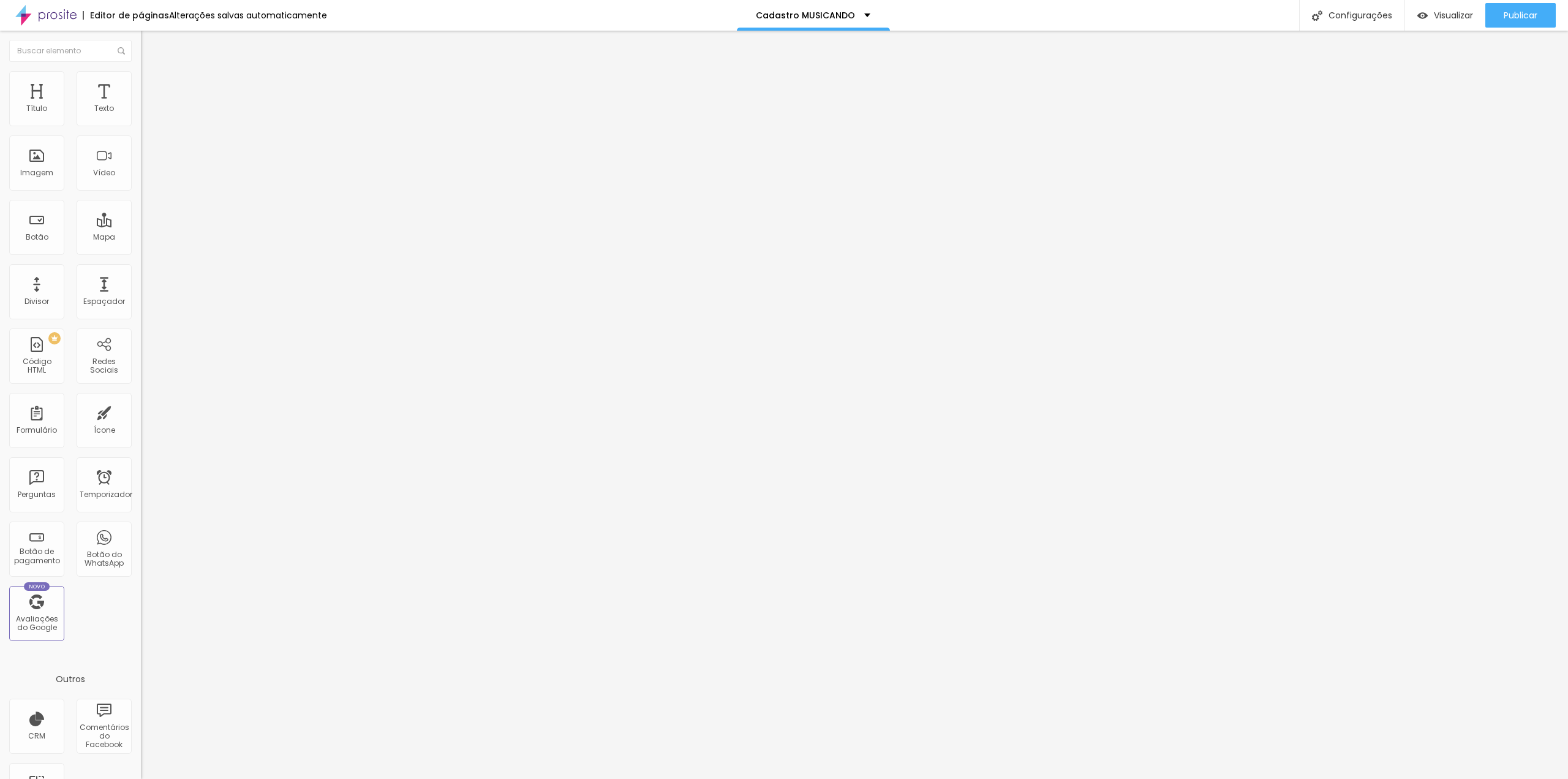
radio input "true"
paste input "[URL][DOMAIN_NAME]"
type input "[URL][DOMAIN_NAME]"
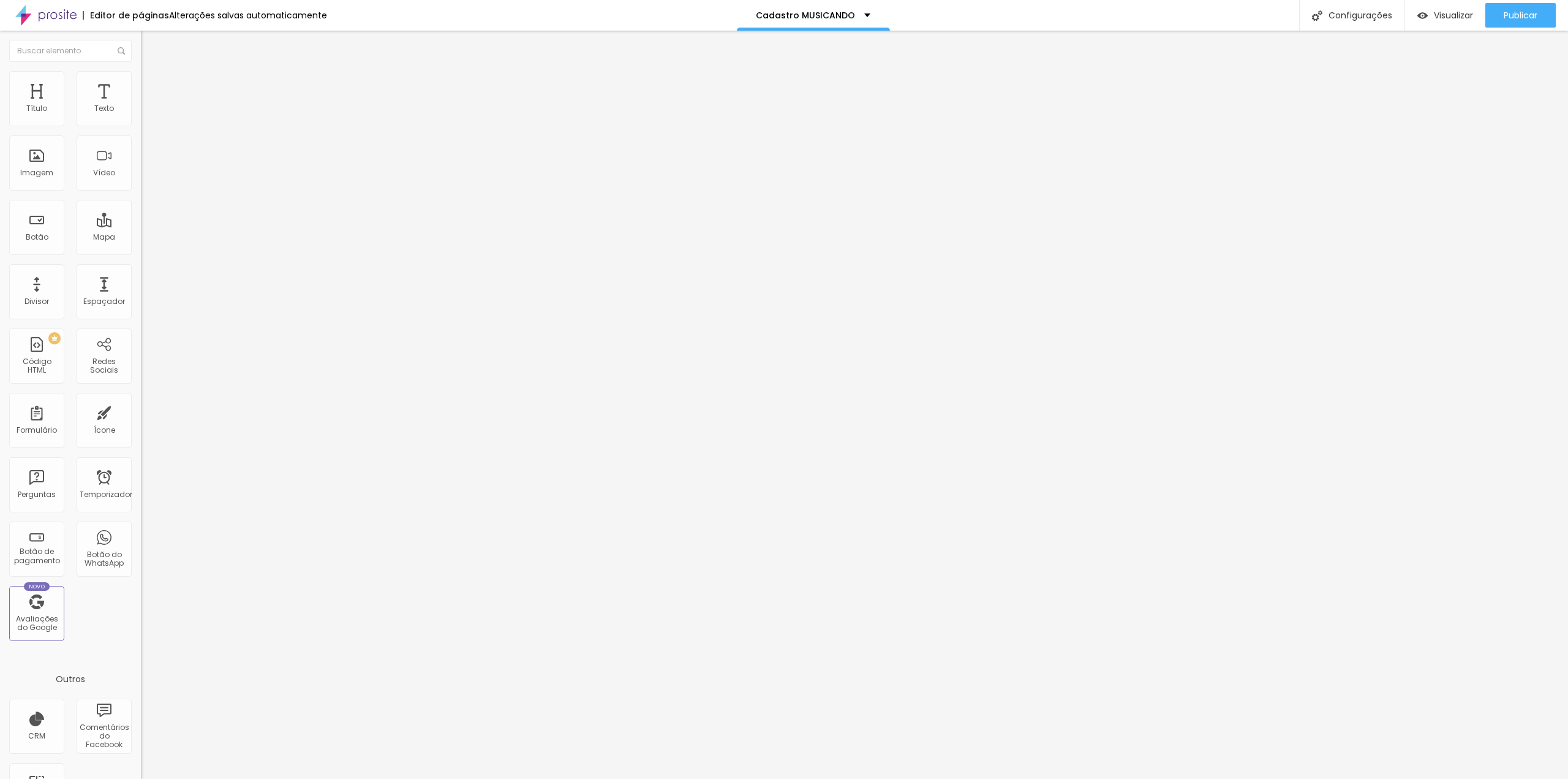
type input "Enviar e selecionar pacote"
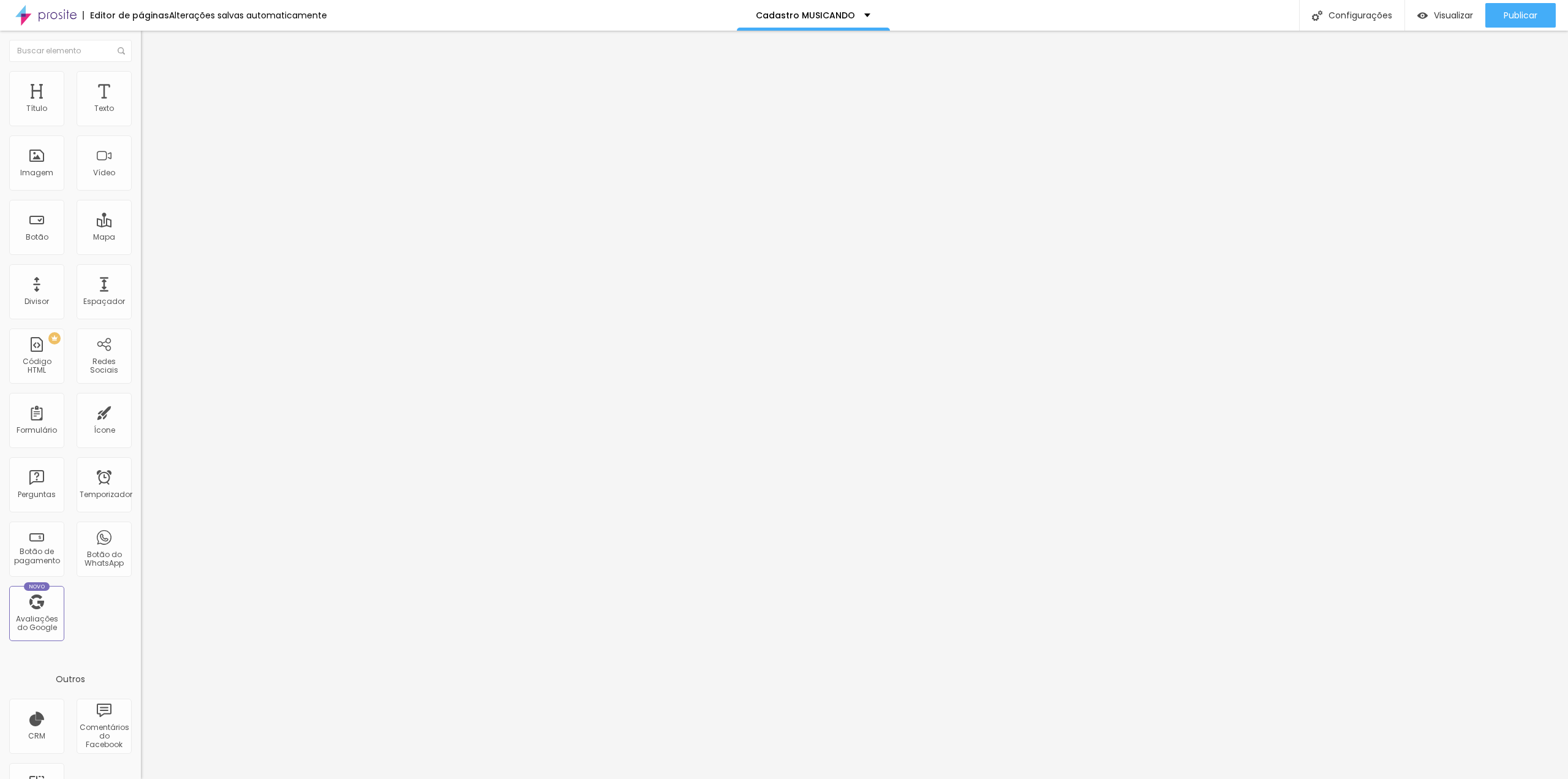
type input "[EMAIL_ADDRESS][DOMAIN_NAME]"
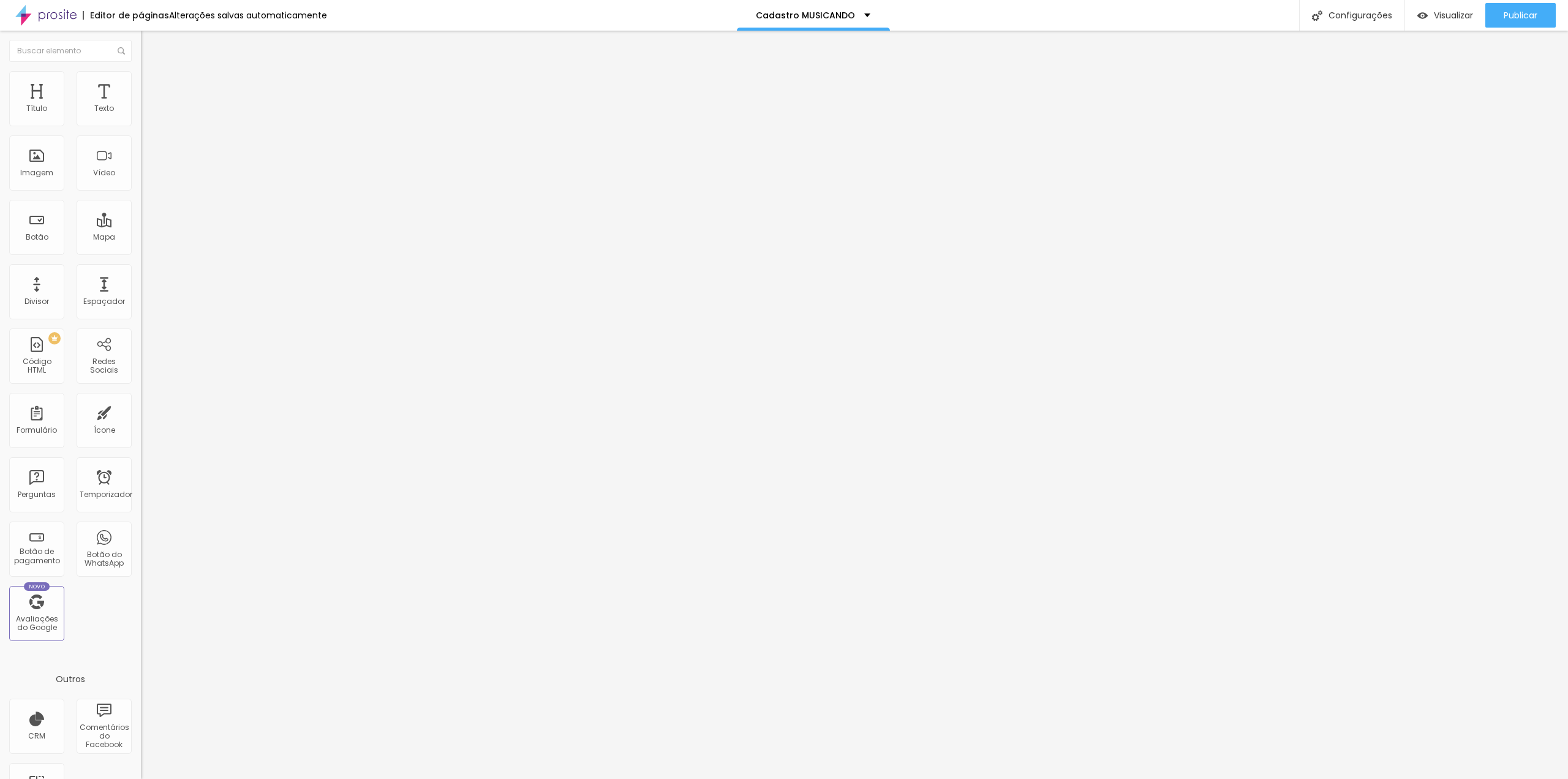
click at [1362, 27] on div "Configurações Configurações da página Clique para editar as configurações desta…" at bounding box center [1351, 15] width 105 height 30
click at [1346, 22] on div "Configurações" at bounding box center [1351, 15] width 105 height 30
drag, startPoint x: 761, startPoint y: 255, endPoint x: 713, endPoint y: 253, distance: 48.0
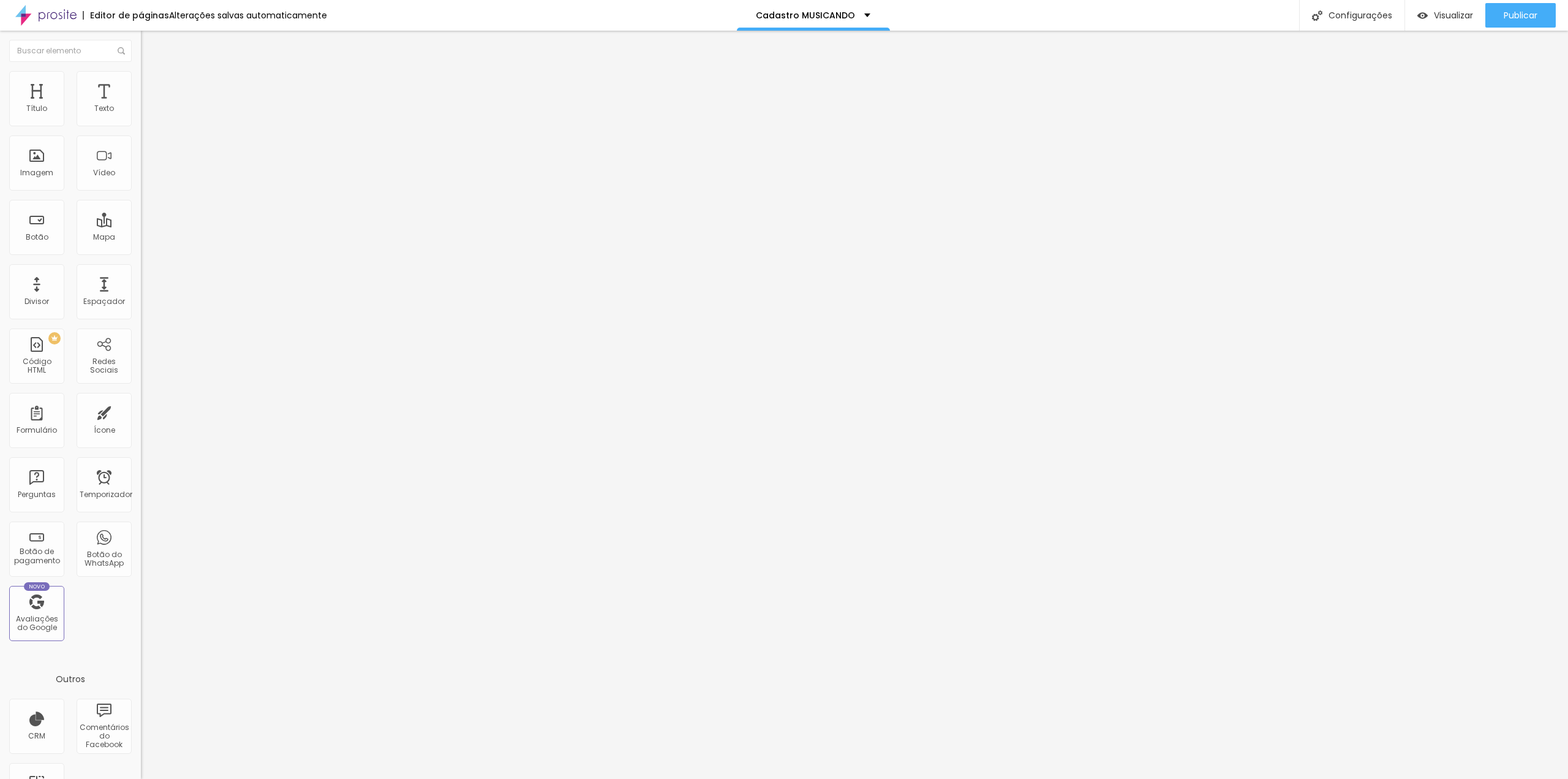
type input "Cadastro MUSICANDO"
drag, startPoint x: 713, startPoint y: 253, endPoint x: 792, endPoint y: 251, distance: 79.0
drag, startPoint x: 961, startPoint y: 479, endPoint x: 907, endPoint y: 476, distance: 54.1
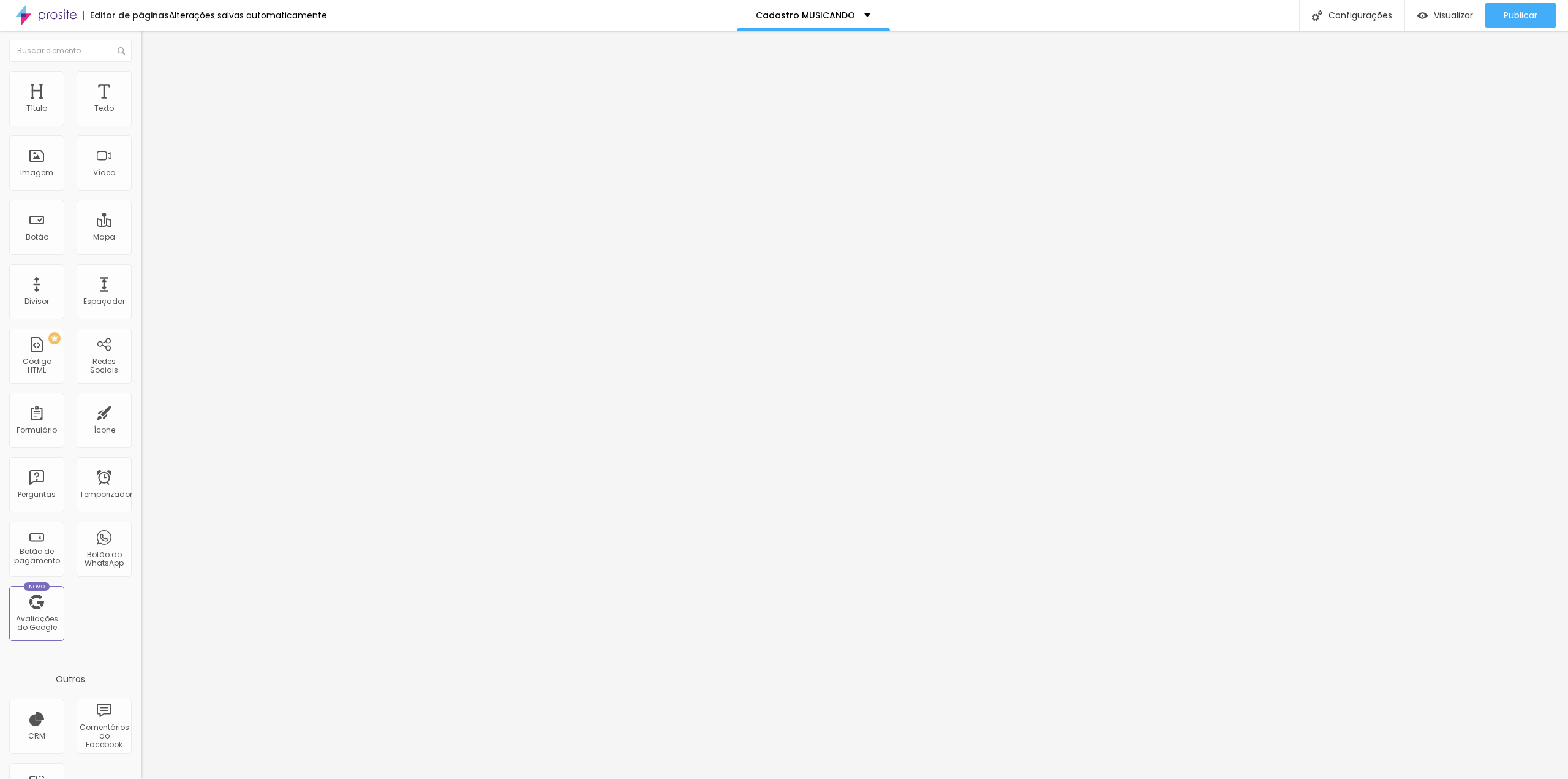
paste input "MUSICANDO"
type input "Studio Nanah D´[PERSON_NAME] e Combos Fotográficos MUSICANDO"
drag, startPoint x: 954, startPoint y: 400, endPoint x: 908, endPoint y: 399, distance: 46.0
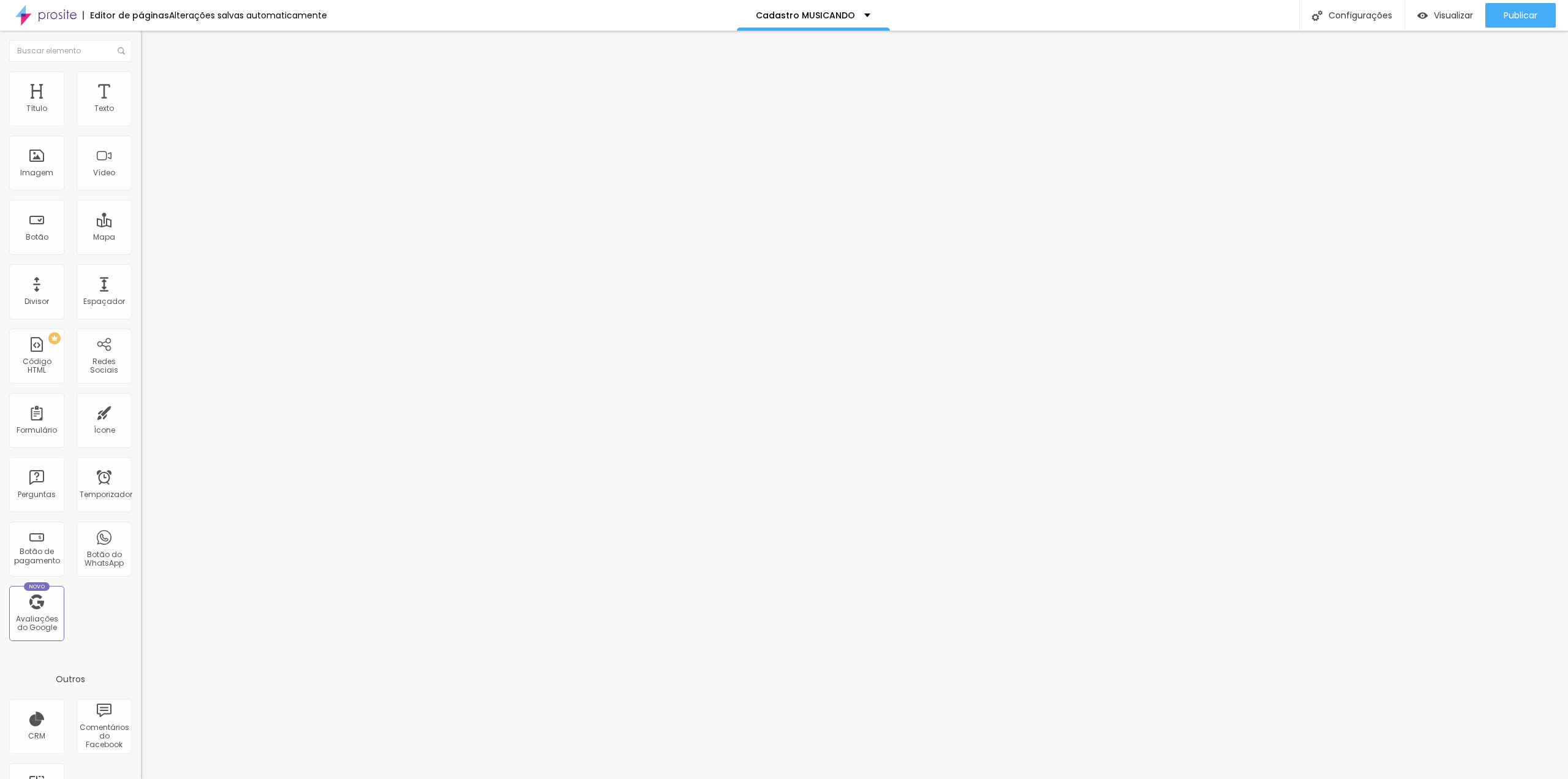
paste input "MUSICANDO"
type input "Studio Nanah D´[PERSON_NAME] e Combos Fotográficos MUSICANDO"
click at [1008, 778] on div at bounding box center [784, 791] width 1568 height 11
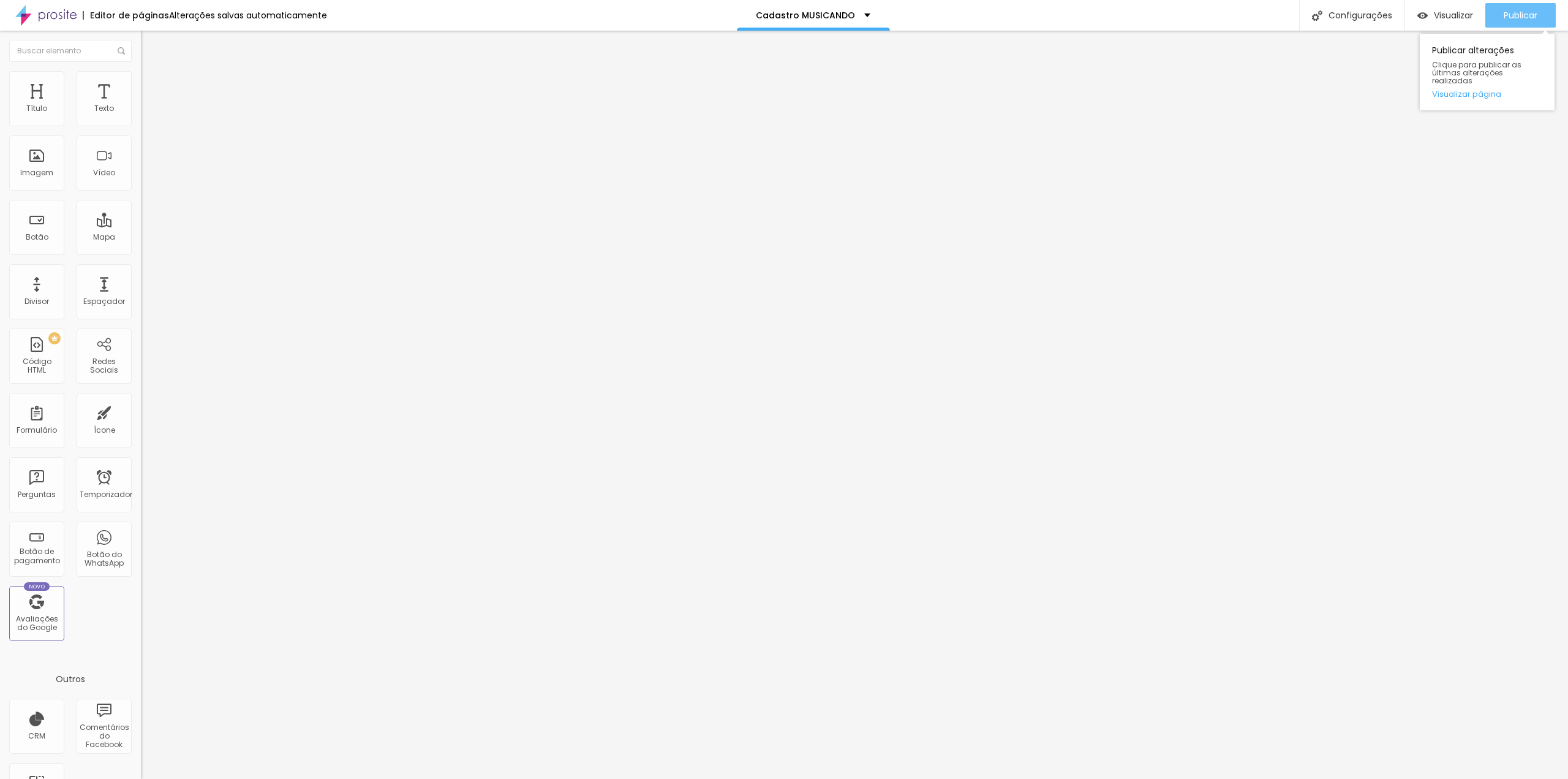
click at [1525, 23] on div "Publicar" at bounding box center [1521, 15] width 34 height 25
